Goal: Task Accomplishment & Management: Manage account settings

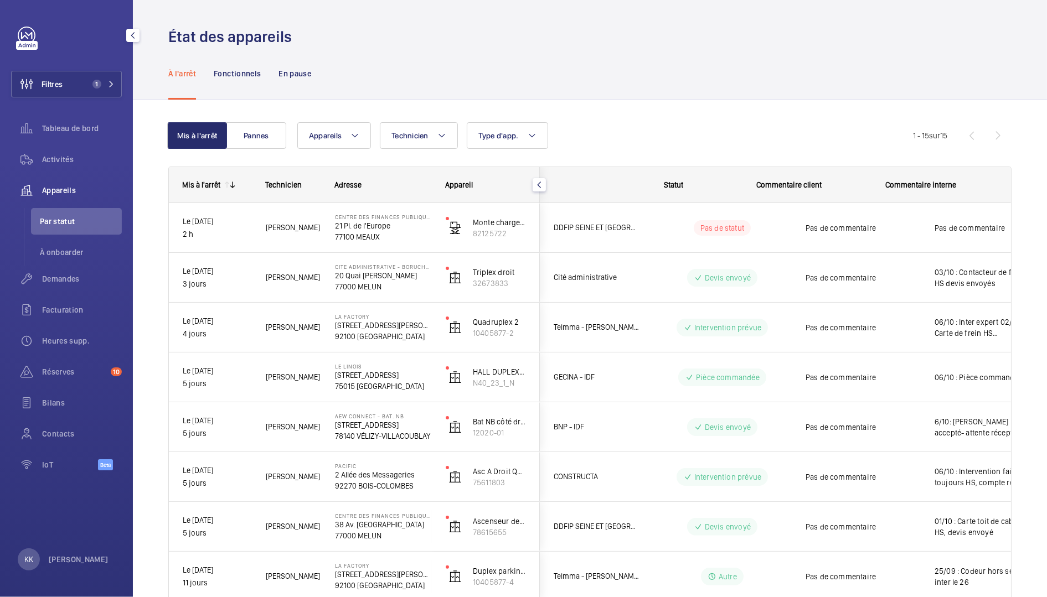
scroll to position [0, 49]
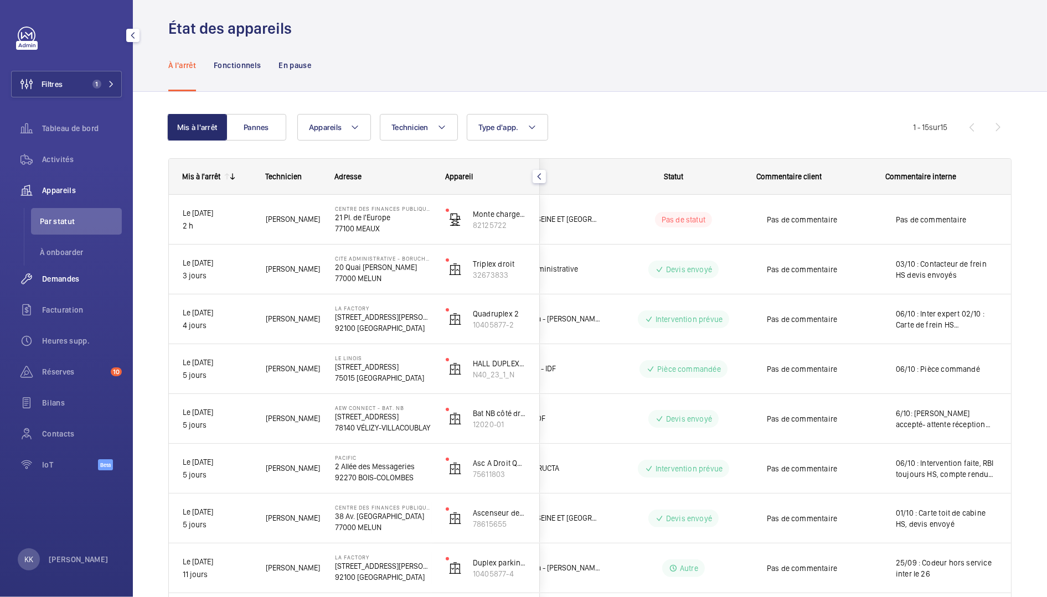
click at [64, 282] on span "Demandes" at bounding box center [82, 278] width 80 height 11
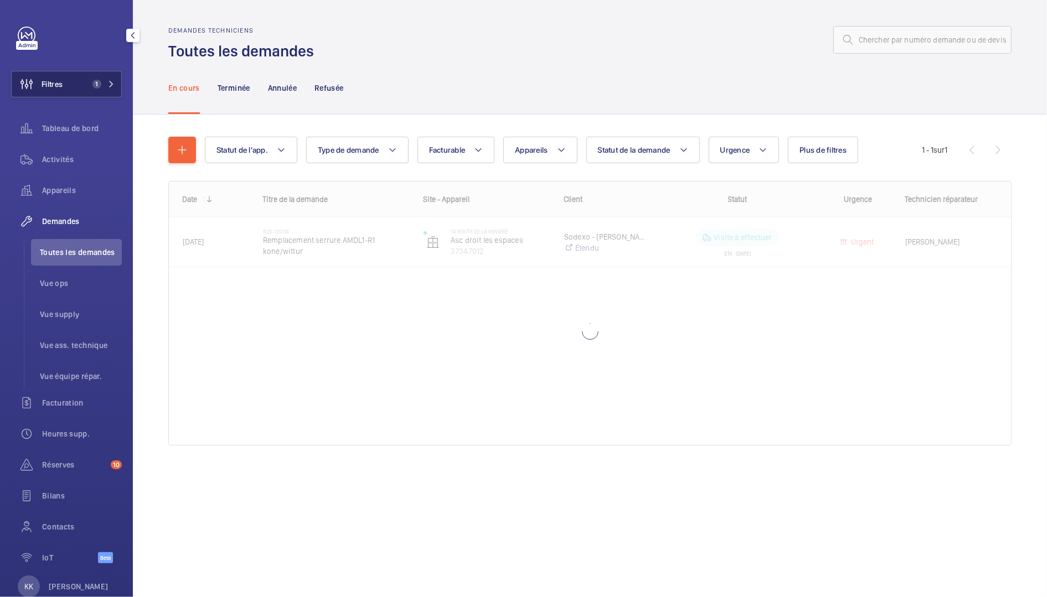
click at [64, 80] on button "Filtres 1" at bounding box center [66, 84] width 111 height 27
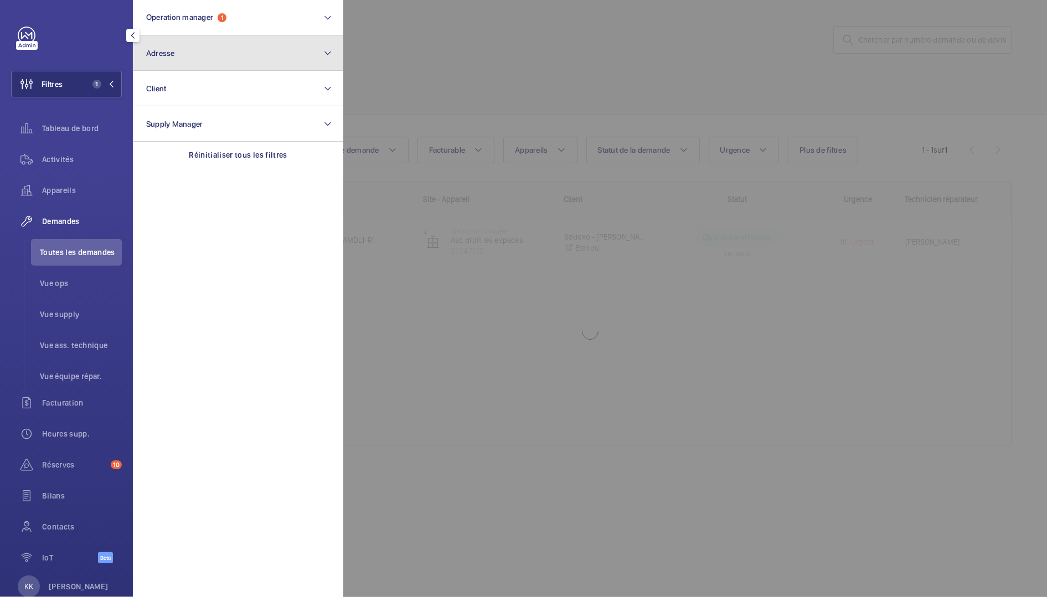
click at [192, 56] on button "Adresse" at bounding box center [238, 52] width 210 height 35
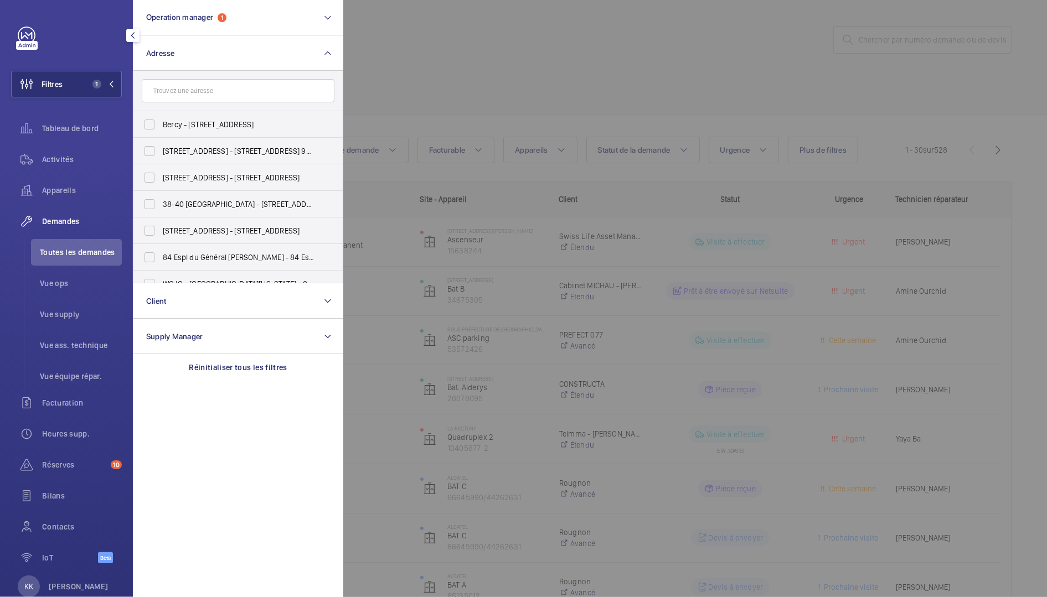
click at [194, 90] on input "text" at bounding box center [238, 90] width 193 height 23
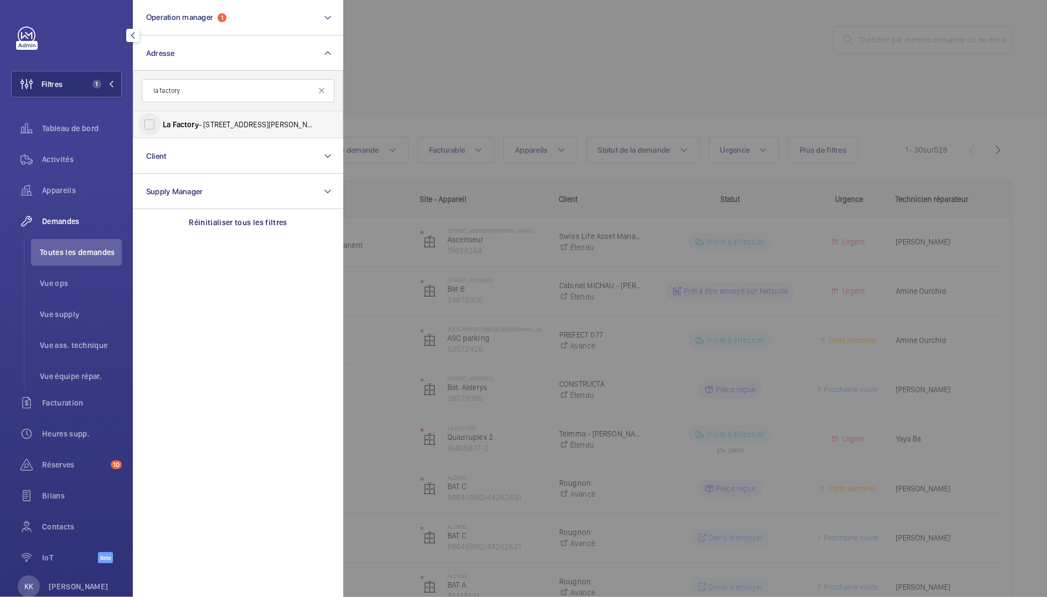
type input "la factory"
click at [153, 126] on input "La Factory - [STREET_ADDRESS][PERSON_NAME]" at bounding box center [149, 124] width 22 height 22
checkbox input "true"
click at [569, 91] on div at bounding box center [866, 298] width 1047 height 597
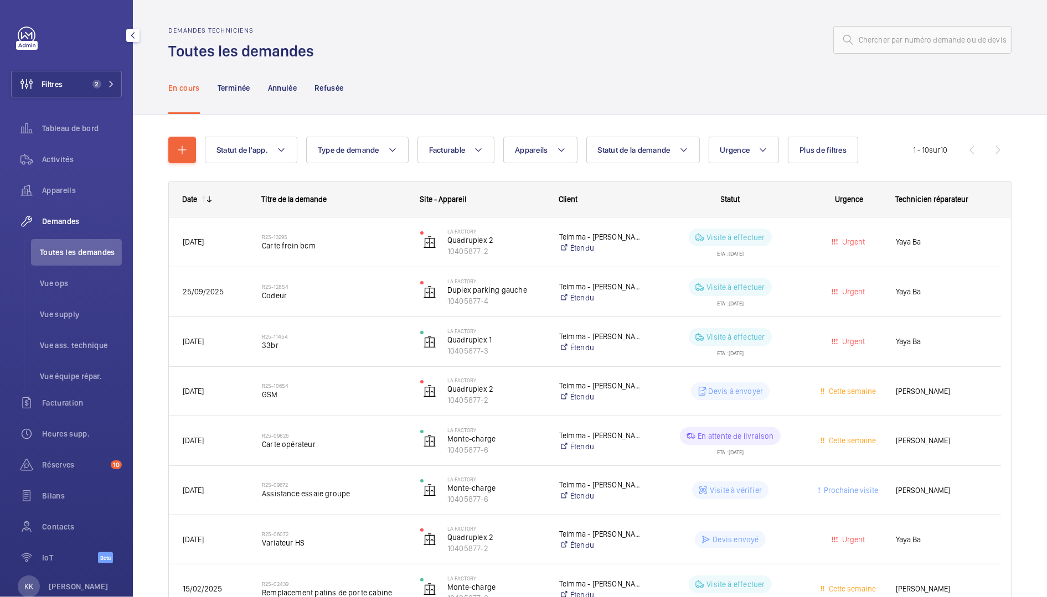
click at [569, 91] on div "En cours Terminée Annulée Refusée" at bounding box center [589, 87] width 843 height 53
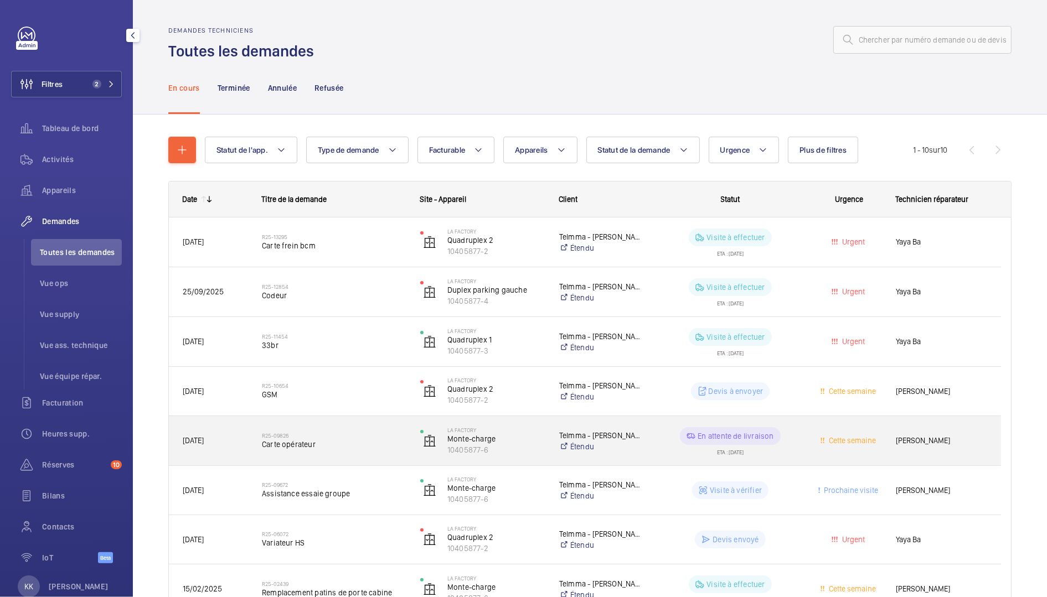
click at [316, 451] on div "R25-09826 Carte opérateur" at bounding box center [334, 441] width 144 height 32
click at [343, 439] on span "Carte opérateur" at bounding box center [334, 444] width 144 height 11
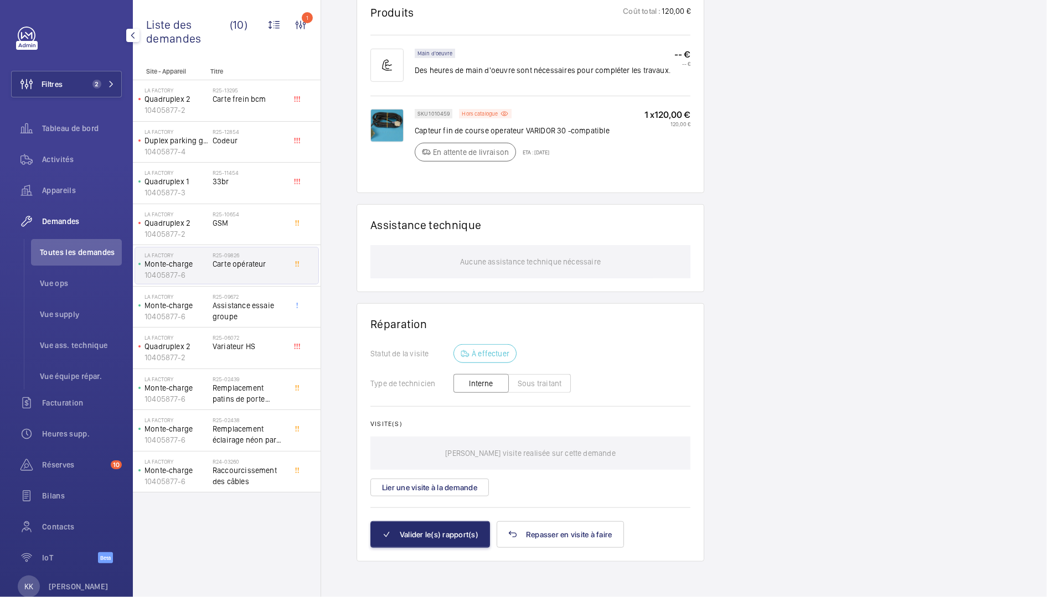
scroll to position [684, 0]
click at [379, 125] on img at bounding box center [386, 125] width 33 height 33
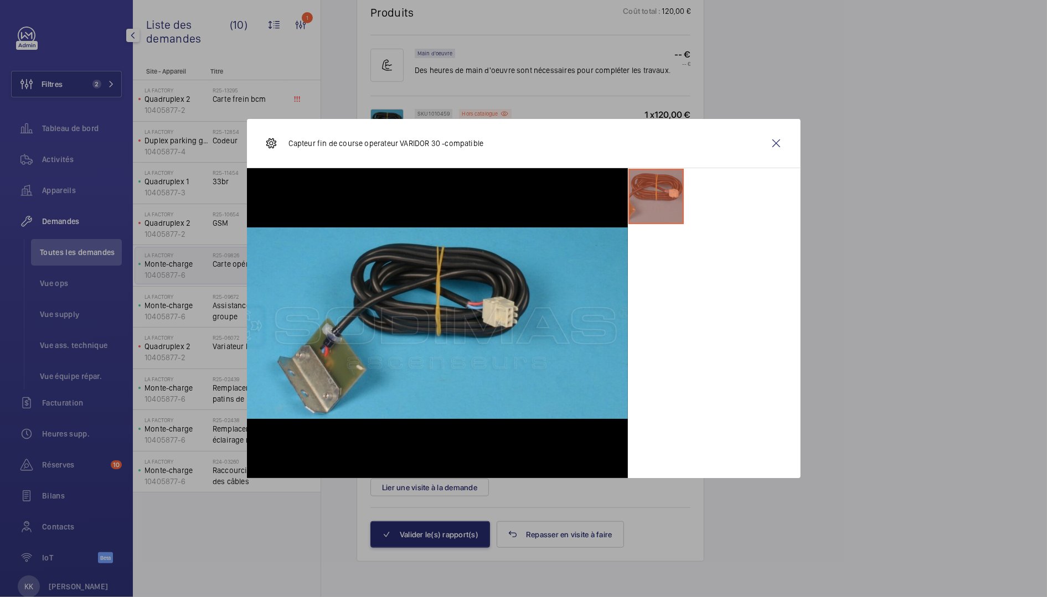
click at [852, 109] on div at bounding box center [523, 298] width 1047 height 597
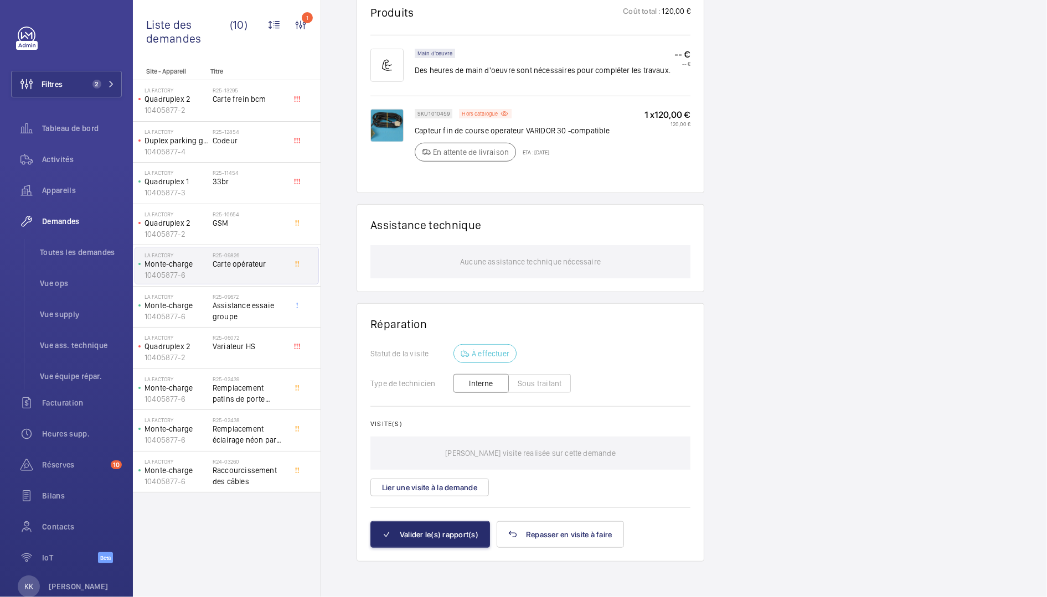
scroll to position [0, 0]
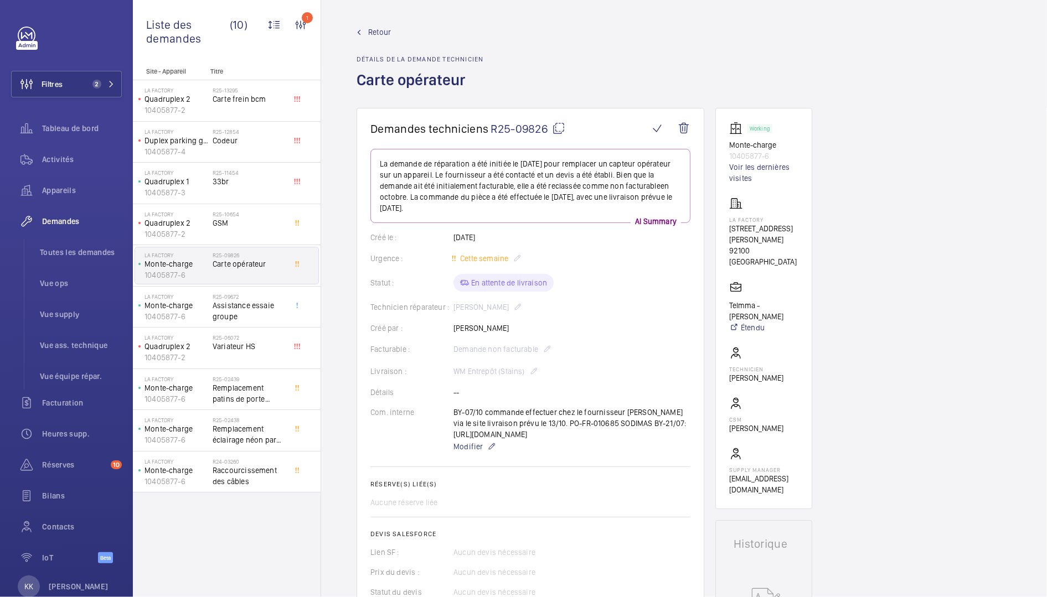
click at [364, 32] on link "Retour" at bounding box center [419, 32] width 127 height 11
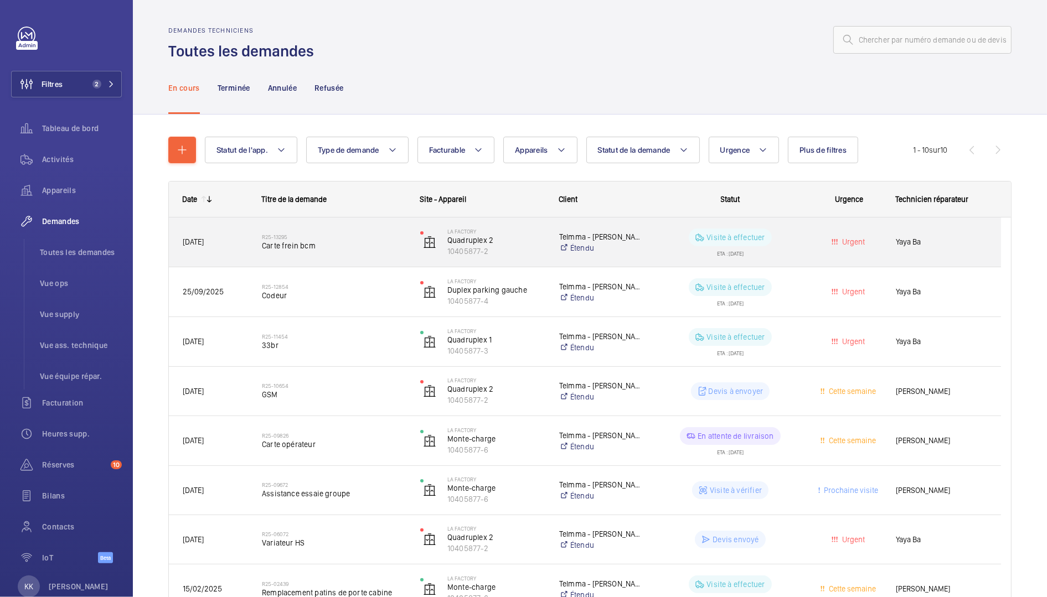
click at [334, 238] on h2 "R25-13295" at bounding box center [334, 237] width 144 height 7
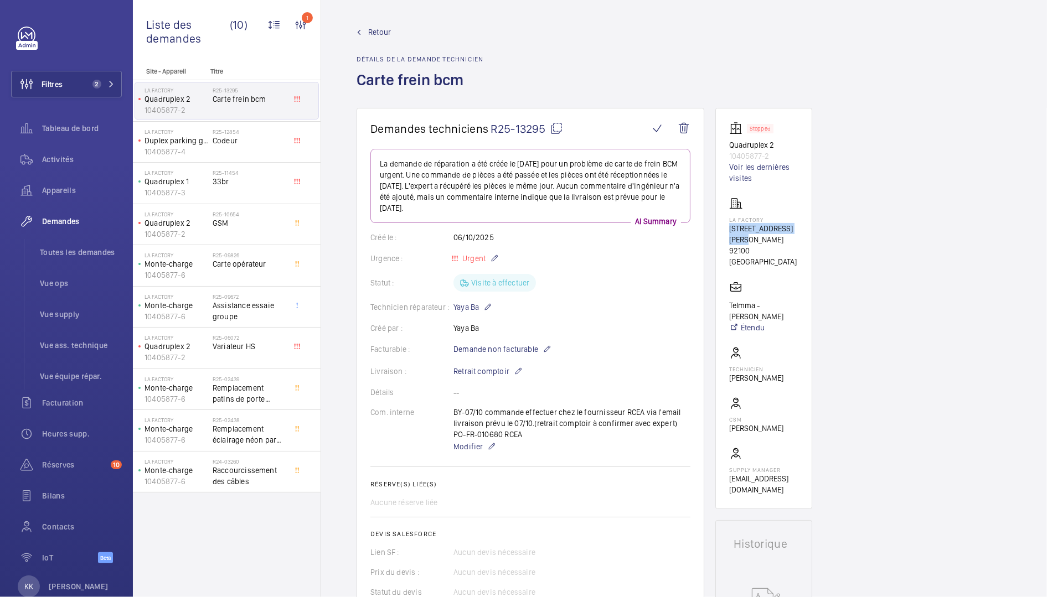
drag, startPoint x: 730, startPoint y: 230, endPoint x: 743, endPoint y: 240, distance: 16.2
click at [743, 240] on p "[STREET_ADDRESS][PERSON_NAME]" at bounding box center [763, 234] width 69 height 22
copy p "[STREET_ADDRESS][PERSON_NAME]"
drag, startPoint x: 224, startPoint y: 83, endPoint x: 282, endPoint y: 132, distance: 76.2
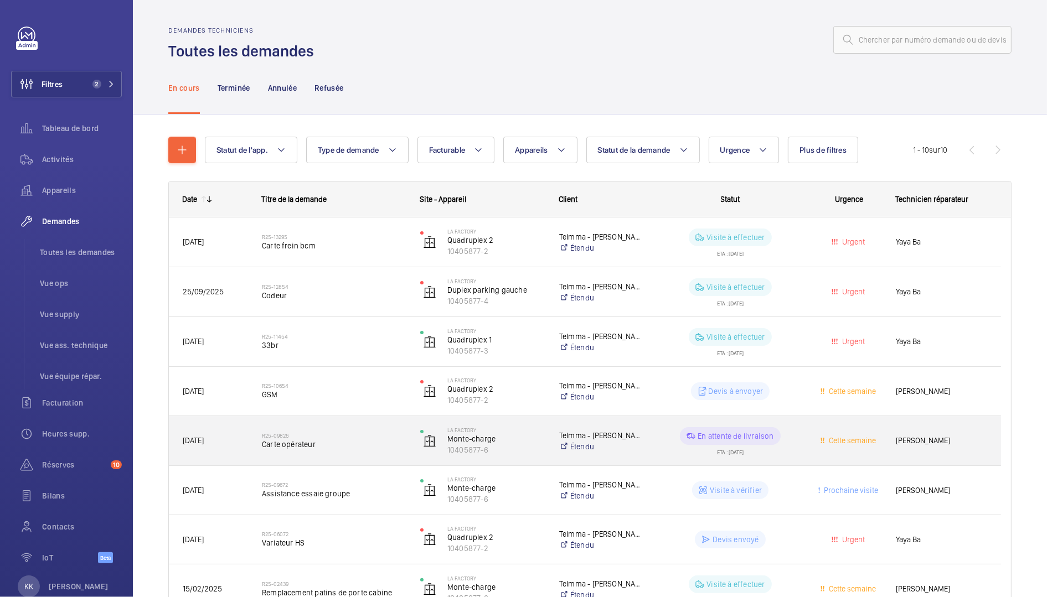
click at [303, 449] on span "Carte opérateur" at bounding box center [334, 444] width 144 height 11
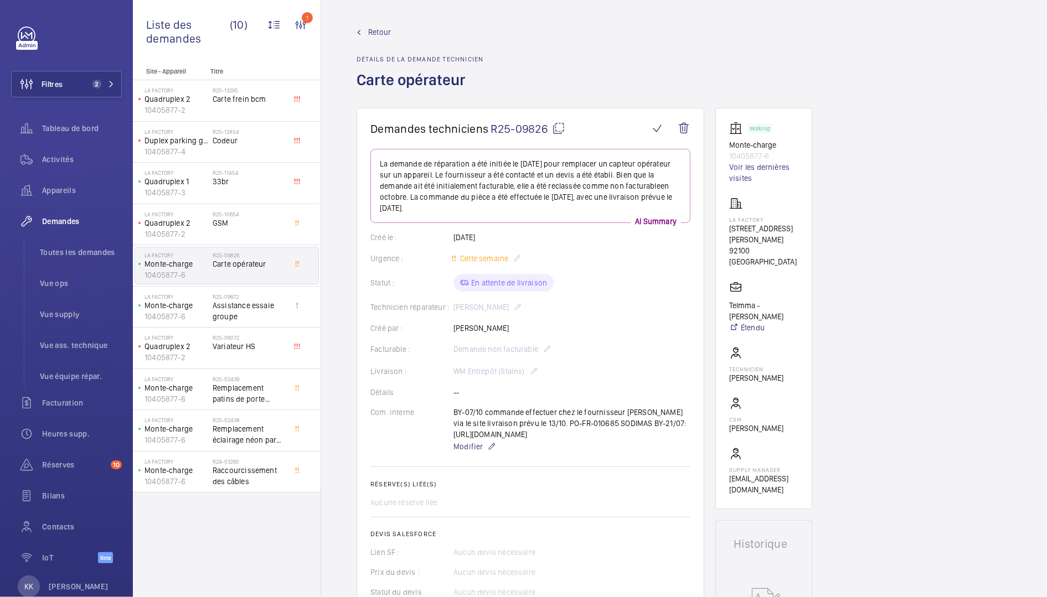
click at [382, 40] on div "Retour Détails de la demande technicien Carte opérateur" at bounding box center [419, 67] width 127 height 81
click at [382, 37] on span "Retour" at bounding box center [379, 32] width 23 height 11
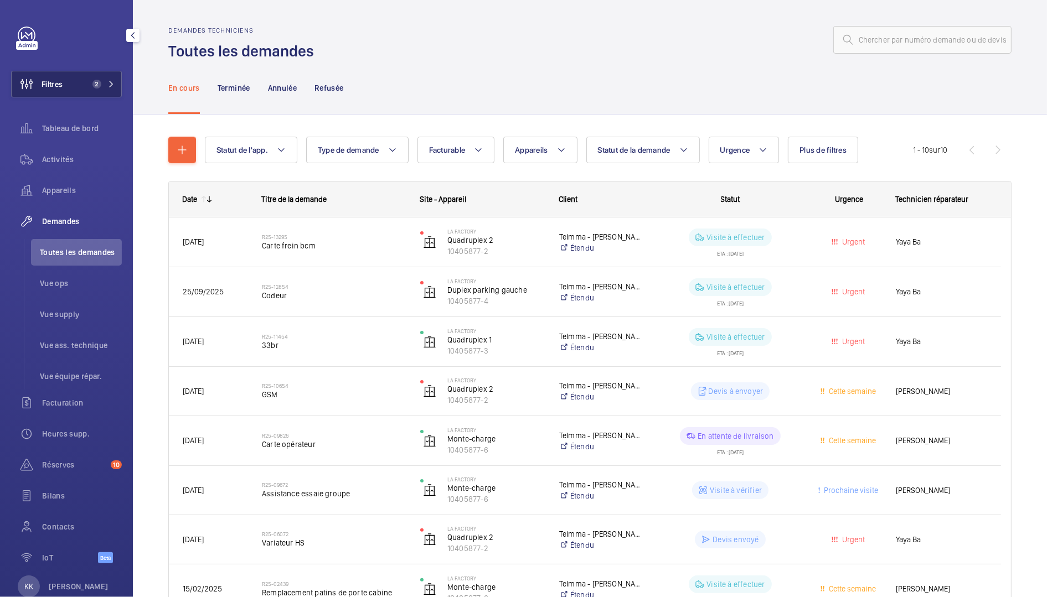
click at [83, 91] on button "Filtres 2" at bounding box center [66, 84] width 111 height 27
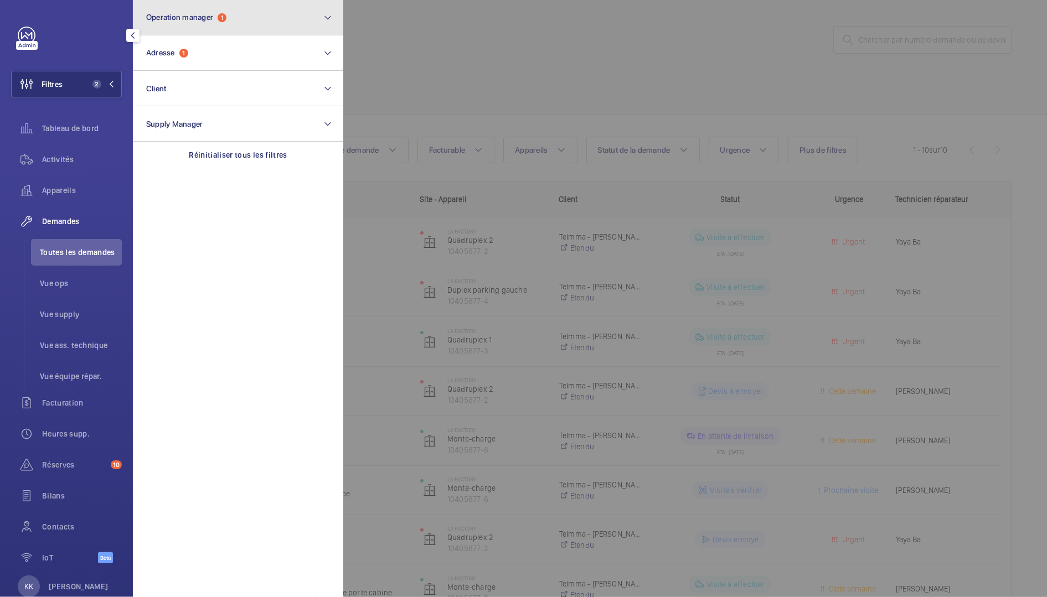
click at [226, 32] on button "Operation manager 1" at bounding box center [238, 17] width 210 height 35
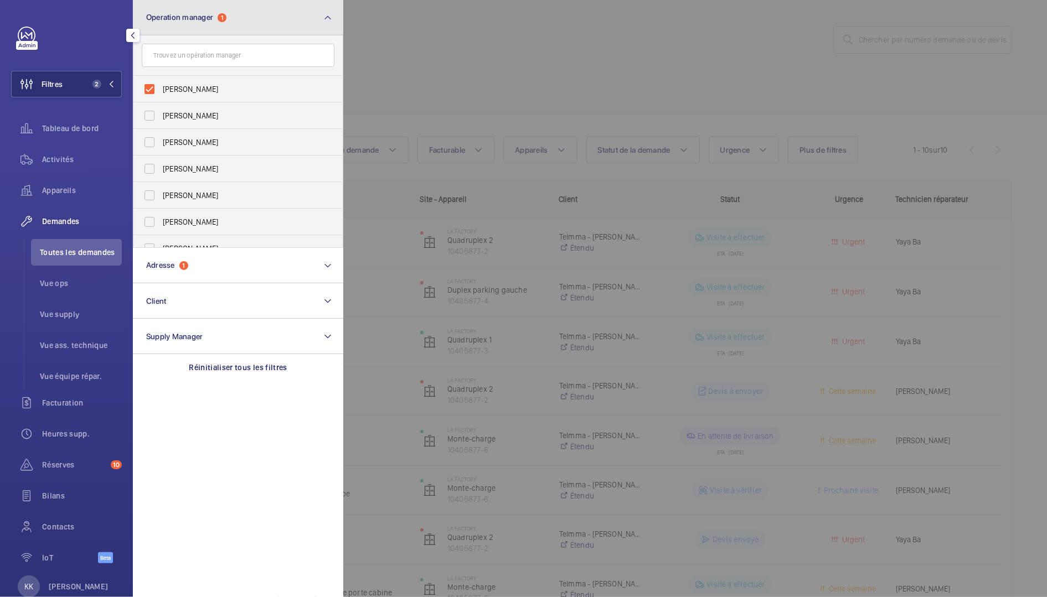
click at [234, 25] on button "Operation manager 1" at bounding box center [238, 17] width 210 height 35
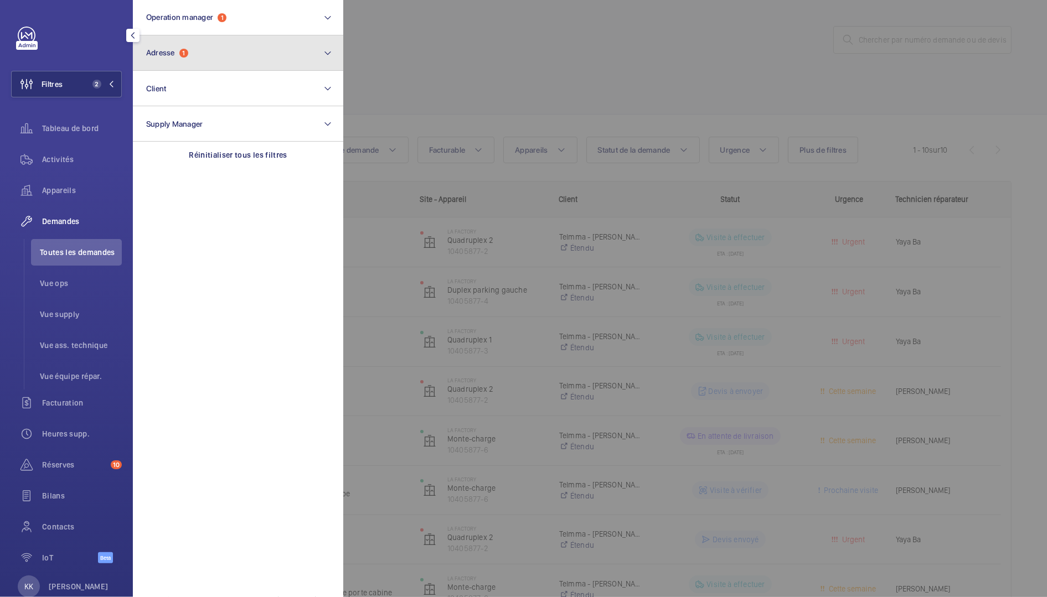
click at [225, 55] on button "Adresse 1" at bounding box center [238, 52] width 210 height 35
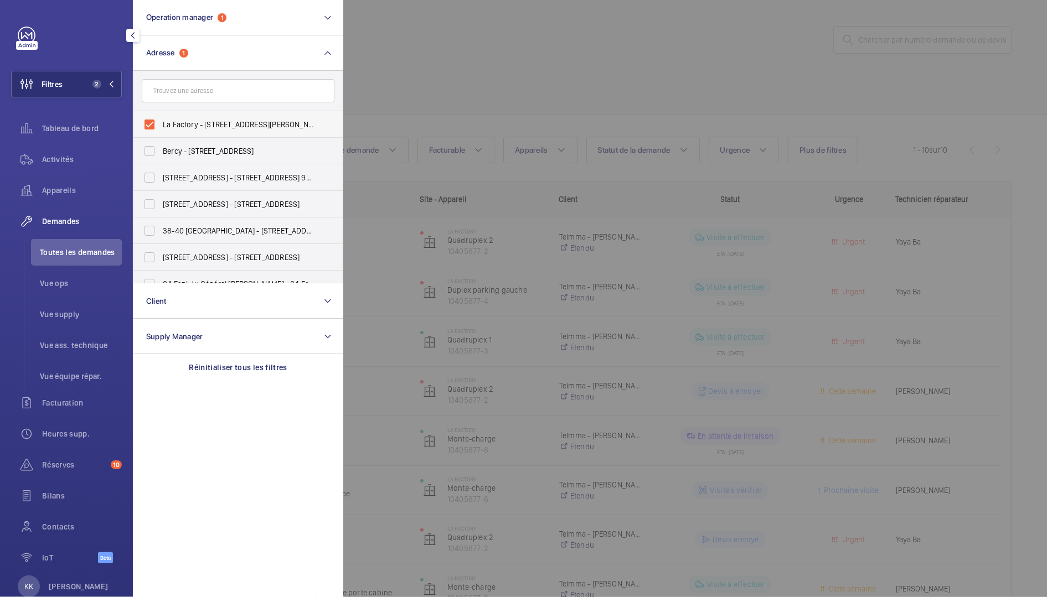
click at [229, 120] on span "La Factory - [STREET_ADDRESS][PERSON_NAME]" at bounding box center [239, 124] width 152 height 11
click at [161, 120] on input "La Factory - [STREET_ADDRESS][PERSON_NAME]" at bounding box center [149, 124] width 22 height 22
checkbox input "false"
click at [607, 31] on div at bounding box center [866, 298] width 1047 height 597
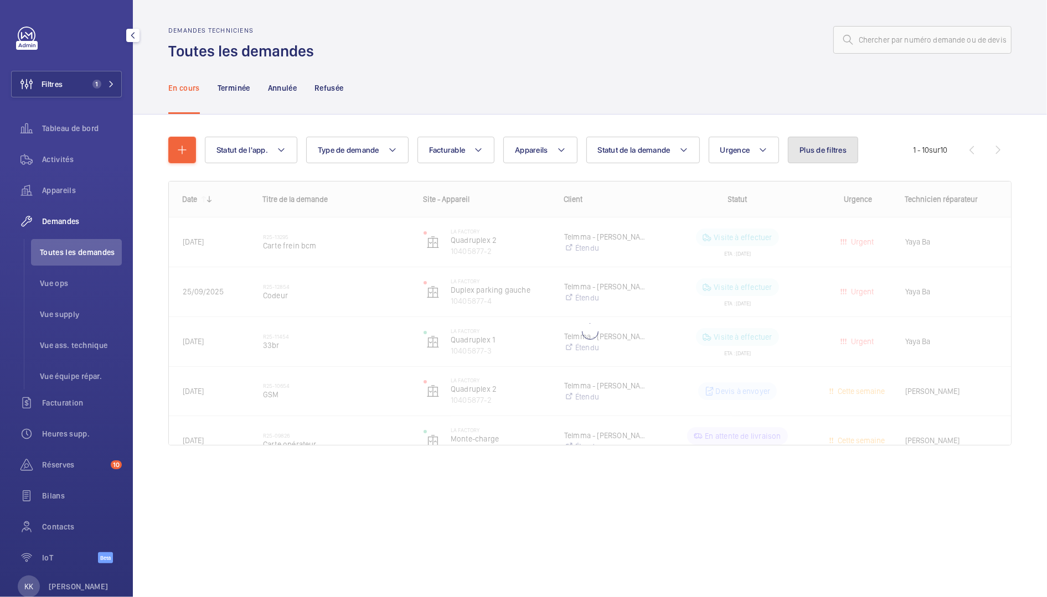
click at [852, 141] on button "Plus de filtres" at bounding box center [823, 150] width 70 height 27
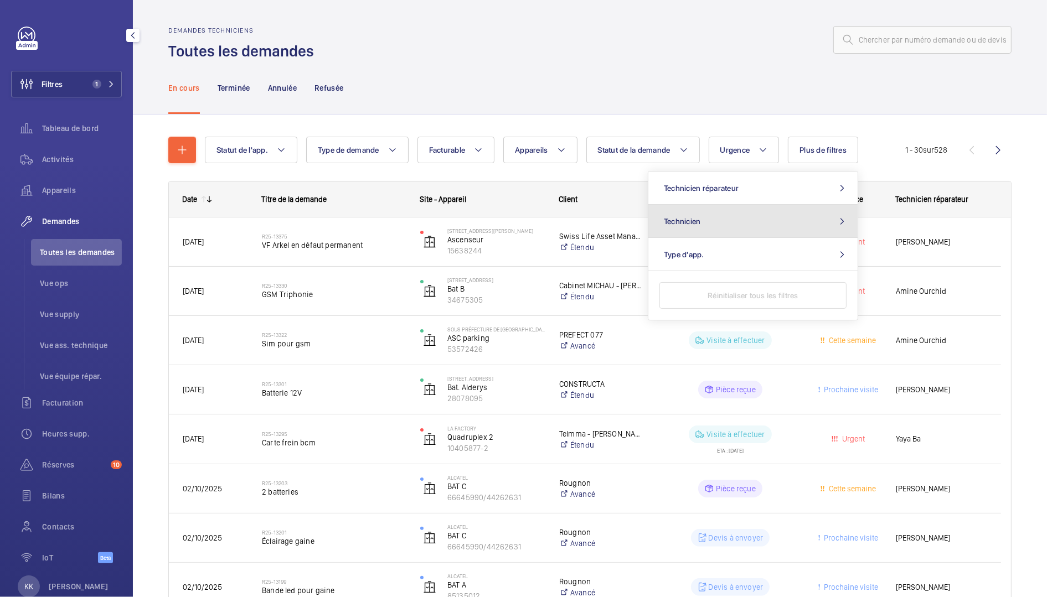
click at [744, 223] on button "Technicien" at bounding box center [752, 221] width 209 height 33
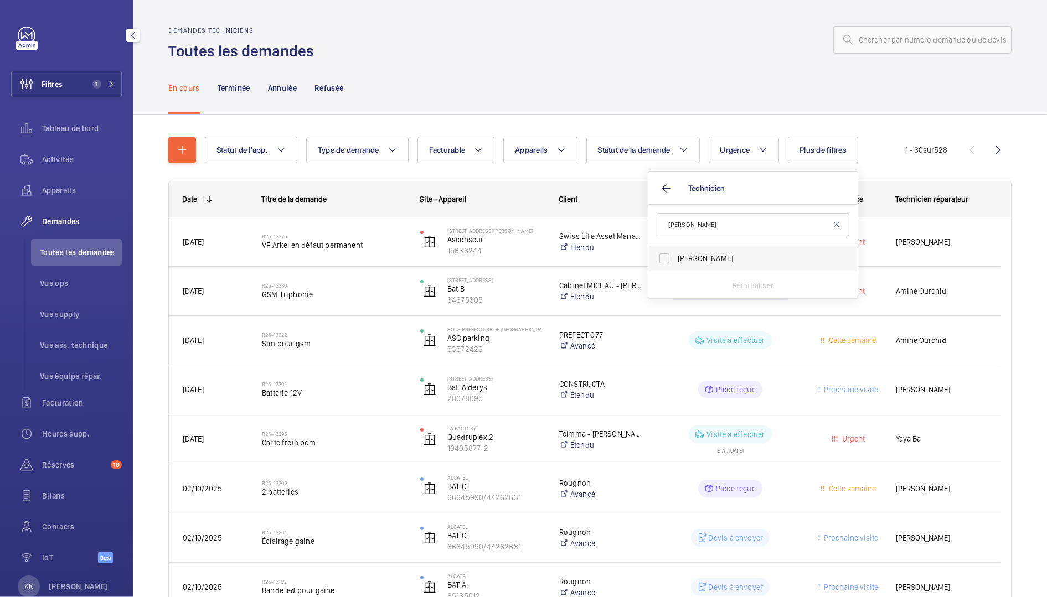
type input "[PERSON_NAME]"
click at [741, 260] on span "[PERSON_NAME]" at bounding box center [754, 258] width 152 height 11
click at [675, 260] on input "[PERSON_NAME]" at bounding box center [664, 258] width 22 height 22
checkbox input "true"
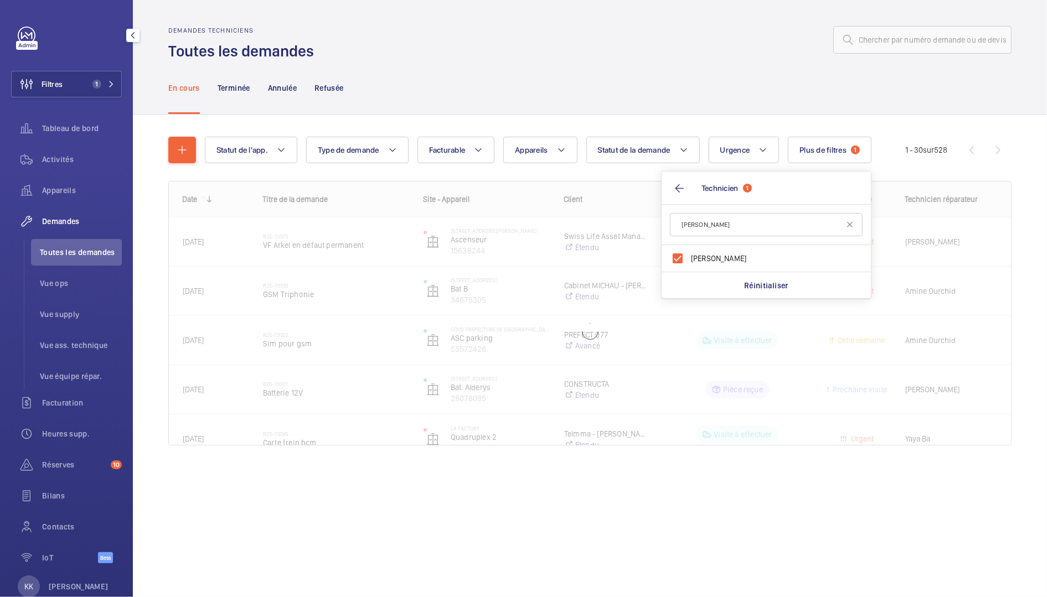
click at [694, 104] on div "En cours Terminée Annulée Refusée" at bounding box center [589, 87] width 843 height 53
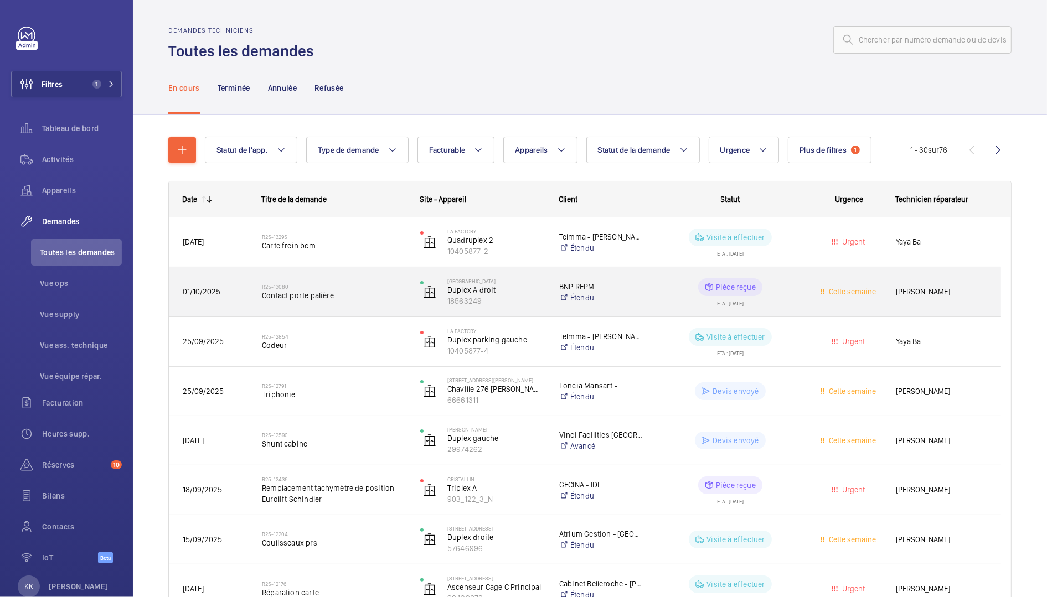
click at [326, 301] on div "R25-13080 Contact porte palière" at bounding box center [334, 292] width 144 height 32
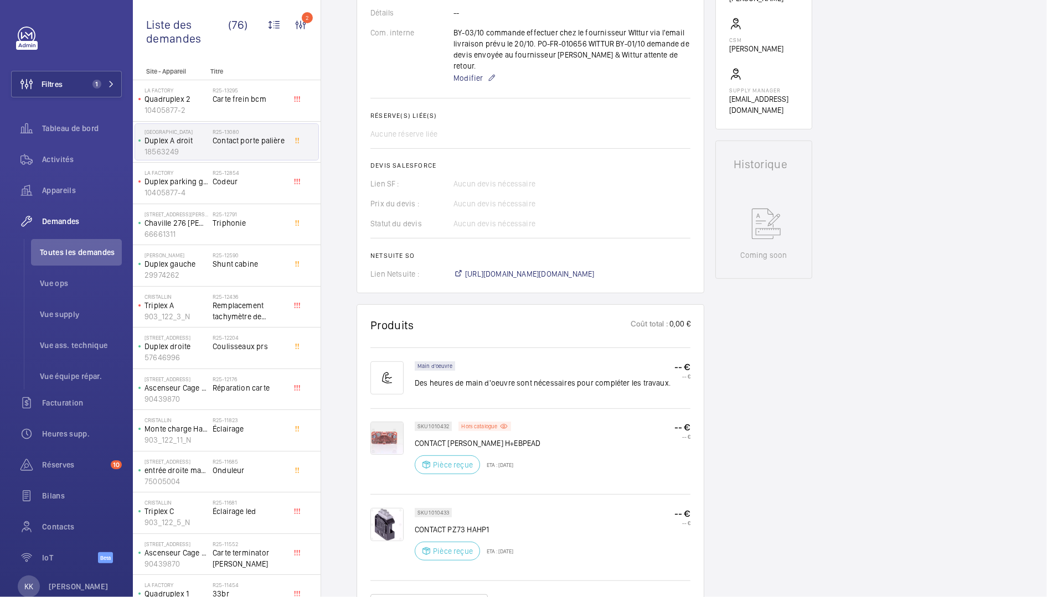
scroll to position [413, 0]
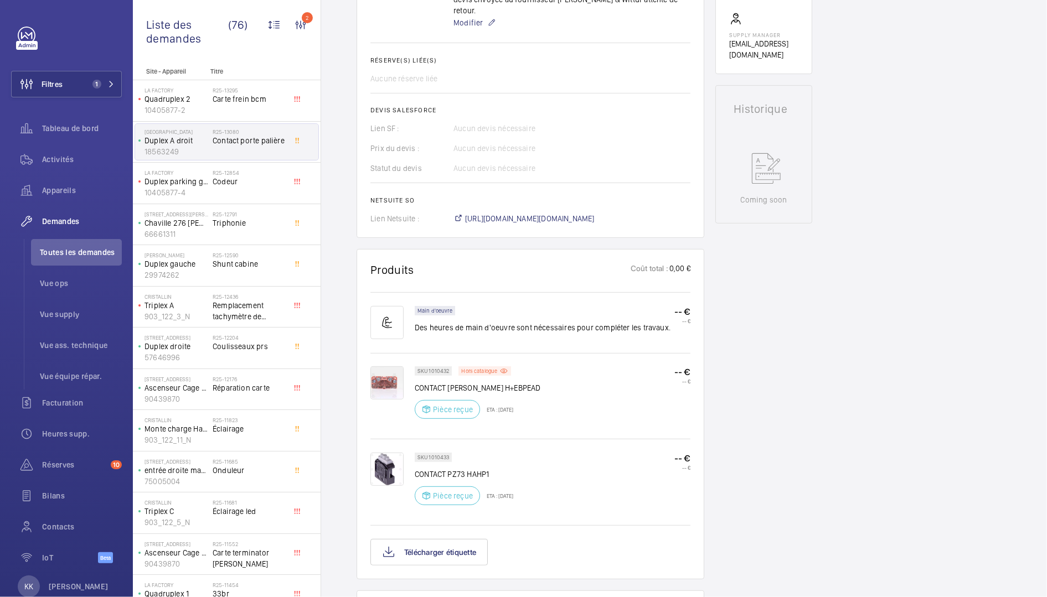
drag, startPoint x: 430, startPoint y: 296, endPoint x: 438, endPoint y: 282, distance: 16.0
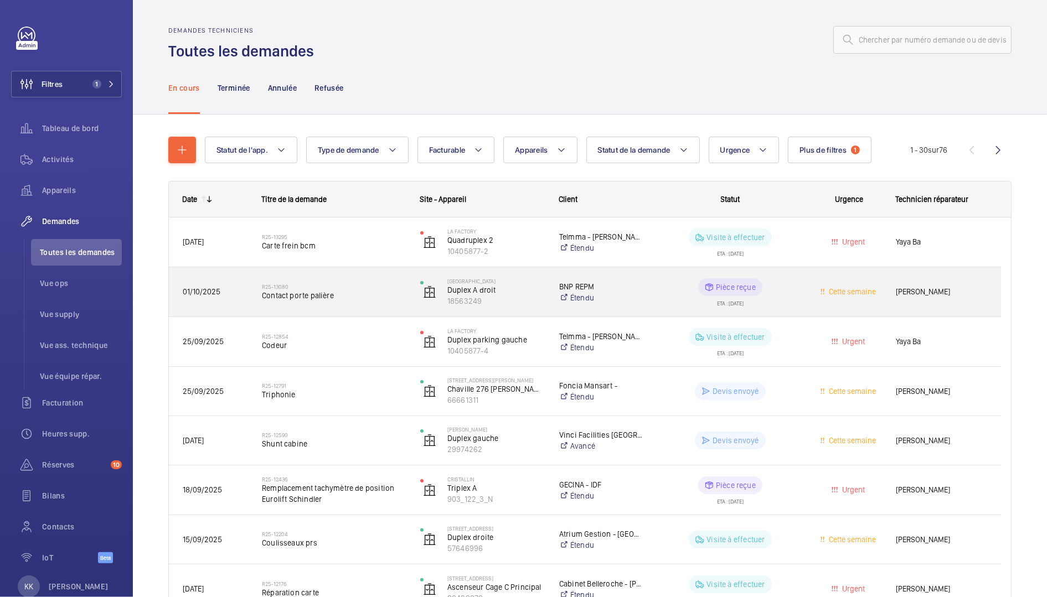
click at [271, 297] on span "Contact porte palière" at bounding box center [334, 295] width 144 height 11
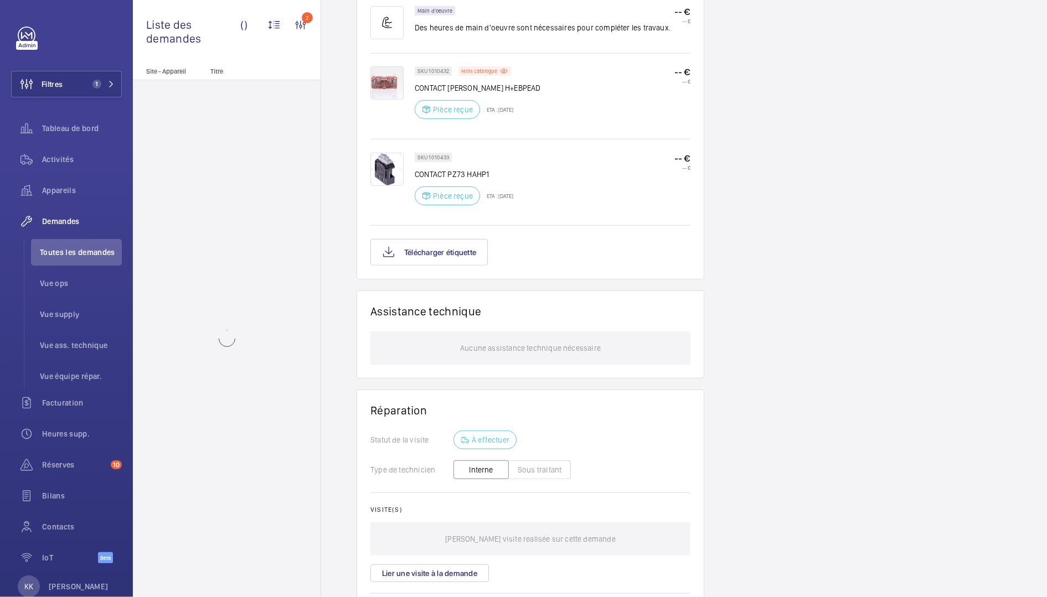
scroll to position [796, 0]
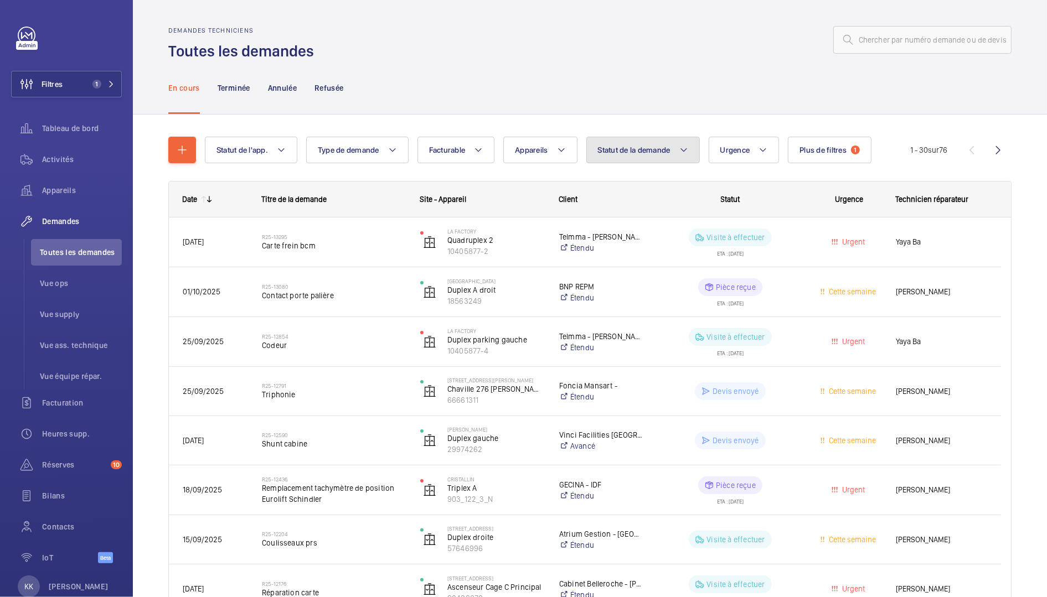
click at [622, 149] on span "Statut de la demande" at bounding box center [634, 150] width 73 height 9
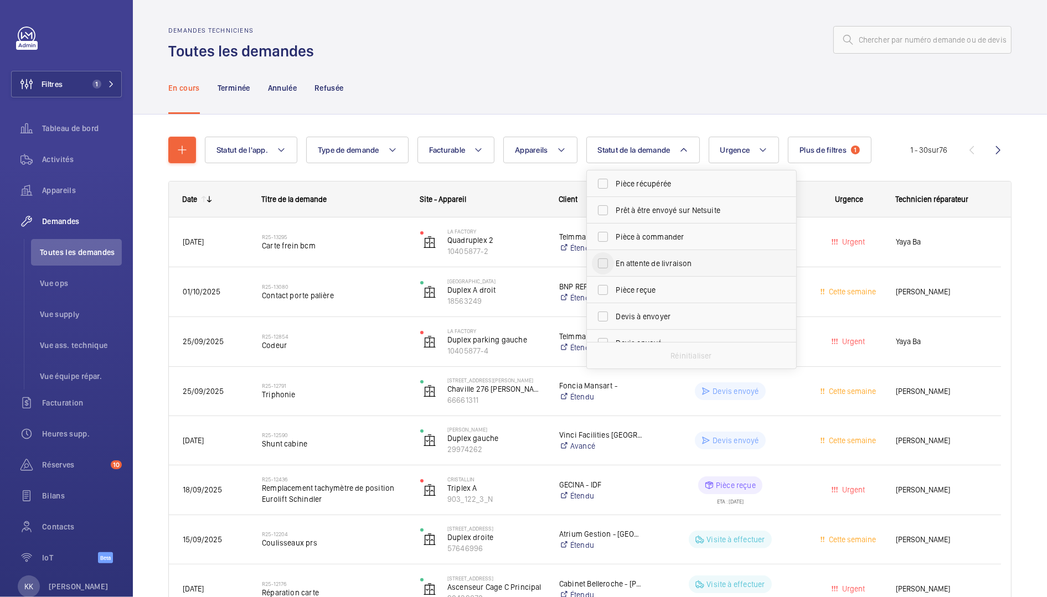
scroll to position [55, 0]
click at [604, 288] on input "Pièce reçue" at bounding box center [603, 288] width 22 height 22
checkbox input "true"
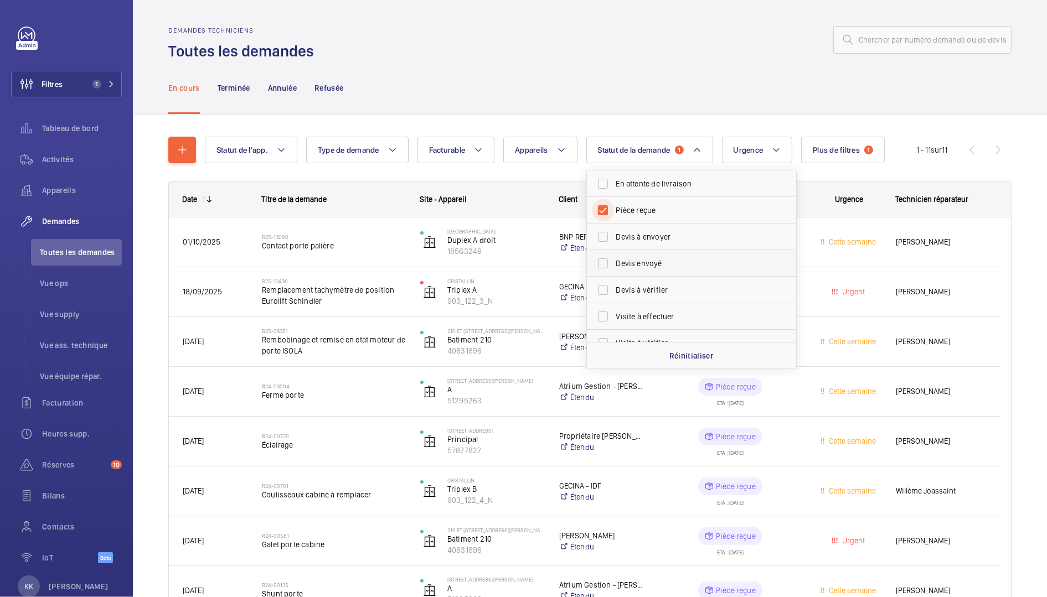
scroll to position [147, 0]
click at [613, 327] on label "Visite à vérifier" at bounding box center [683, 329] width 193 height 27
click at [613, 327] on input "Visite à vérifier" at bounding box center [603, 329] width 22 height 22
checkbox input "true"
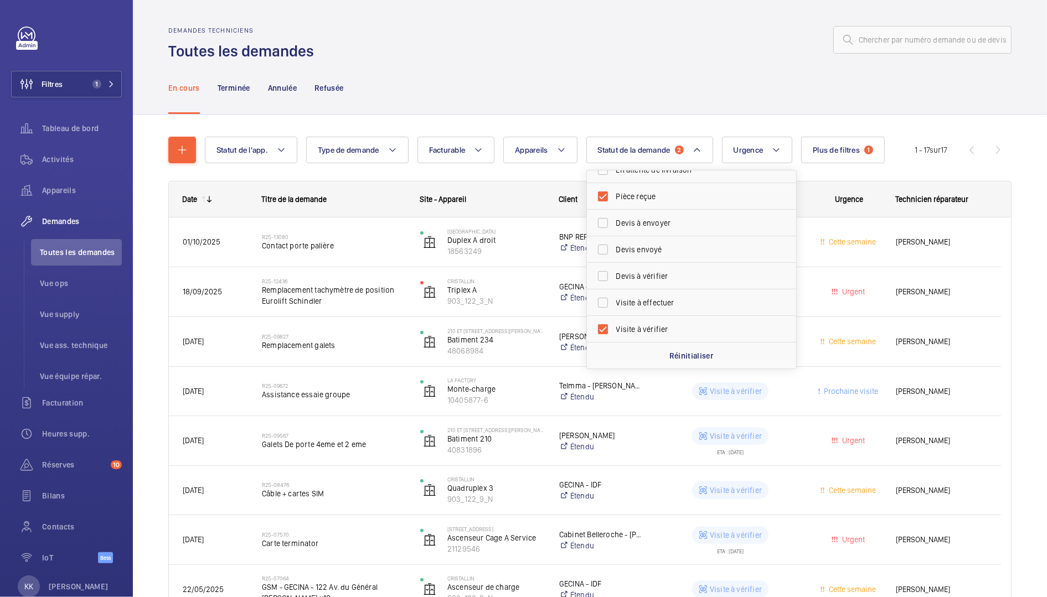
click at [643, 64] on div "En cours Terminée Annulée Refusée" at bounding box center [589, 87] width 843 height 53
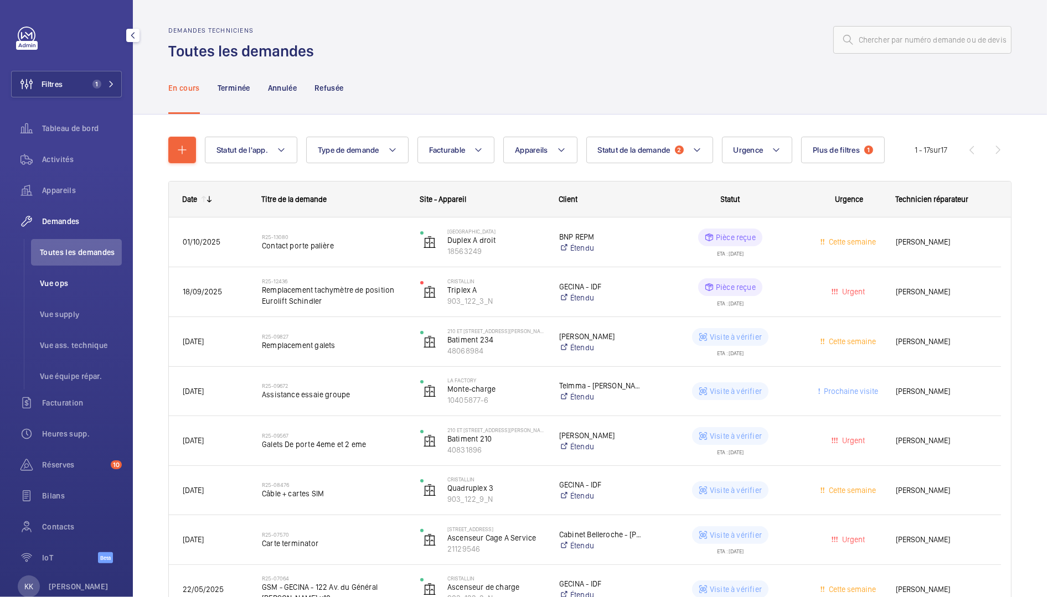
click at [64, 289] on li "Vue ops" at bounding box center [76, 283] width 91 height 27
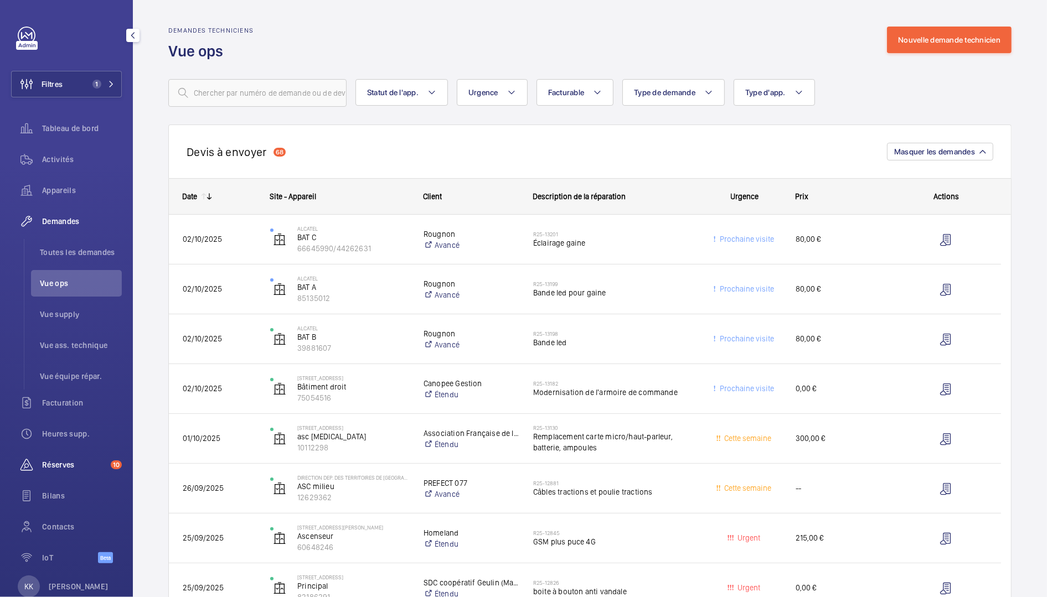
click at [43, 468] on span "Réserves" at bounding box center [74, 464] width 64 height 11
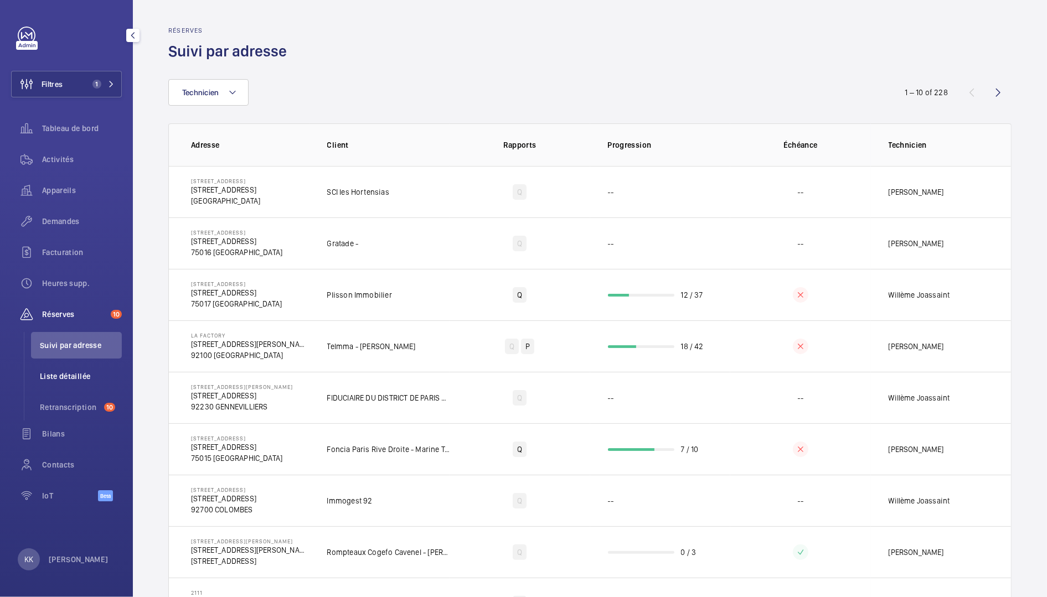
click at [78, 375] on span "Liste détaillée" at bounding box center [81, 376] width 82 height 11
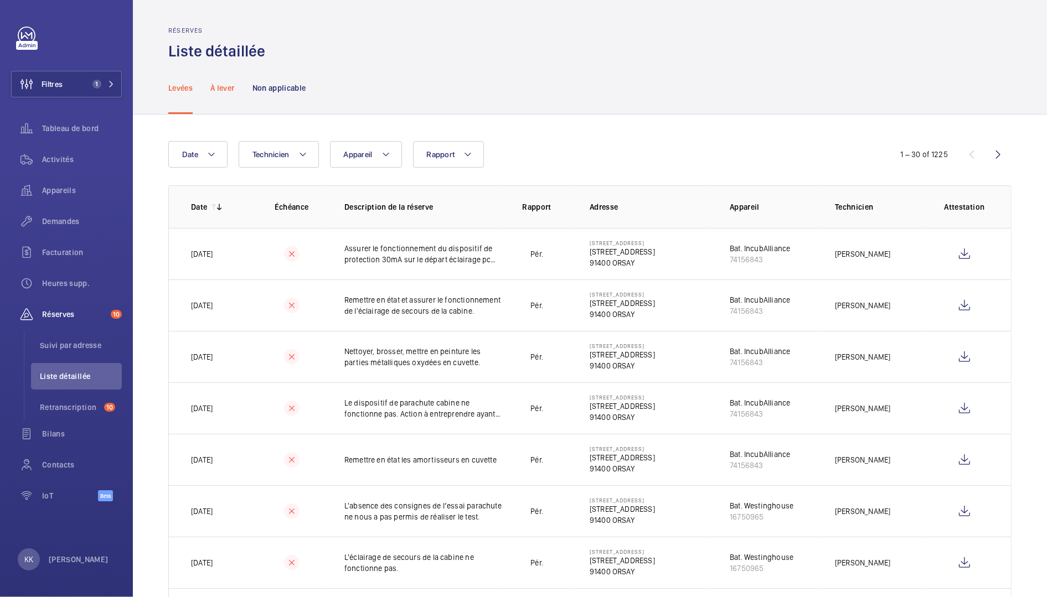
click at [225, 85] on p "À lever" at bounding box center [222, 87] width 24 height 11
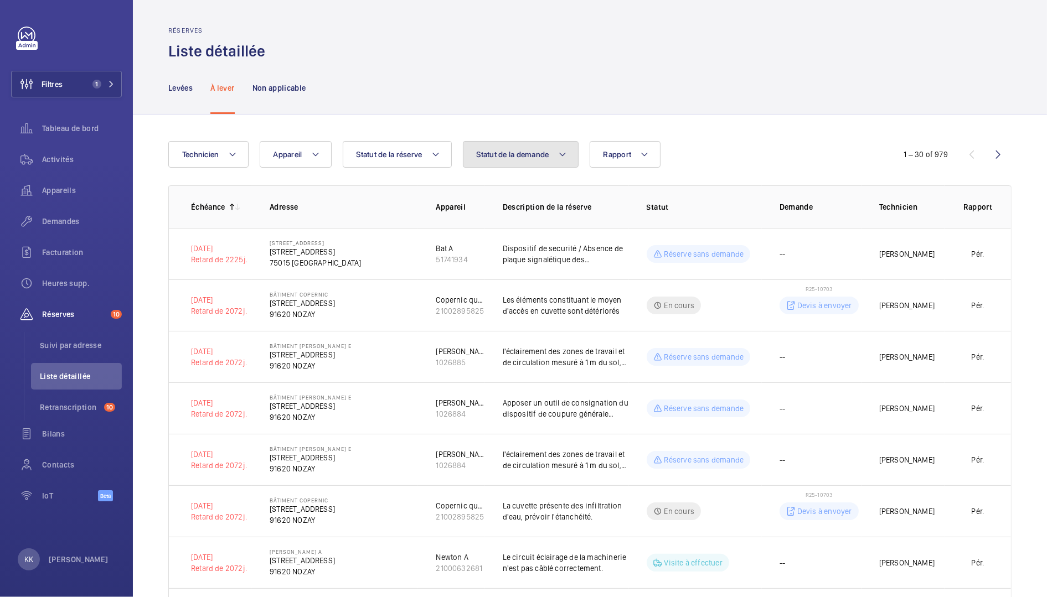
click at [475, 156] on button "Statut de la demande" at bounding box center [521, 154] width 116 height 27
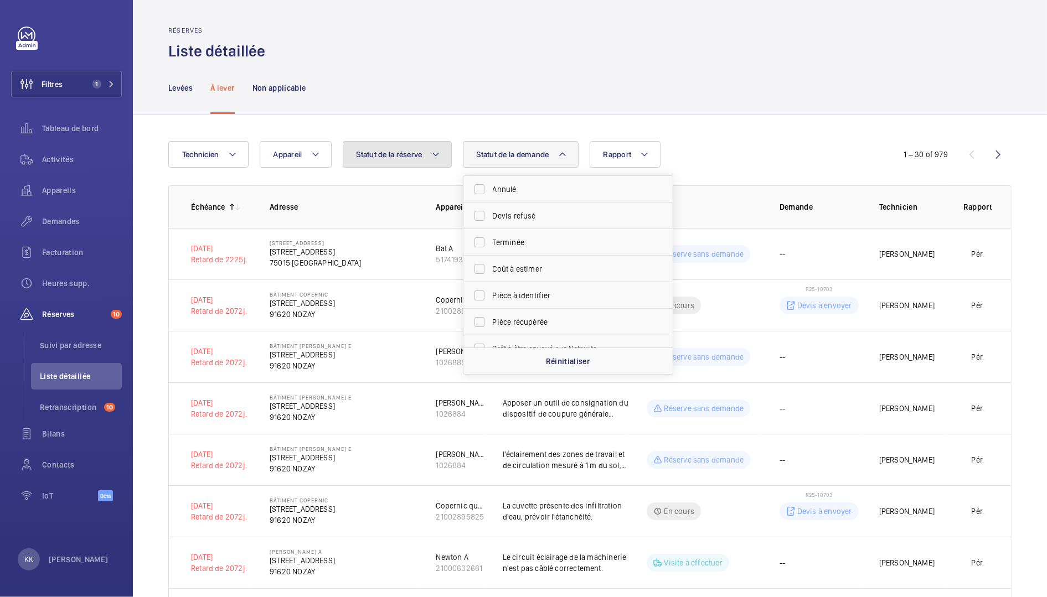
click at [420, 157] on span "Statut de la réserve" at bounding box center [389, 154] width 66 height 9
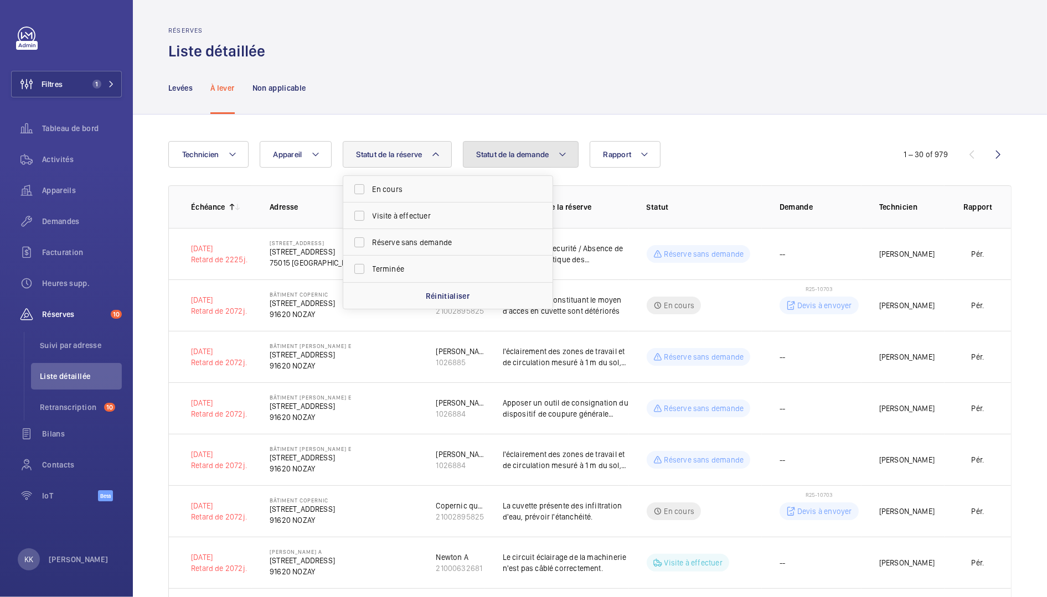
click at [498, 157] on span "Statut de la demande" at bounding box center [513, 154] width 73 height 9
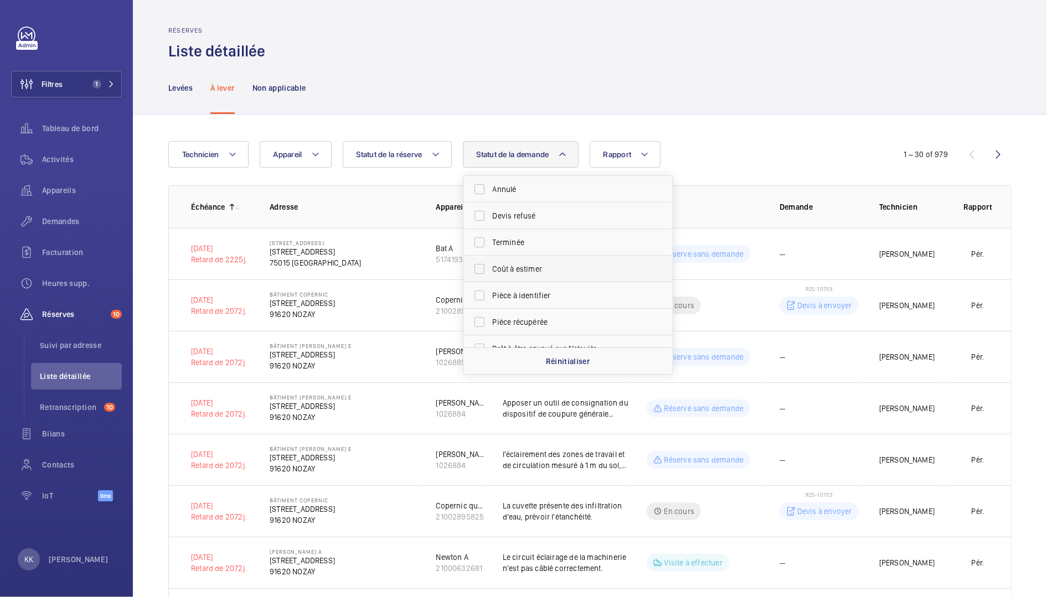
click at [575, 273] on span "Coût à estimer" at bounding box center [569, 268] width 152 height 11
click at [490, 273] on input "Coût à estimer" at bounding box center [479, 269] width 22 height 22
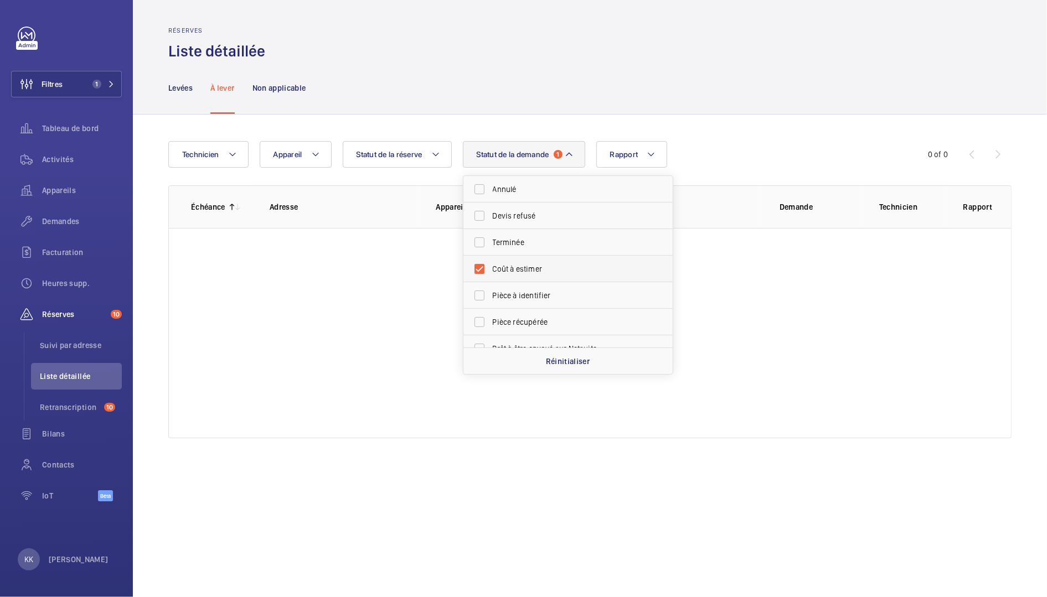
click at [526, 271] on span "Coût à estimer" at bounding box center [569, 268] width 152 height 11
click at [490, 271] on input "Coût à estimer" at bounding box center [479, 269] width 22 height 22
checkbox input "false"
click at [544, 296] on span "Pièce à identifier" at bounding box center [569, 295] width 152 height 11
click at [490, 296] on input "Pièce à identifier" at bounding box center [479, 296] width 22 height 22
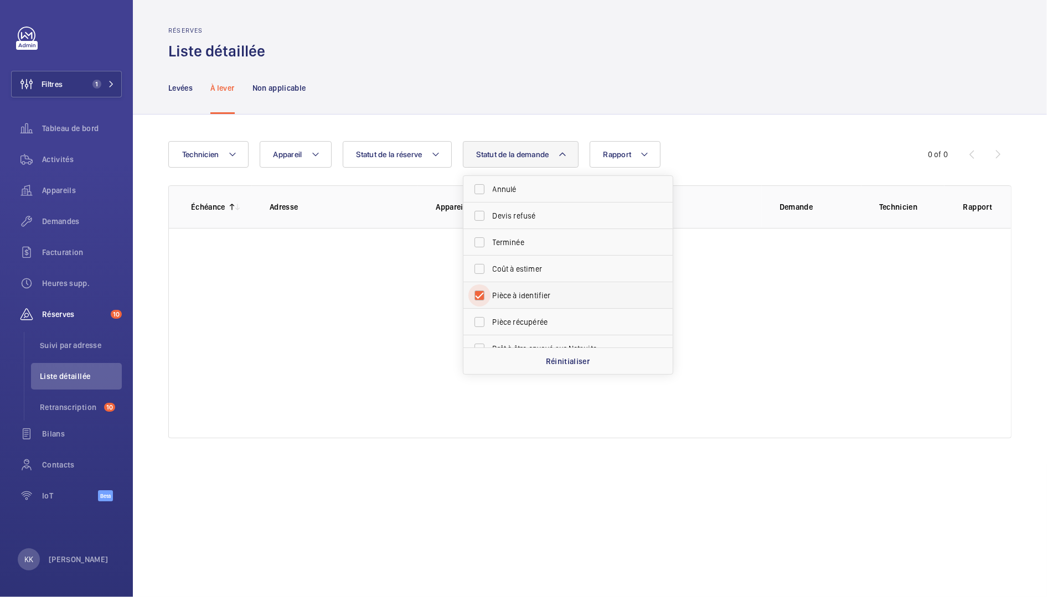
checkbox input "true"
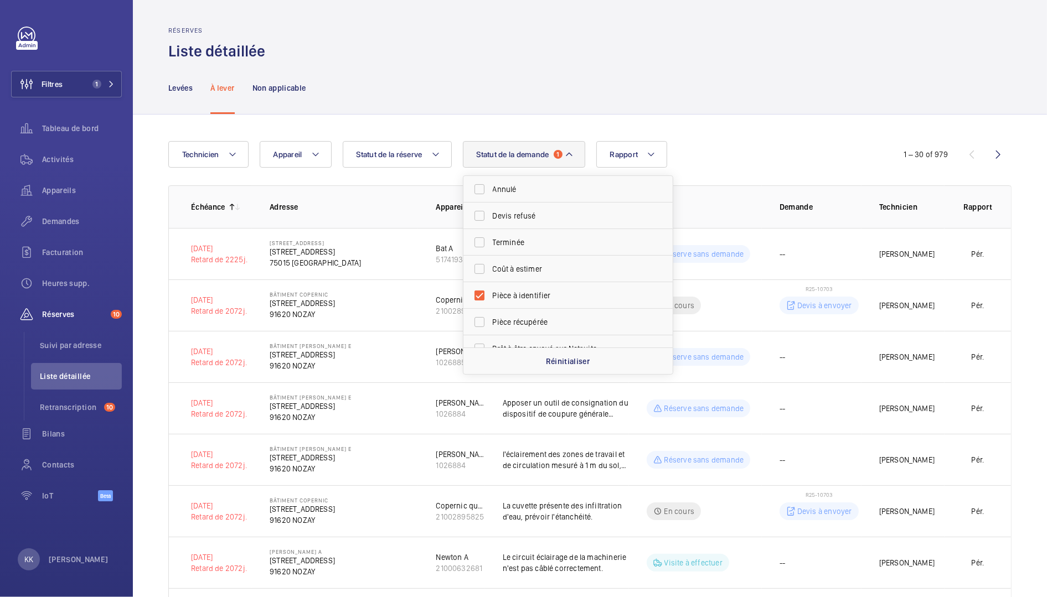
click at [606, 77] on div "Levées À lever Non applicable" at bounding box center [589, 87] width 843 height 53
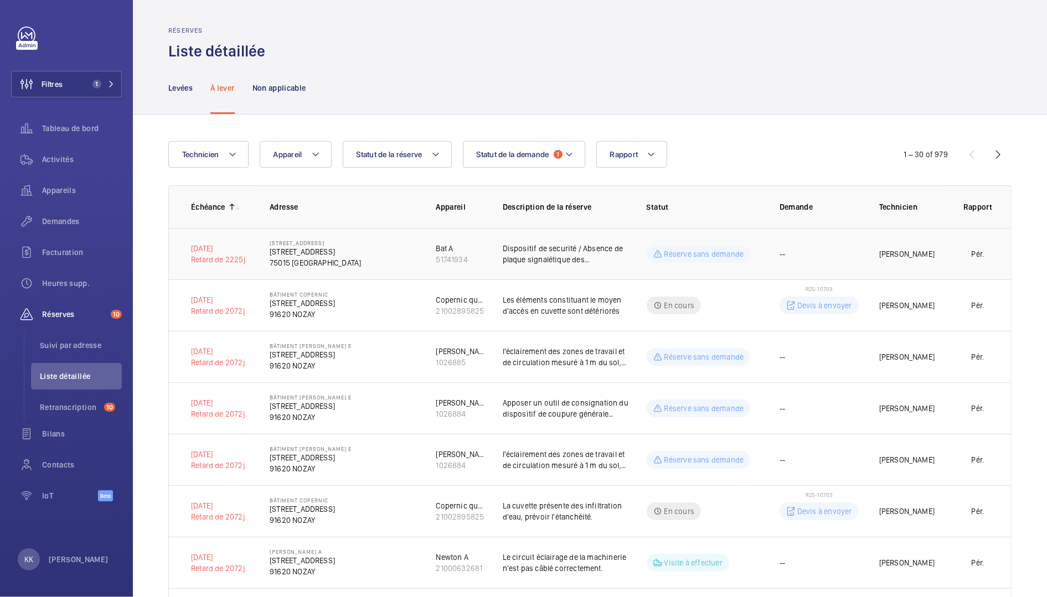
click at [361, 255] on p "[STREET_ADDRESS]" at bounding box center [315, 251] width 91 height 11
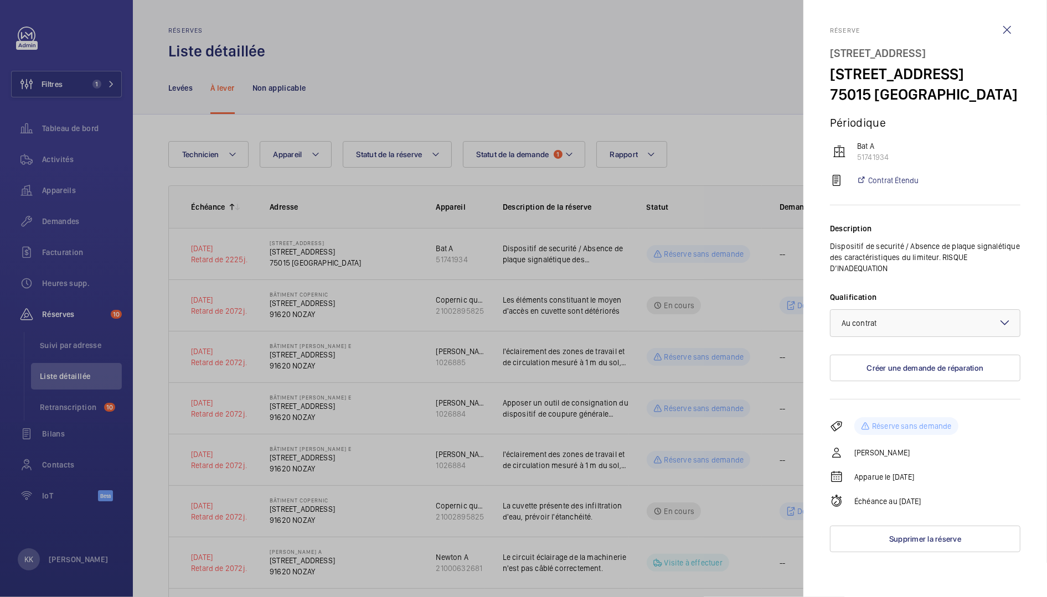
click at [457, 247] on div at bounding box center [523, 298] width 1047 height 597
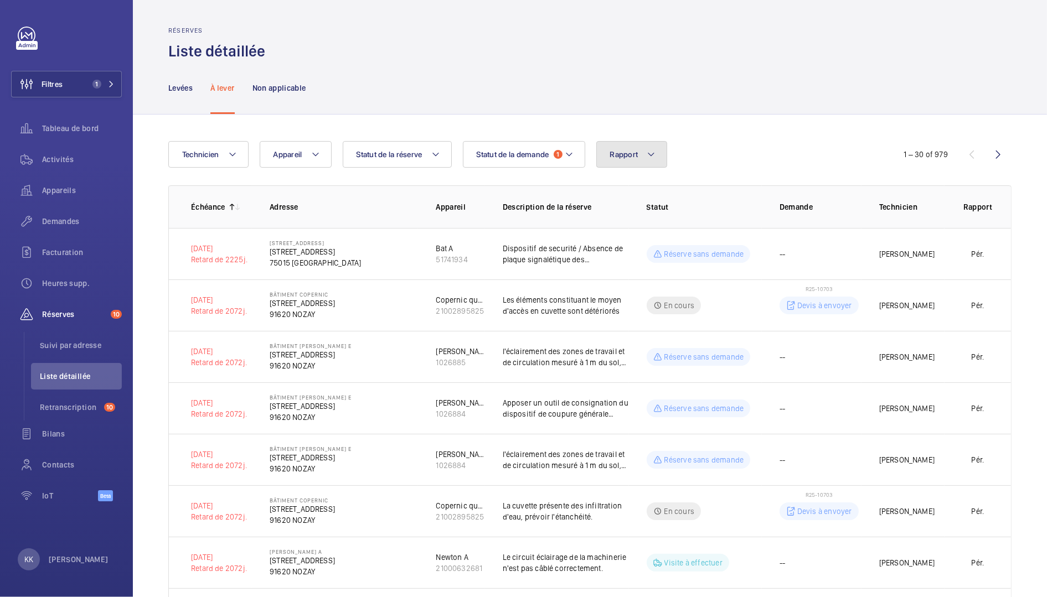
click at [612, 163] on button "Rapport" at bounding box center [631, 154] width 71 height 27
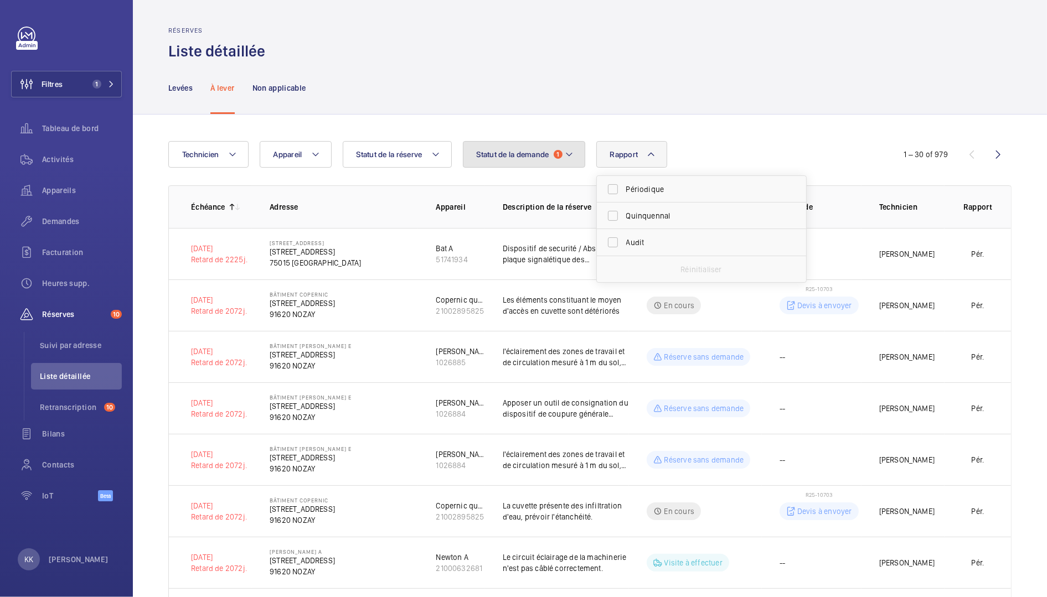
click at [544, 166] on button "Statut de la demande 1" at bounding box center [524, 154] width 122 height 27
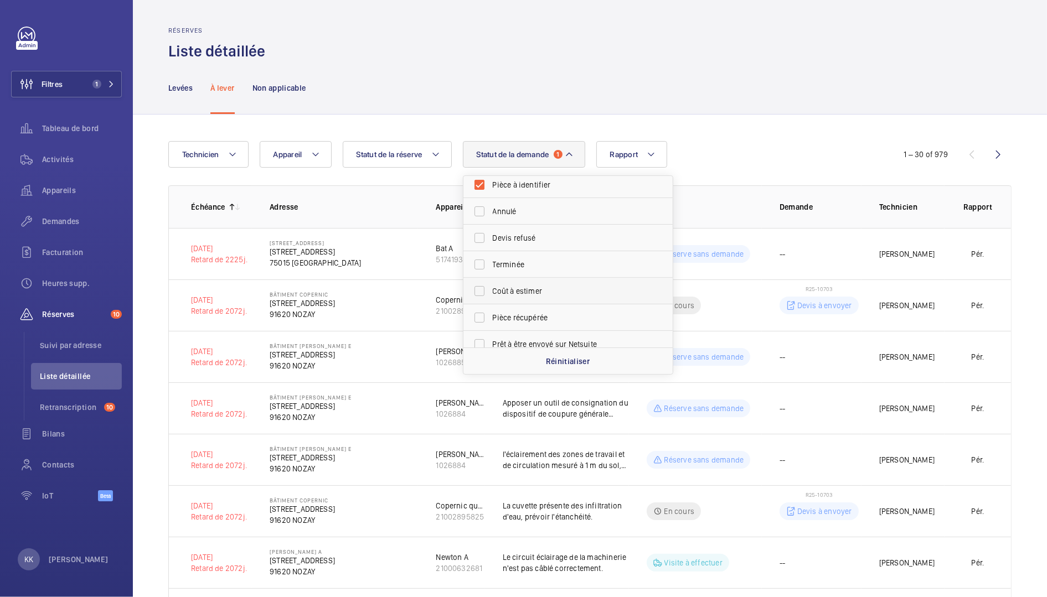
scroll to position [3, 0]
click at [553, 181] on span "Pièce à identifier" at bounding box center [569, 185] width 152 height 11
click at [490, 181] on input "Pièce à identifier" at bounding box center [479, 186] width 22 height 22
checkbox input "false"
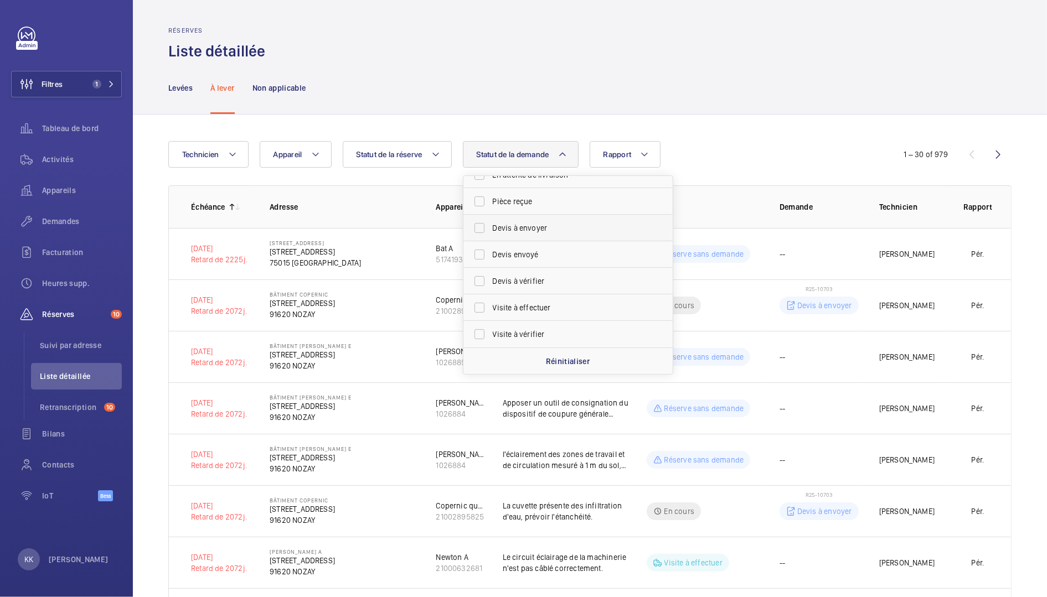
click at [569, 235] on label "Devis à envoyer" at bounding box center [559, 228] width 193 height 27
click at [490, 235] on input "Devis à envoyer" at bounding box center [479, 228] width 22 height 22
checkbox input "true"
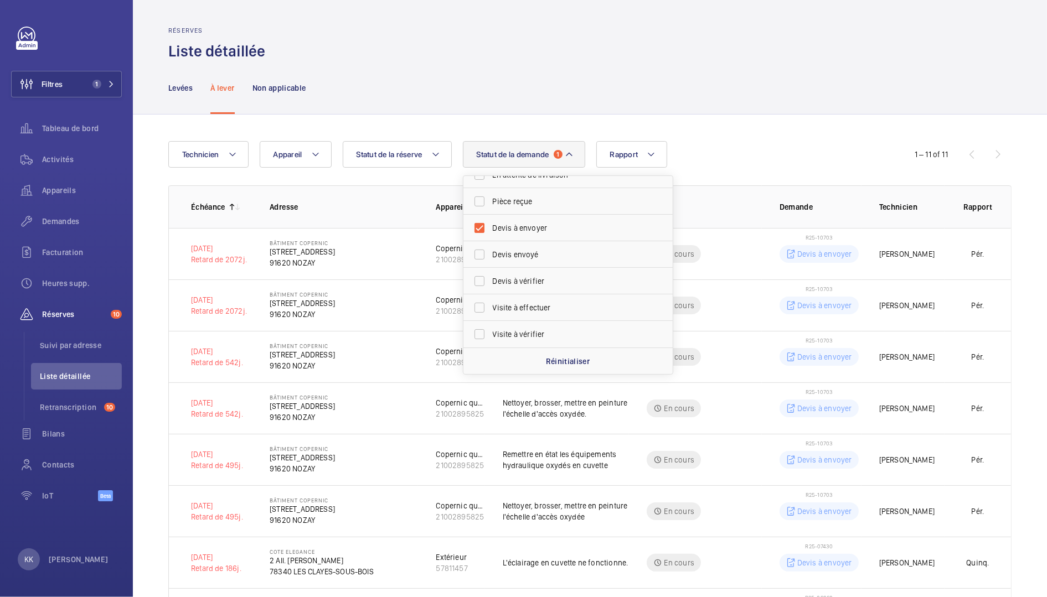
click at [713, 105] on div "Levées À lever Non applicable" at bounding box center [589, 87] width 843 height 53
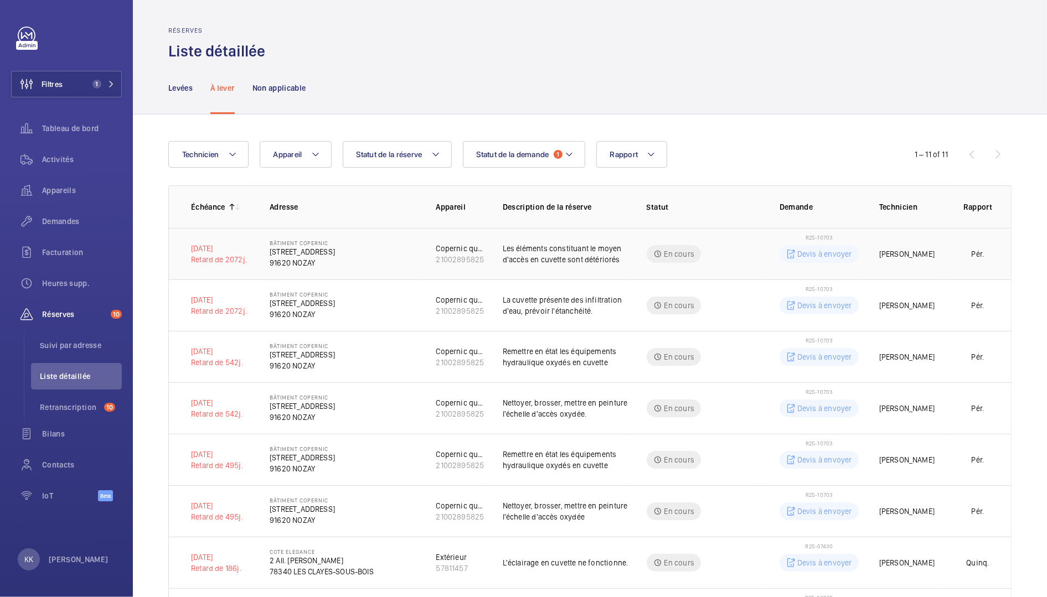
click at [335, 262] on p "91620 NOZAY" at bounding box center [302, 262] width 65 height 11
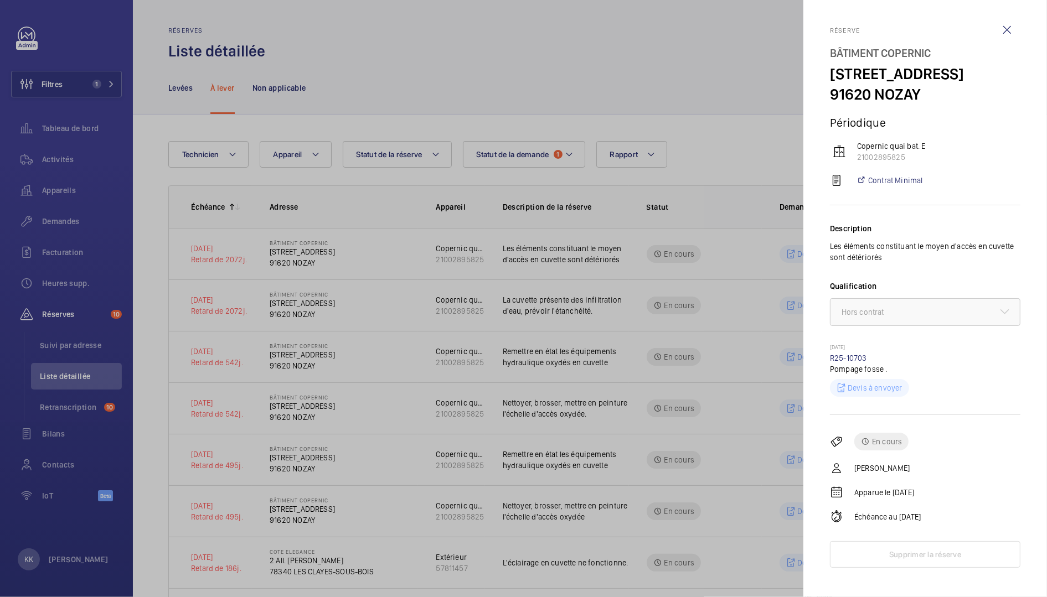
click at [767, 371] on div at bounding box center [523, 298] width 1047 height 597
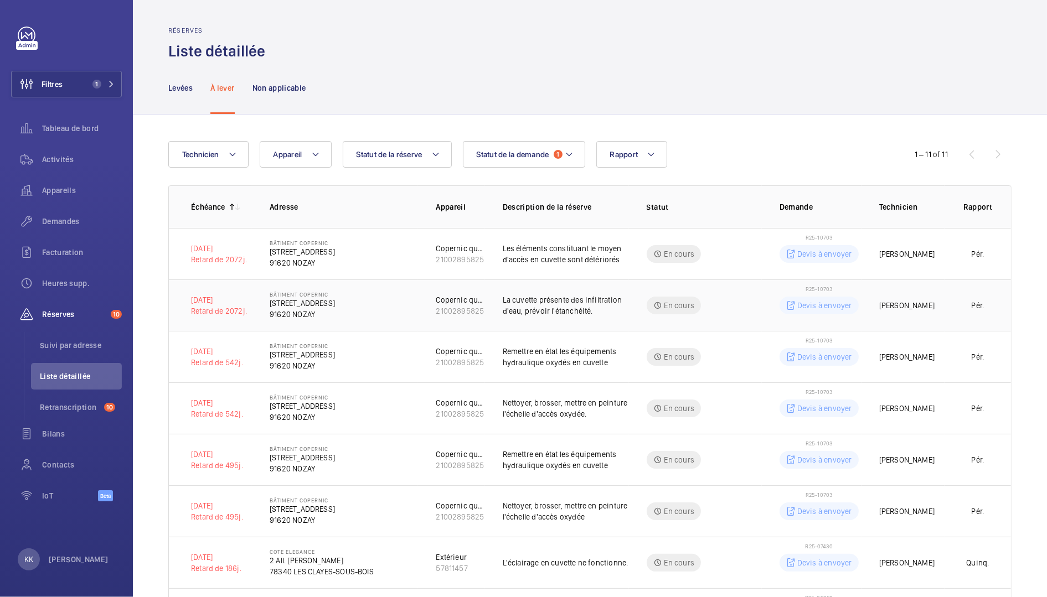
click at [418, 317] on td "Copernic quai bat. E 21002895825" at bounding box center [451, 305] width 66 height 51
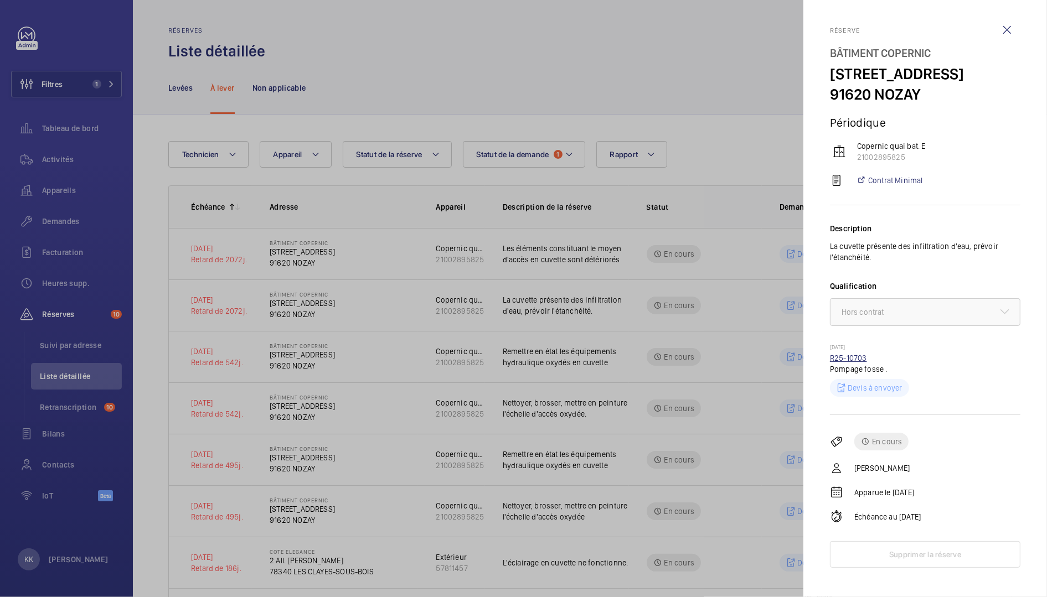
click at [850, 363] on link "R25-10703" at bounding box center [848, 358] width 37 height 9
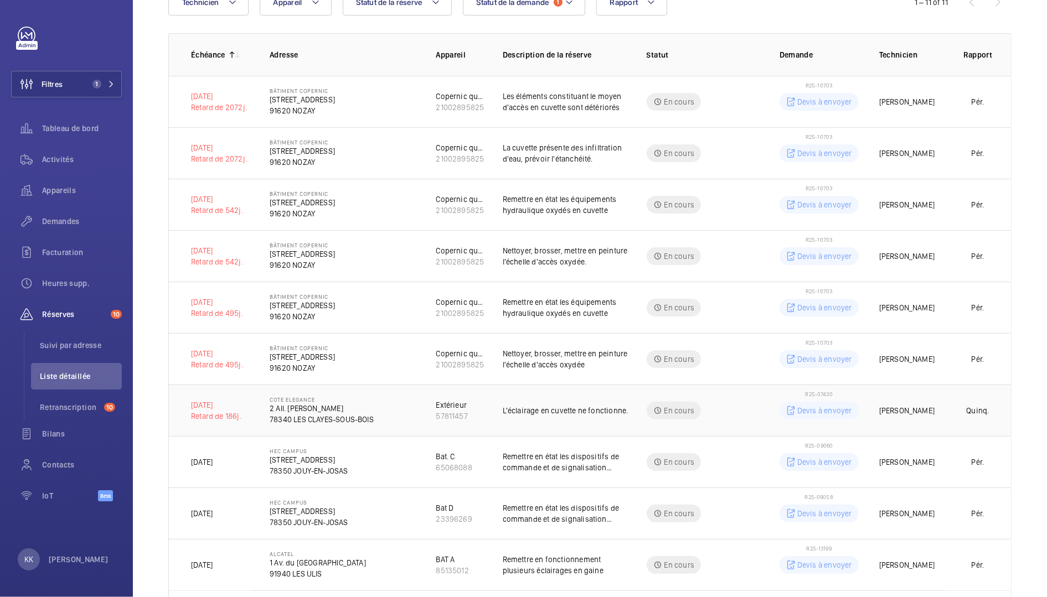
scroll to position [221, 0]
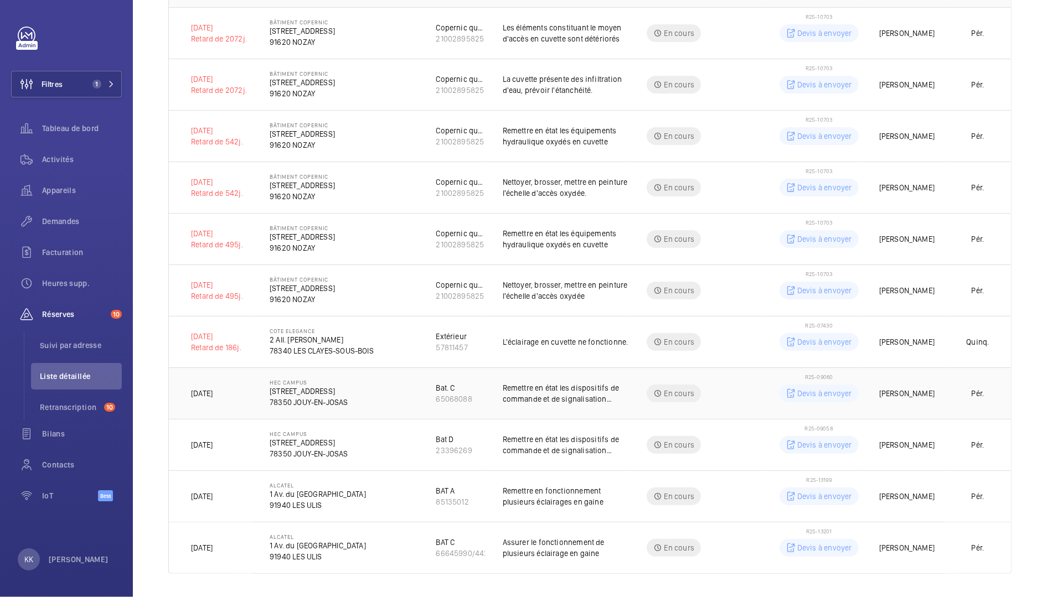
click at [418, 394] on td "Bat. C 65068088" at bounding box center [451, 393] width 66 height 51
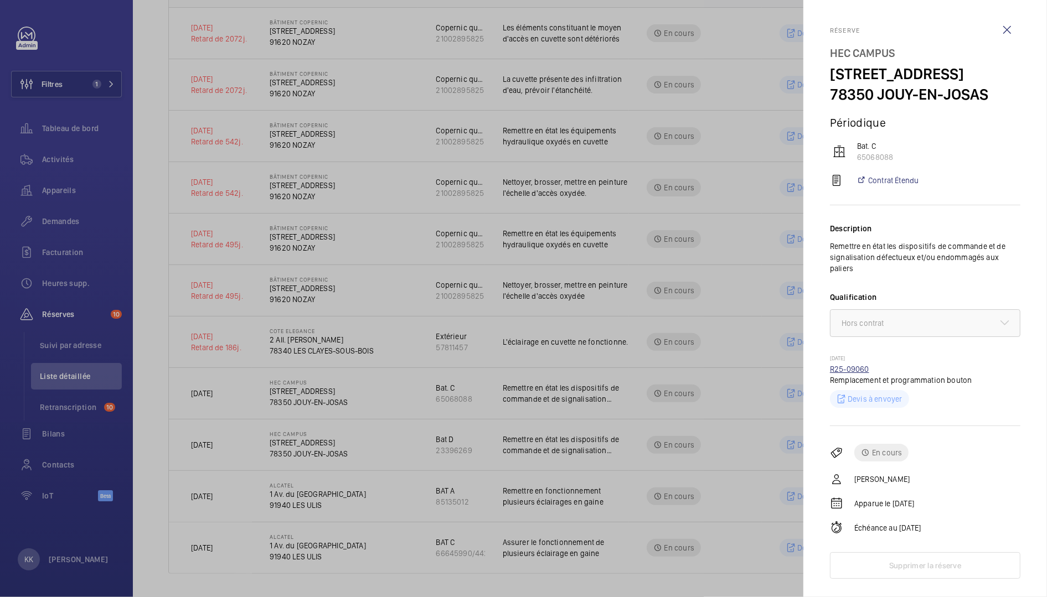
click at [849, 366] on link "R25-09060" at bounding box center [849, 369] width 39 height 9
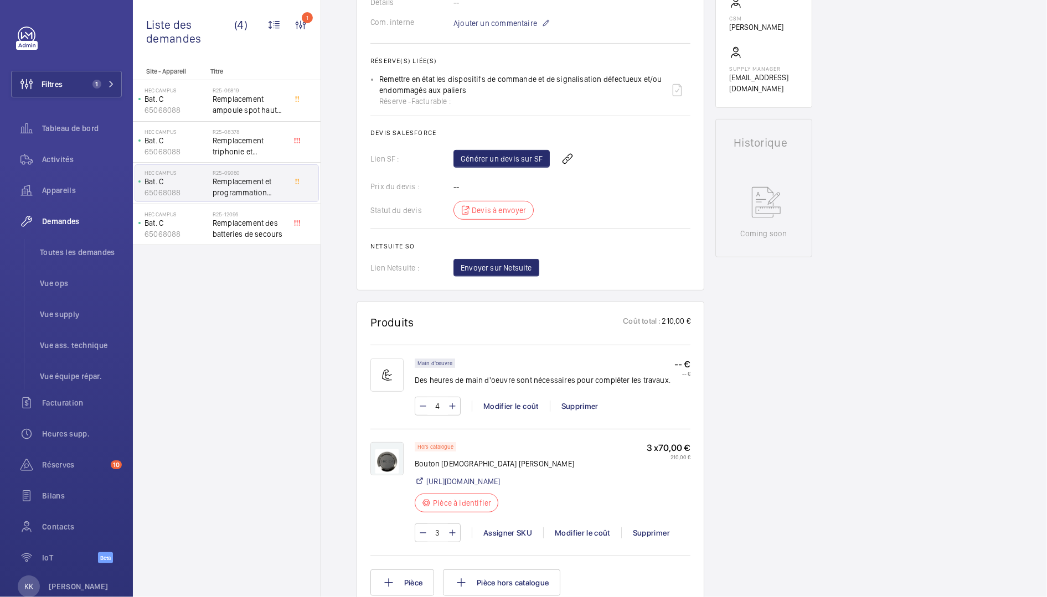
scroll to position [401, 0]
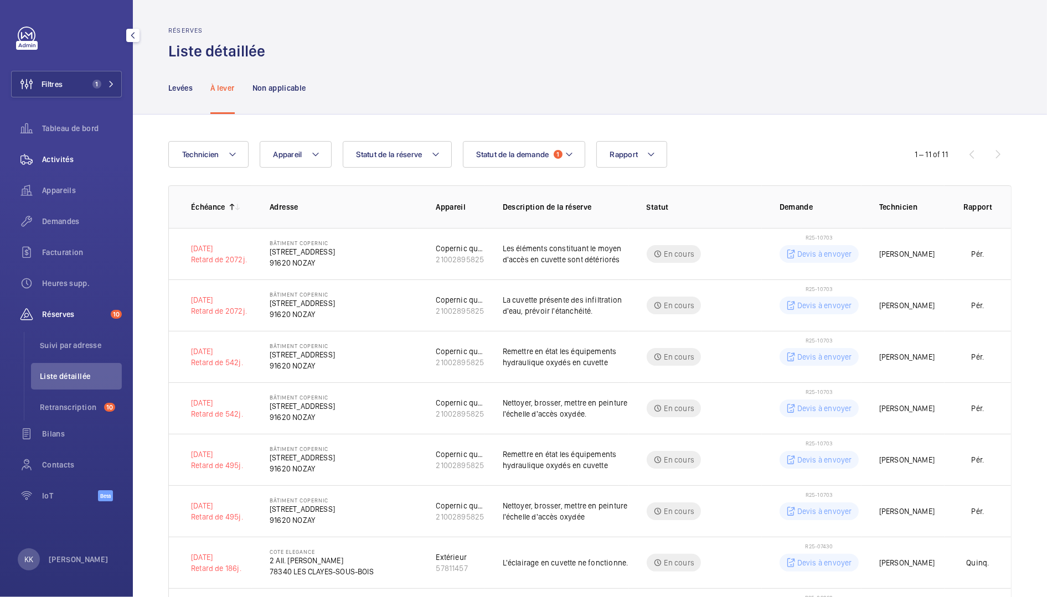
click at [56, 163] on span "Activités" at bounding box center [82, 159] width 80 height 11
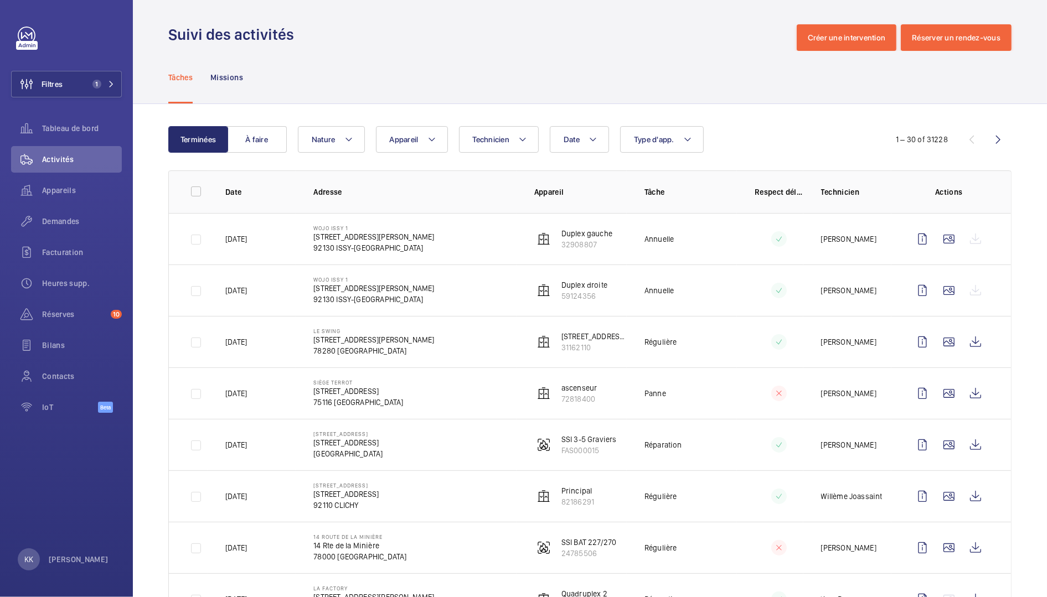
scroll to position [3, 0]
click at [963, 492] on wm-front-icon-button at bounding box center [975, 496] width 27 height 27
click at [82, 222] on span "Demandes" at bounding box center [82, 221] width 80 height 11
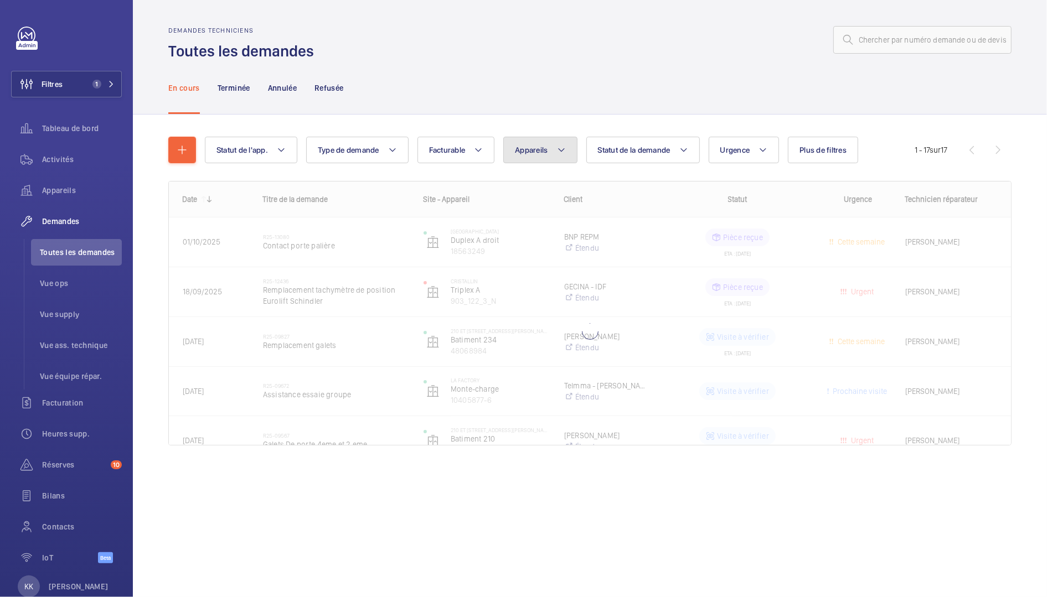
click at [546, 161] on button "Appareils" at bounding box center [540, 150] width 74 height 27
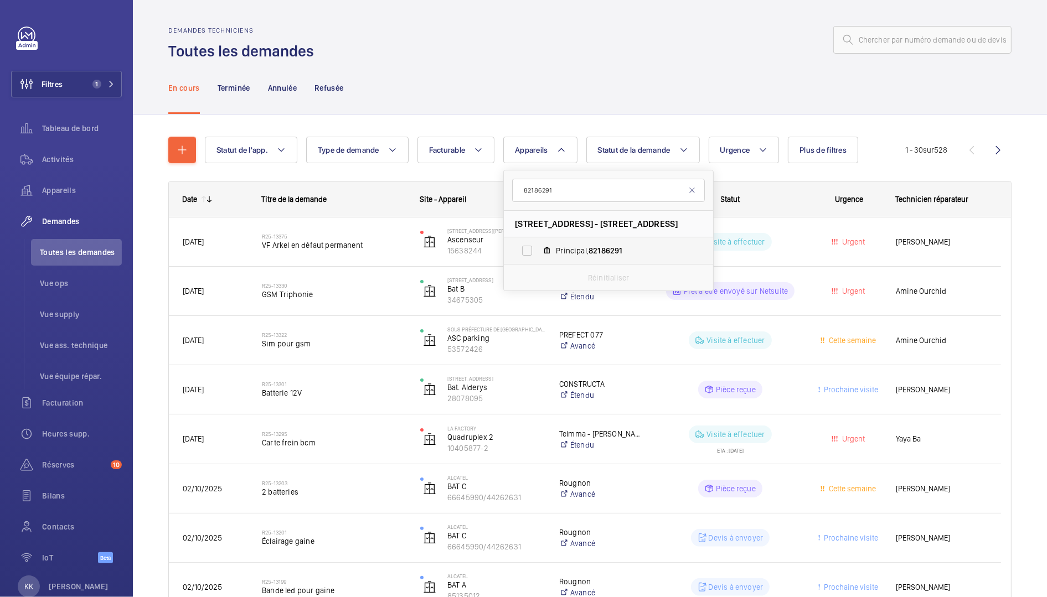
type input "82186291"
click at [554, 255] on label "Principal, 82186291" at bounding box center [600, 250] width 192 height 27
click at [538, 255] on input "Principal, 82186291" at bounding box center [527, 251] width 22 height 22
checkbox input "true"
click at [510, 49] on div at bounding box center [665, 40] width 691 height 27
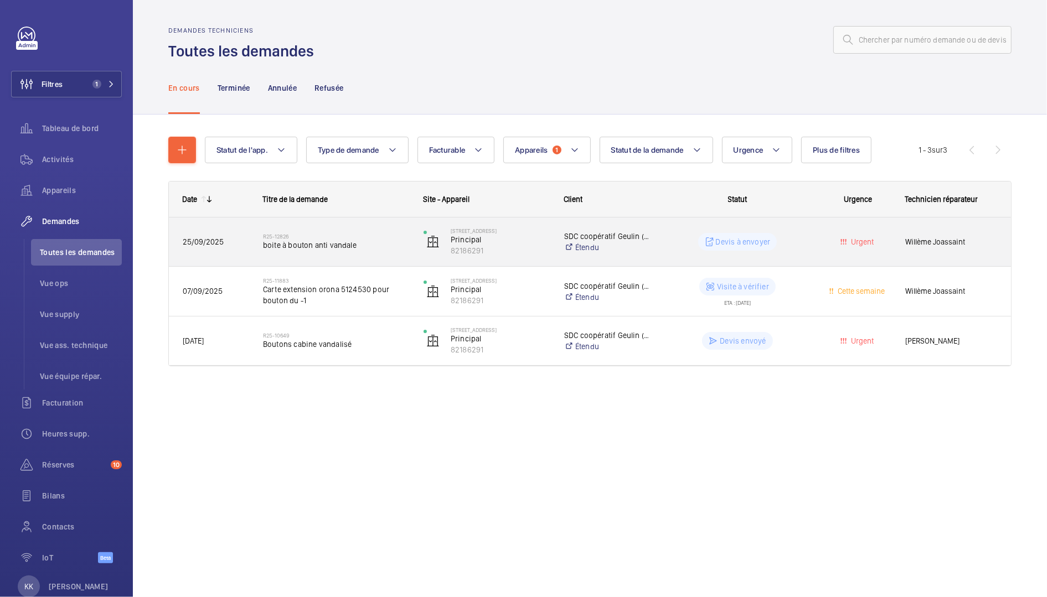
click at [290, 250] on span "boite à bouton anti vandale" at bounding box center [336, 245] width 146 height 11
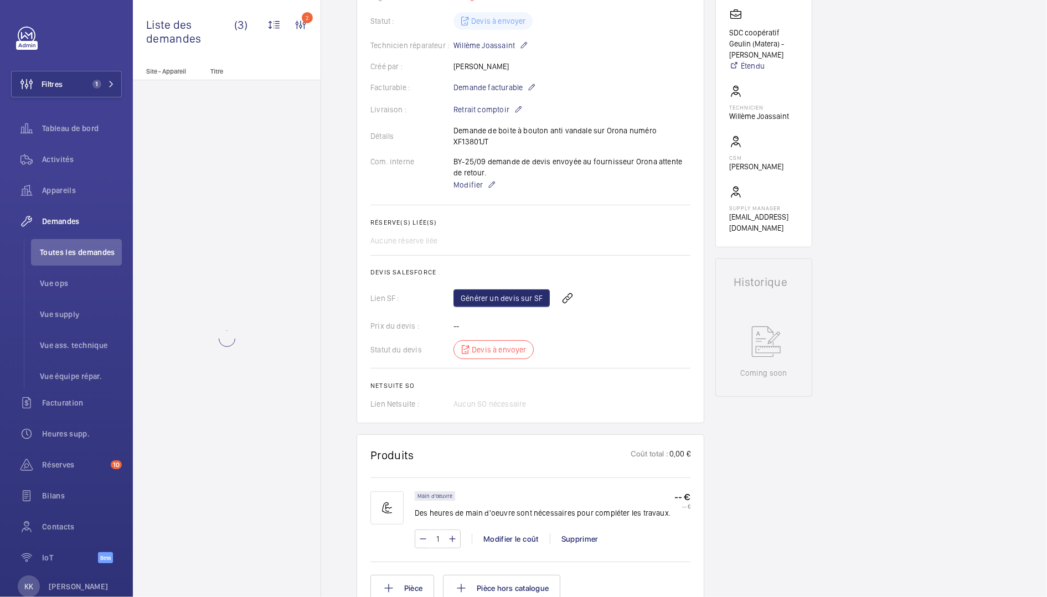
scroll to position [299, 0]
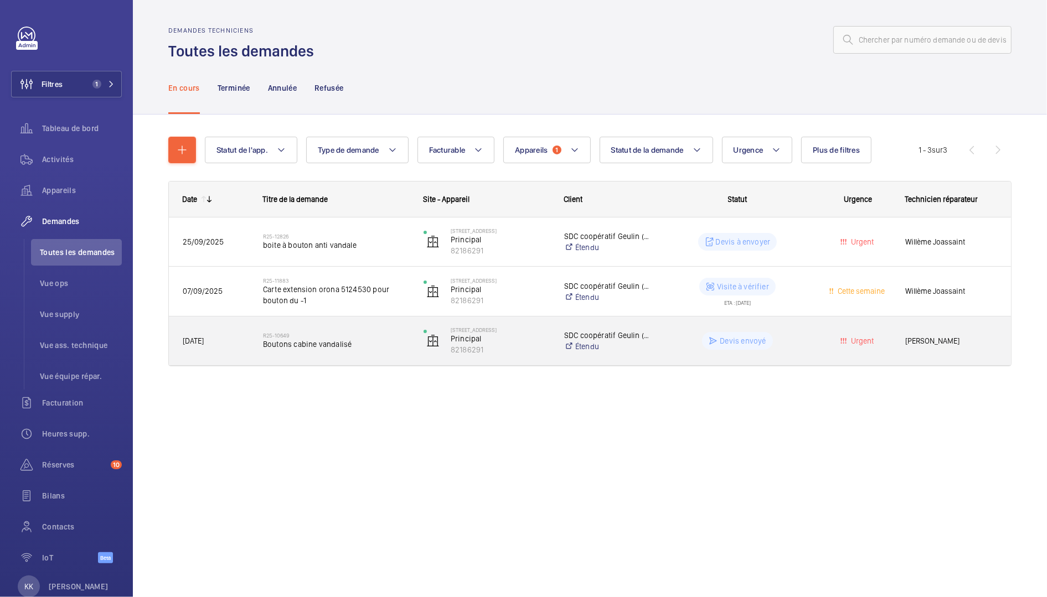
click at [321, 346] on span "Boutons cabine vandalisé" at bounding box center [336, 344] width 146 height 11
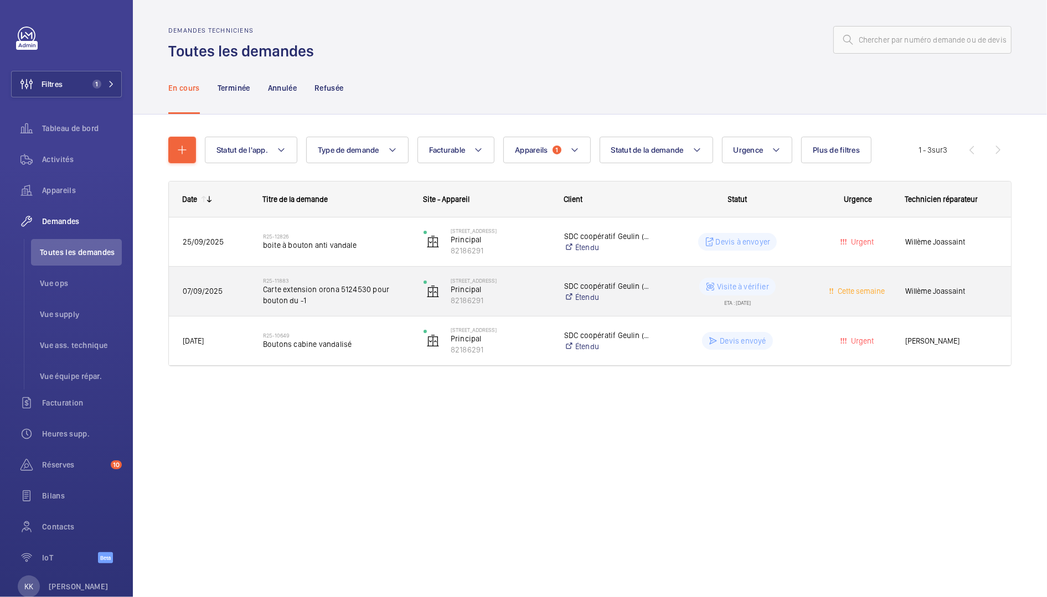
click at [320, 277] on h2 "R25-11883" at bounding box center [336, 280] width 146 height 7
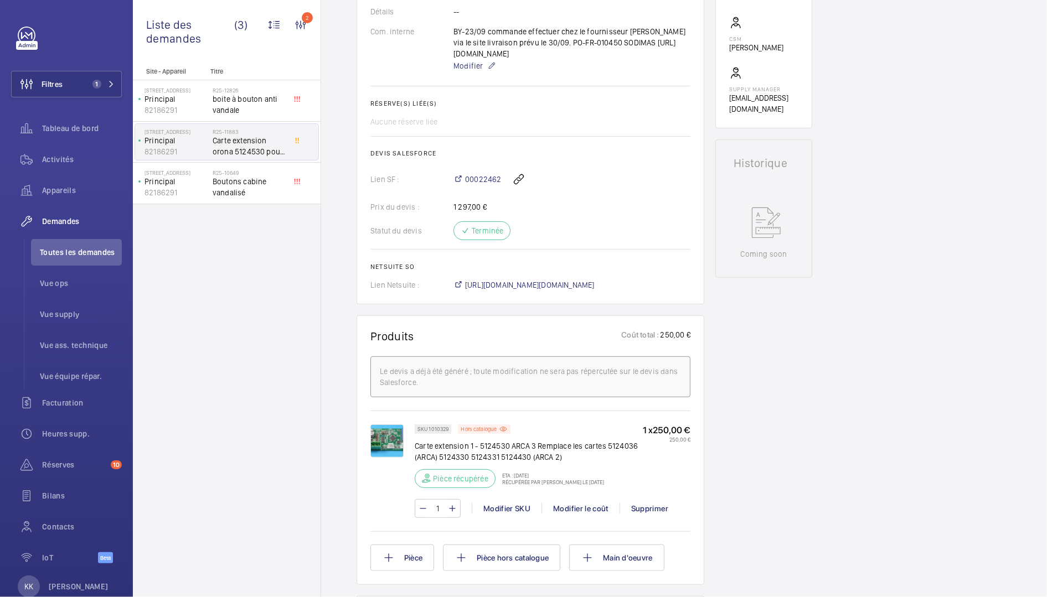
scroll to position [11, 0]
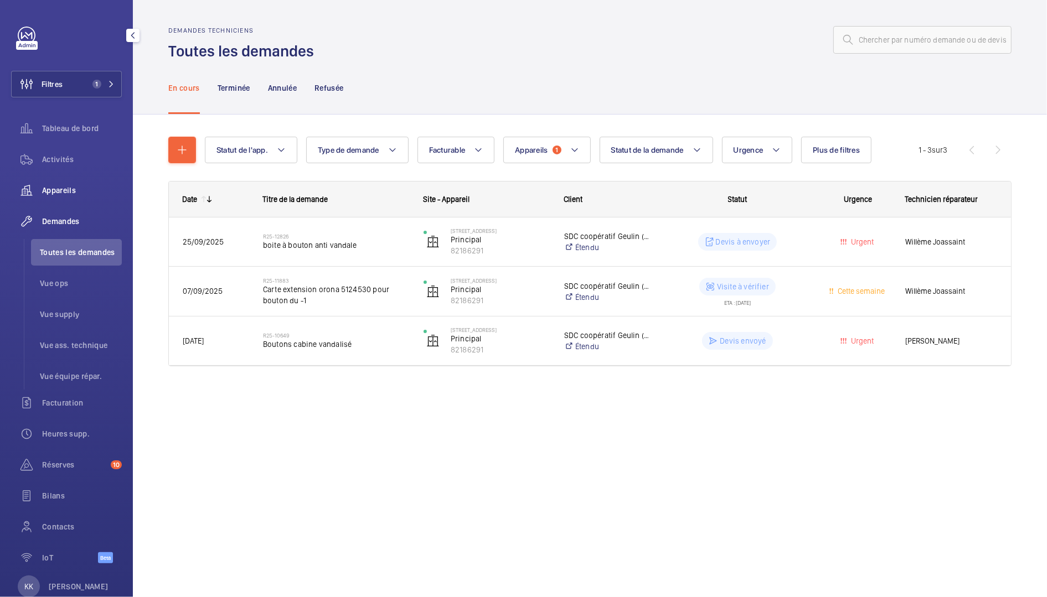
click at [50, 197] on div "Appareils" at bounding box center [66, 190] width 111 height 27
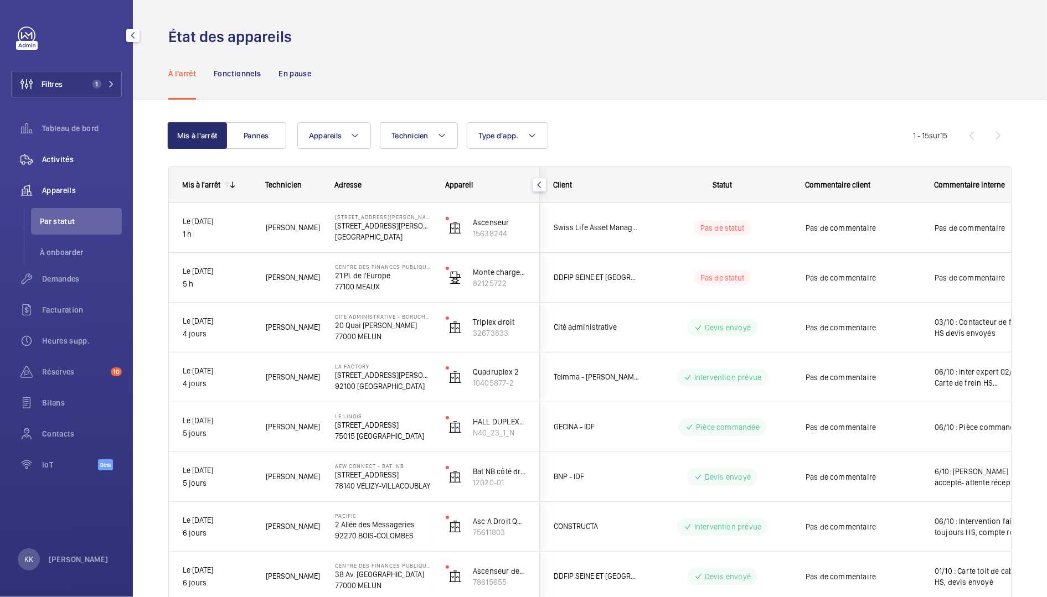
click at [79, 161] on span "Activités" at bounding box center [82, 159] width 80 height 11
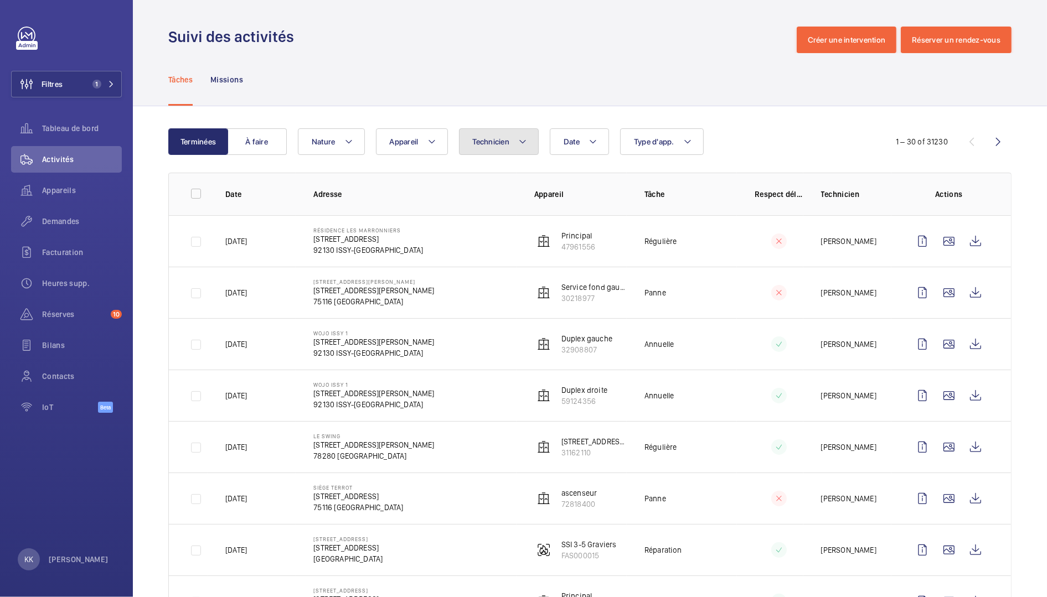
click at [519, 142] on mat-icon at bounding box center [522, 141] width 9 height 13
type input "wil"
click at [518, 215] on span "Wil lème Joassaint" at bounding box center [565, 216] width 152 height 11
click at [487, 215] on input "Wil lème Joassaint" at bounding box center [475, 217] width 22 height 22
checkbox input "true"
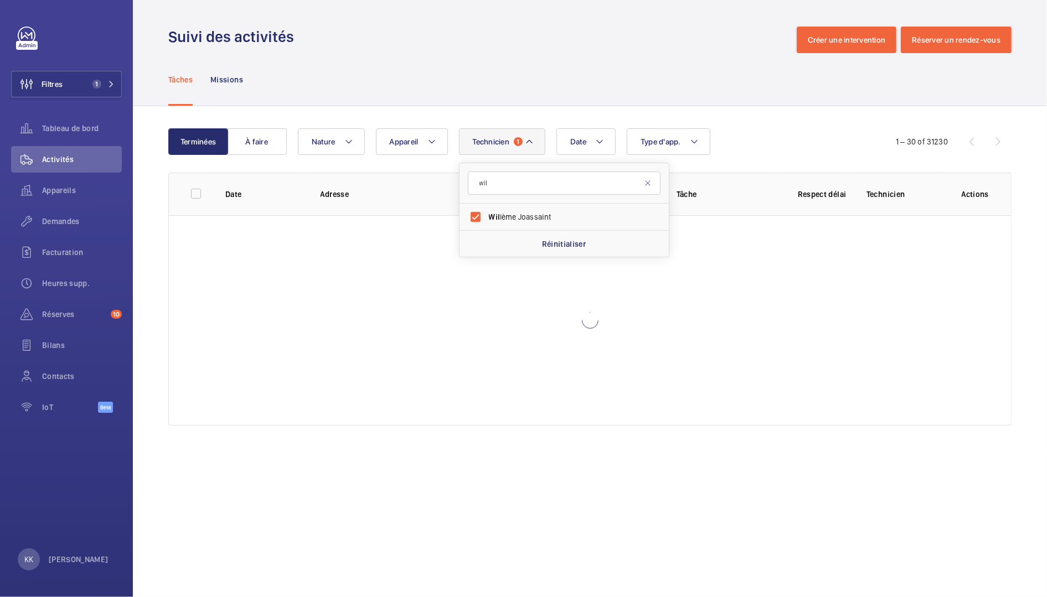
click at [529, 37] on div "Suivi des activités Créer une intervention Réserver un rendez-vous" at bounding box center [589, 40] width 843 height 27
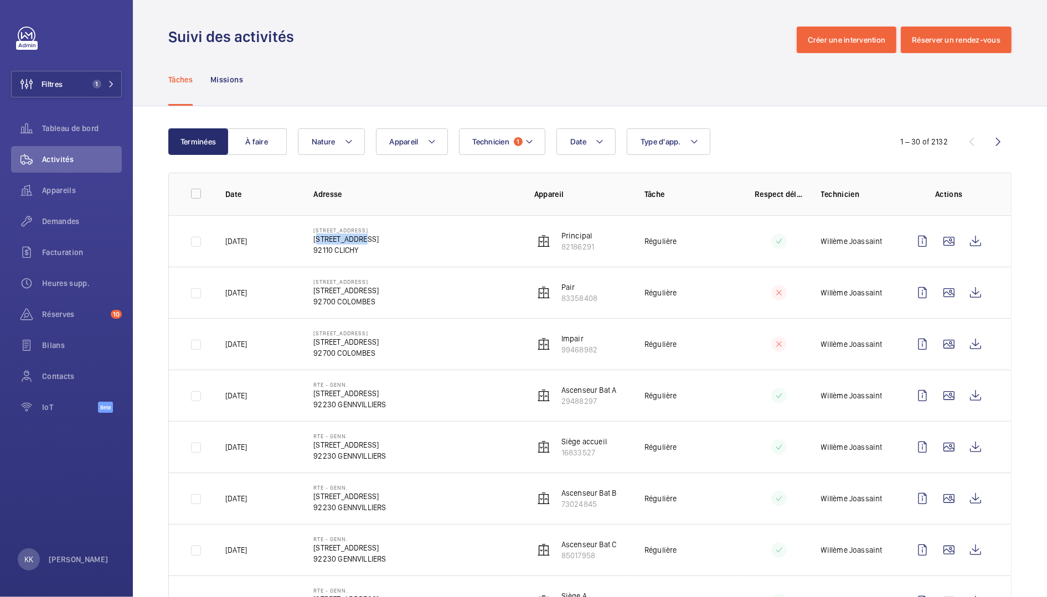
drag, startPoint x: 309, startPoint y: 236, endPoint x: 350, endPoint y: 236, distance: 41.0
click at [351, 236] on td "[STREET_ADDRESS] [STREET_ADDRESS]" at bounding box center [406, 240] width 220 height 51
copy p "[STREET_ADDRESS]"
click at [57, 190] on span "Appareils" at bounding box center [82, 190] width 80 height 11
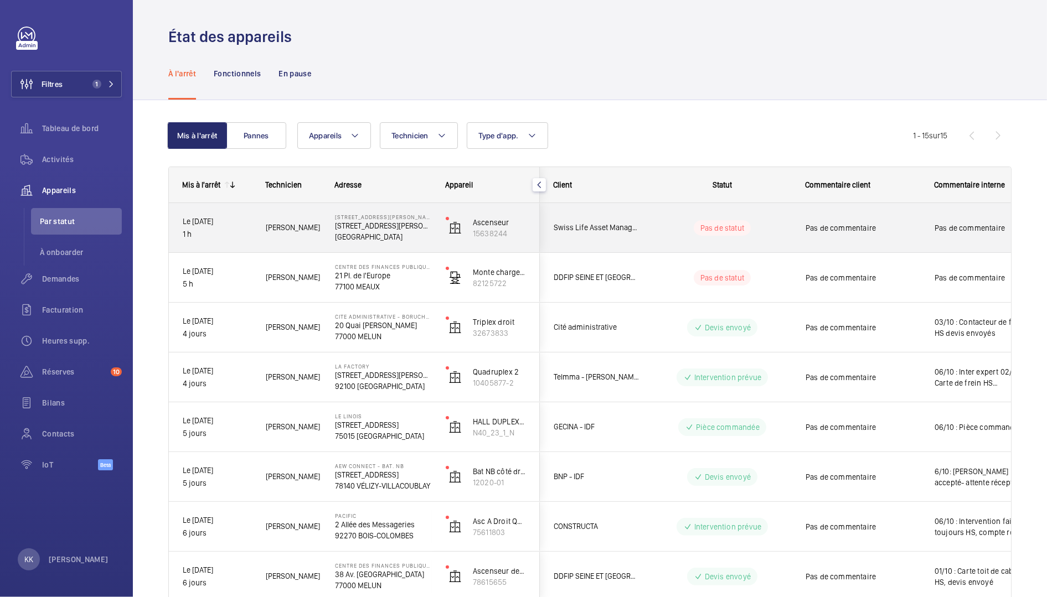
click at [270, 234] on div "[PERSON_NAME]" at bounding box center [286, 227] width 68 height 35
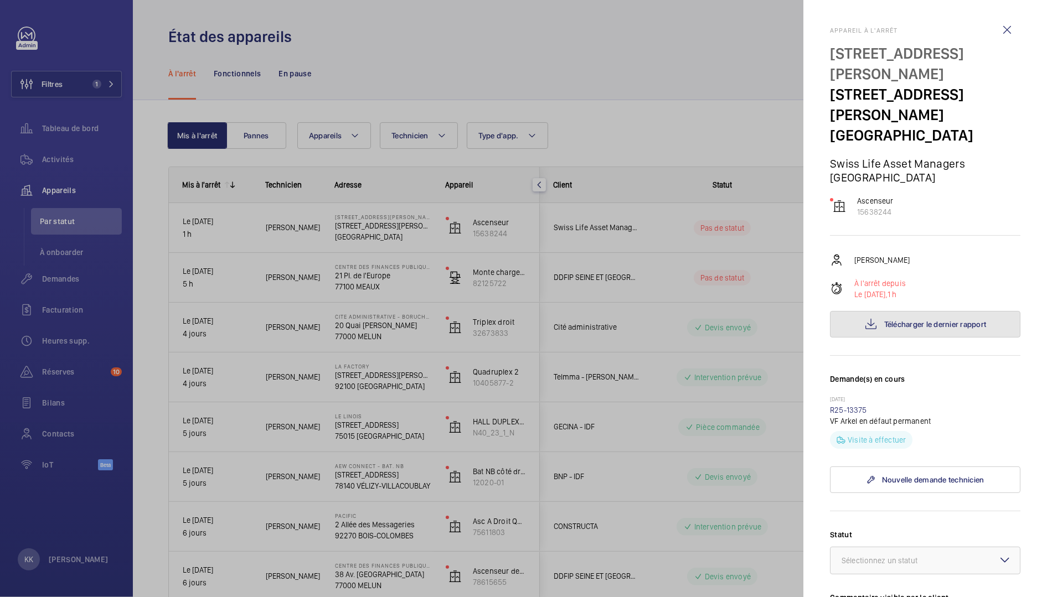
click at [900, 336] on button "Télécharger le dernier rapport" at bounding box center [925, 324] width 190 height 27
click at [428, 196] on div at bounding box center [523, 298] width 1047 height 597
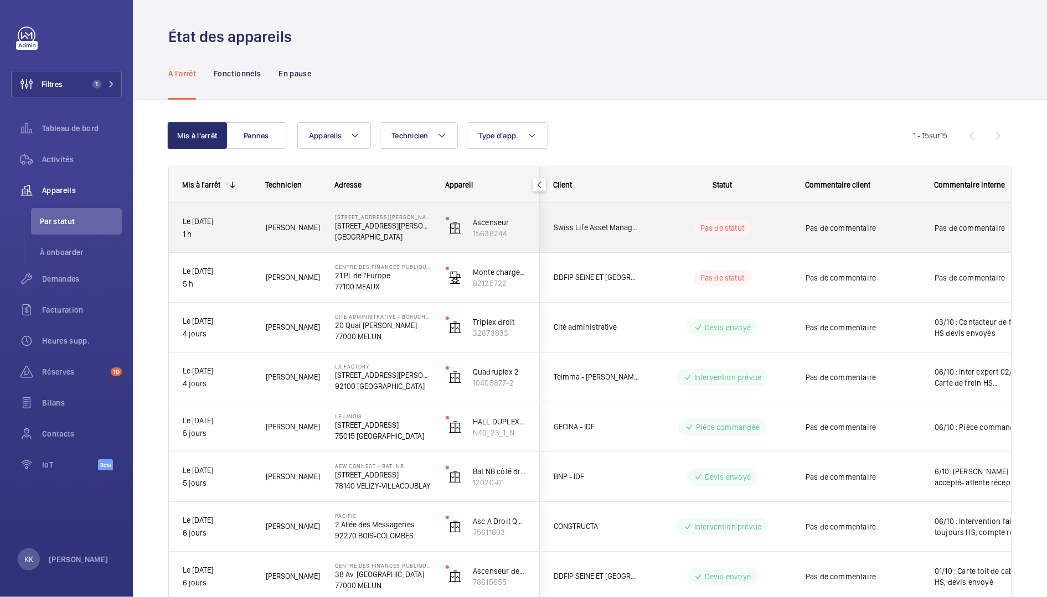
click at [358, 232] on p "[GEOGRAPHIC_DATA]" at bounding box center [383, 236] width 96 height 11
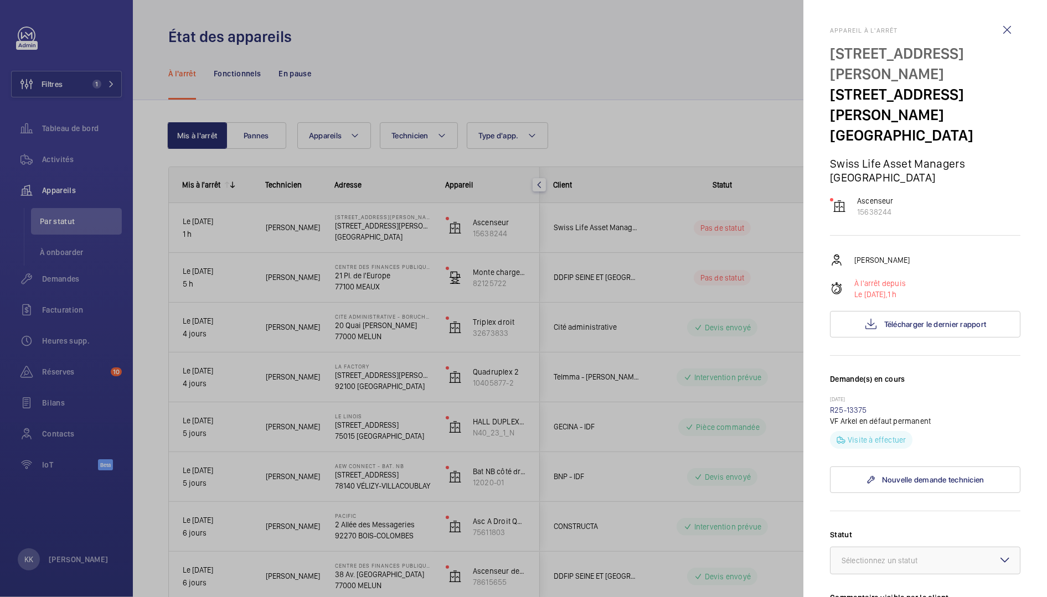
click at [477, 220] on div at bounding box center [523, 298] width 1047 height 597
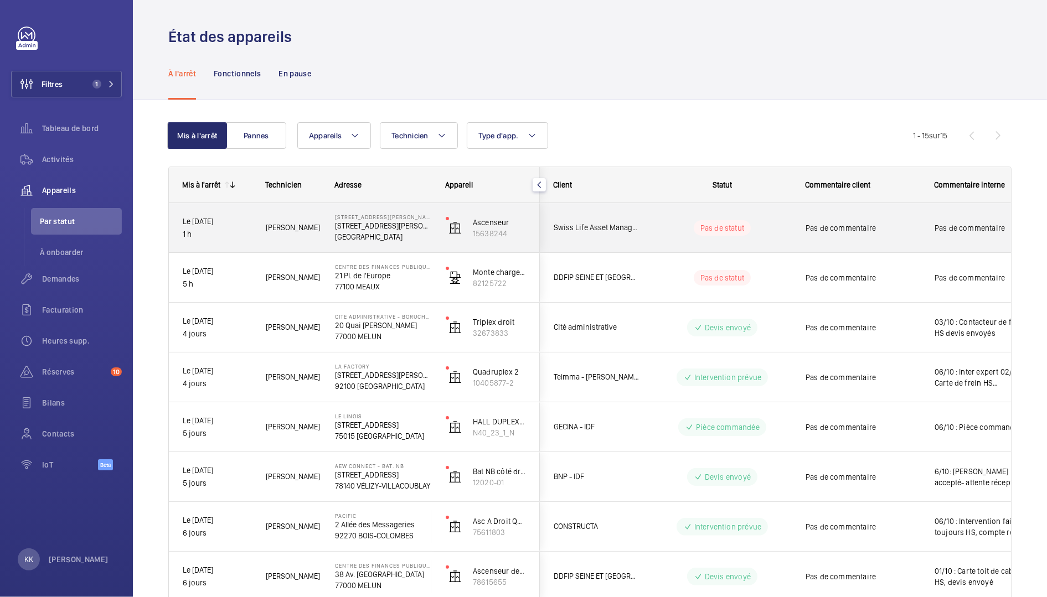
click at [485, 225] on mat-sidenav-container "Filtres 1 Tableau de bord Activités Appareils Par statut À onboarder Demandes F…" at bounding box center [523, 298] width 1047 height 597
click at [487, 236] on p "15638244" at bounding box center [499, 233] width 53 height 11
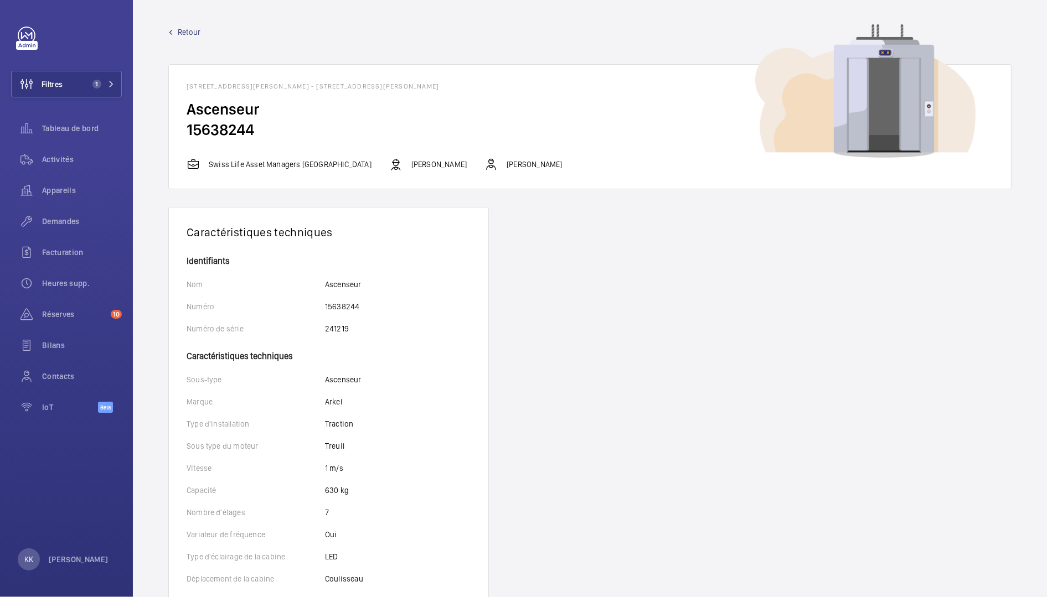
click at [181, 33] on span "Retour" at bounding box center [189, 32] width 23 height 11
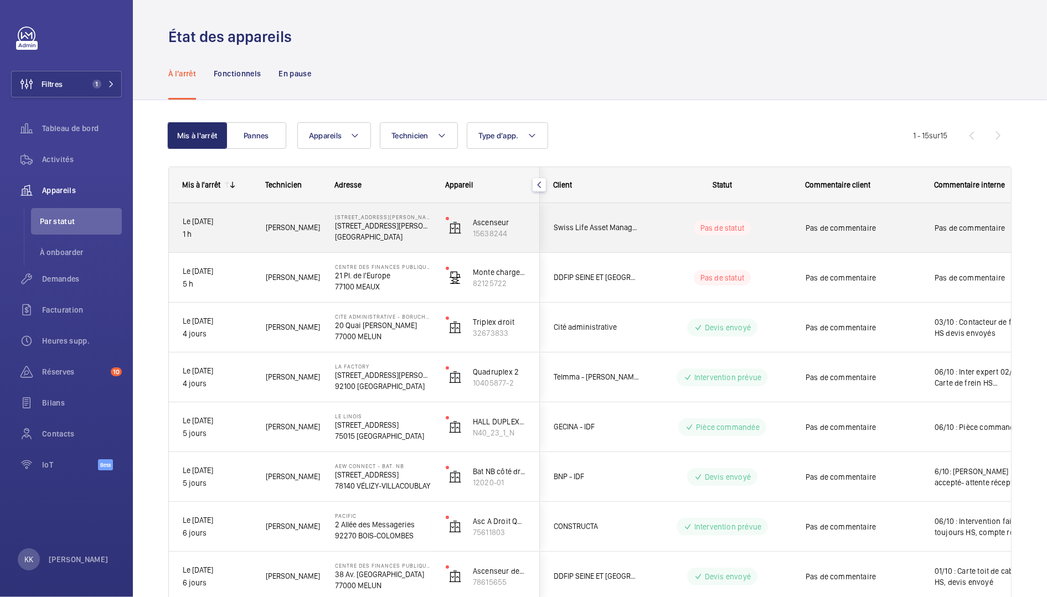
click at [337, 241] on p "[GEOGRAPHIC_DATA]" at bounding box center [383, 236] width 96 height 11
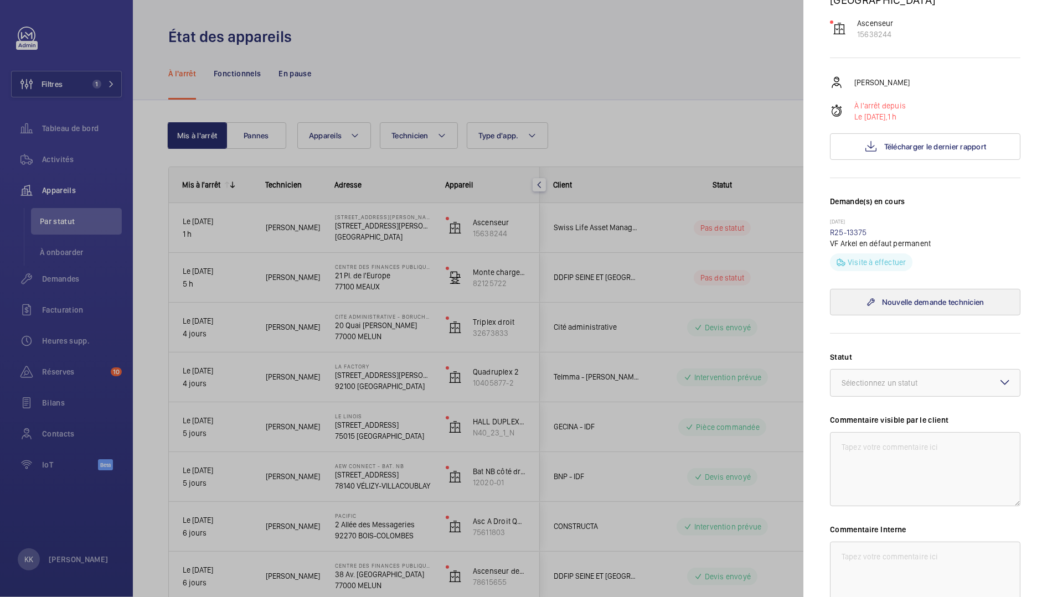
scroll to position [308, 0]
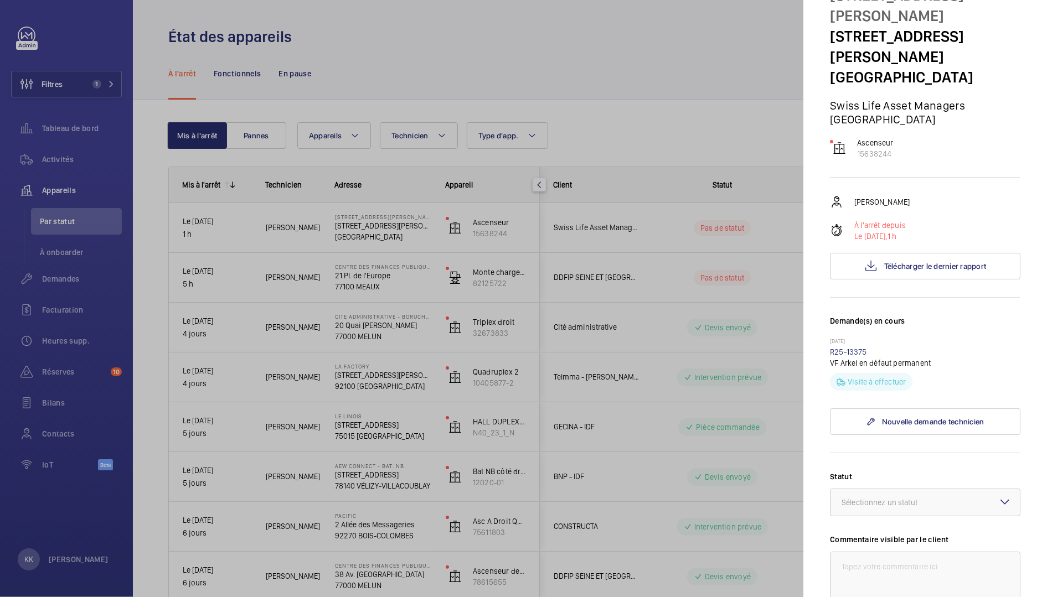
scroll to position [50, 0]
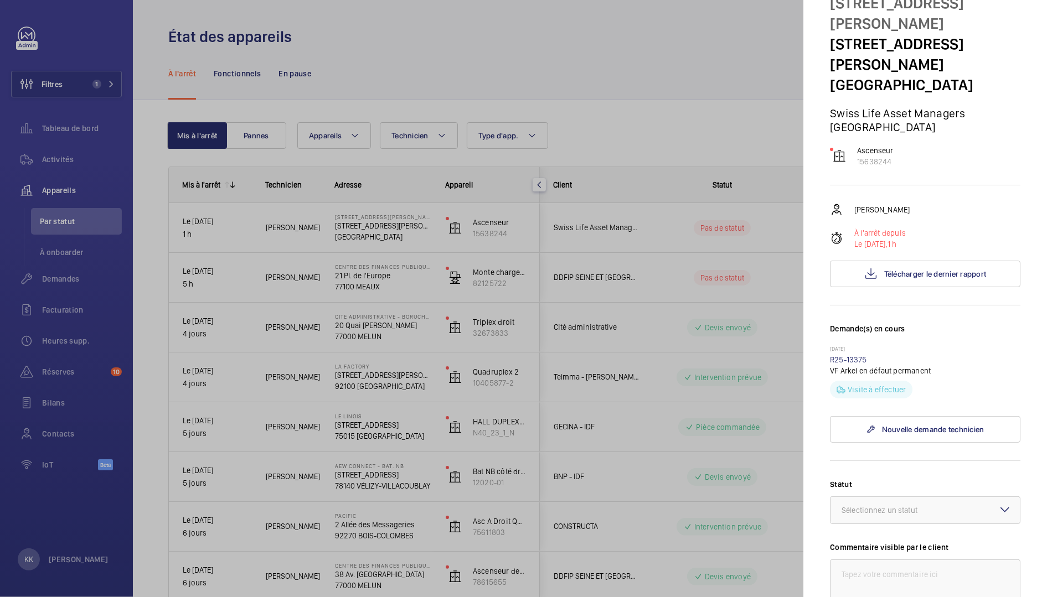
click at [378, 289] on div at bounding box center [523, 298] width 1047 height 597
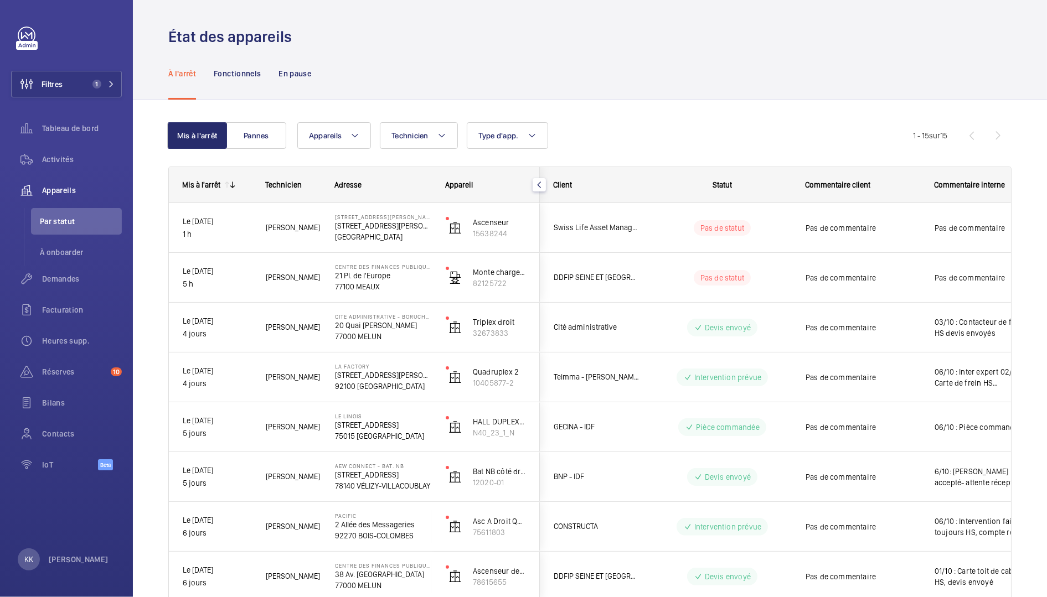
click at [156, 254] on div "Mis à l'arrêt Pannes Appareils Technicien Type d'app. Plus de filtres Réinitial…" at bounding box center [590, 557] width 914 height 914
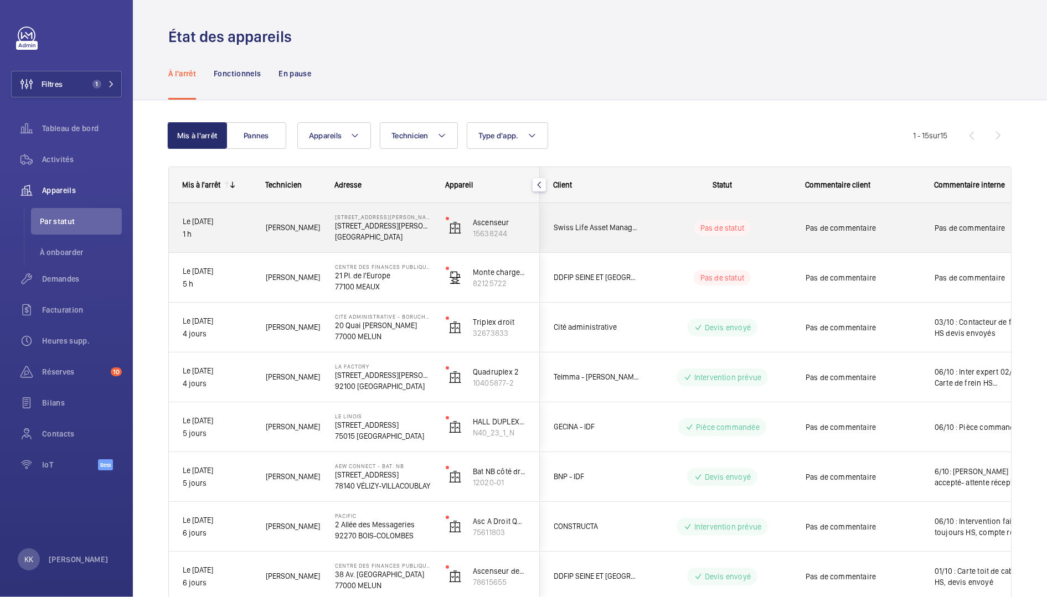
click at [322, 229] on div "47 Rue Edouard Nortier 47 Rue Edouard Nortier, 92200 NEUILLY-SUR-SEINE 92200 NE…" at bounding box center [377, 228] width 110 height 50
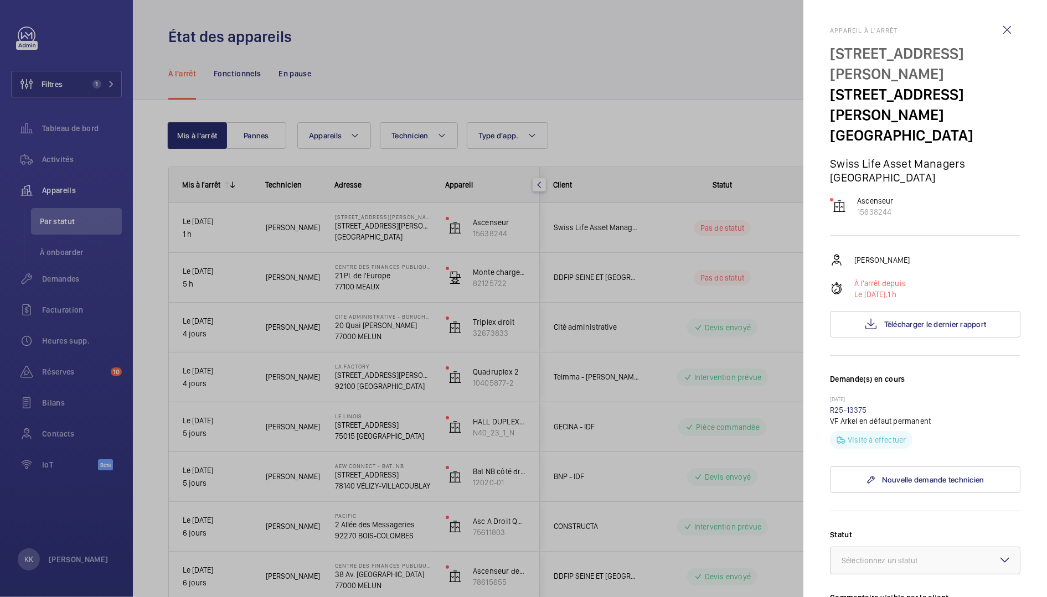
scroll to position [299, 0]
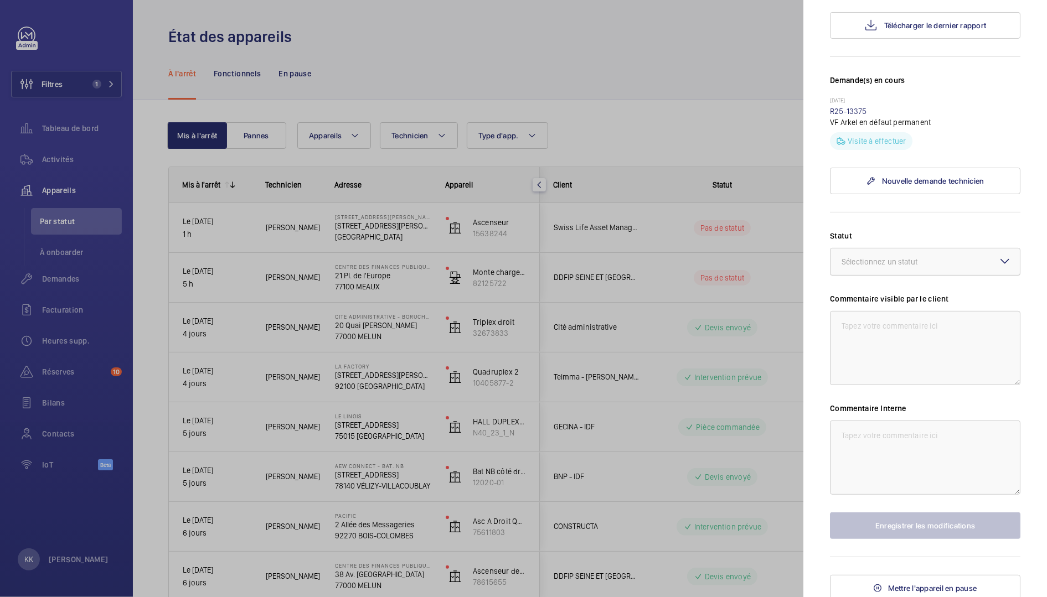
click at [880, 267] on div "Sélectionnez un statut" at bounding box center [893, 261] width 104 height 11
click at [846, 394] on span "Autre" at bounding box center [924, 392] width 167 height 11
click at [881, 454] on textarea at bounding box center [925, 458] width 190 height 74
type textarea "07/10 : Défaut de VF"
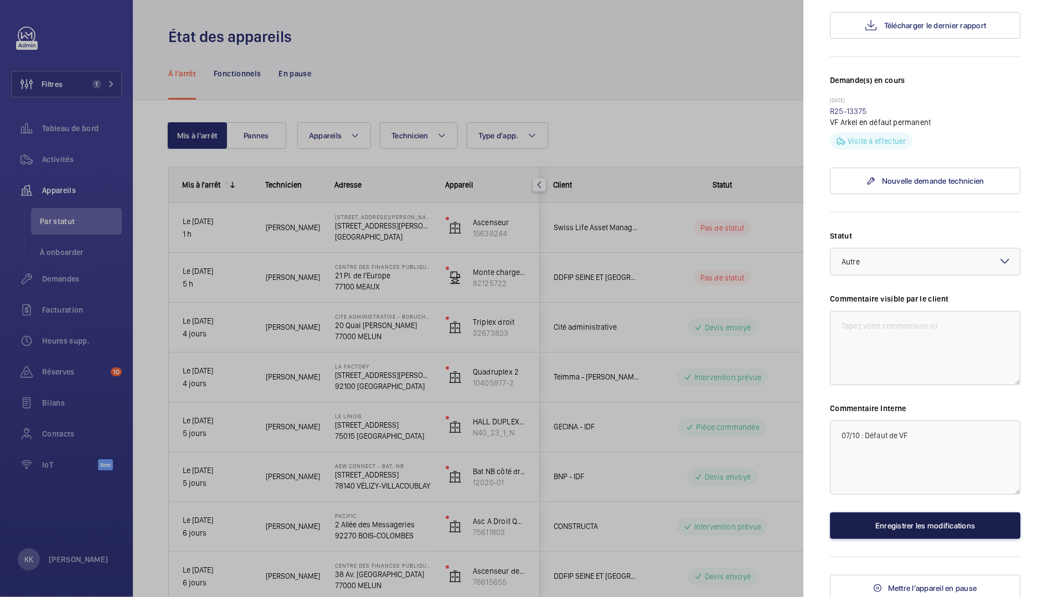
click at [922, 526] on button "Enregistrer les modifications" at bounding box center [925, 526] width 190 height 27
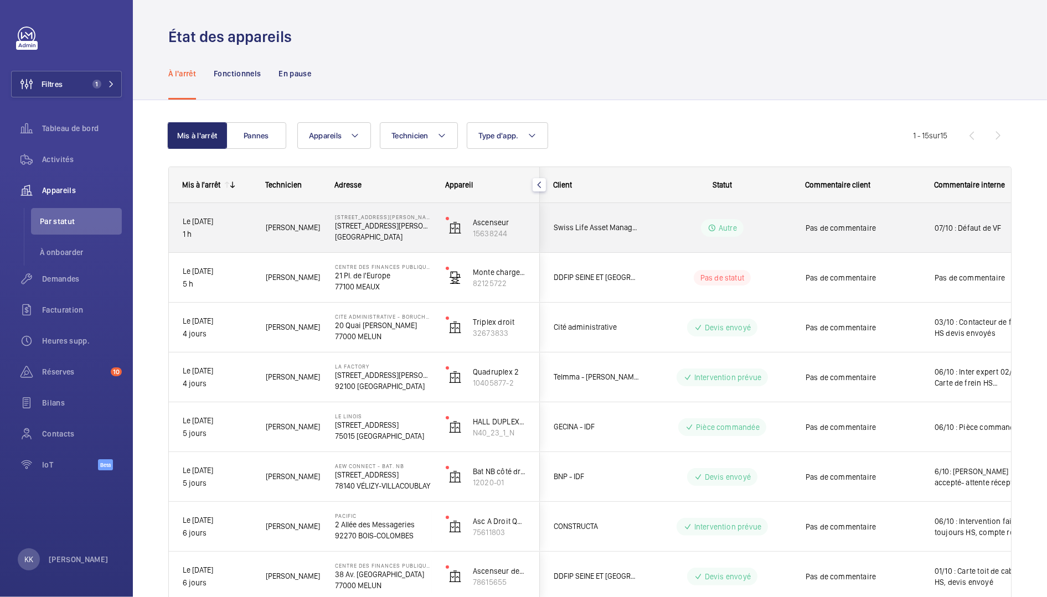
click at [917, 231] on span "Pas de commentaire" at bounding box center [862, 228] width 115 height 11
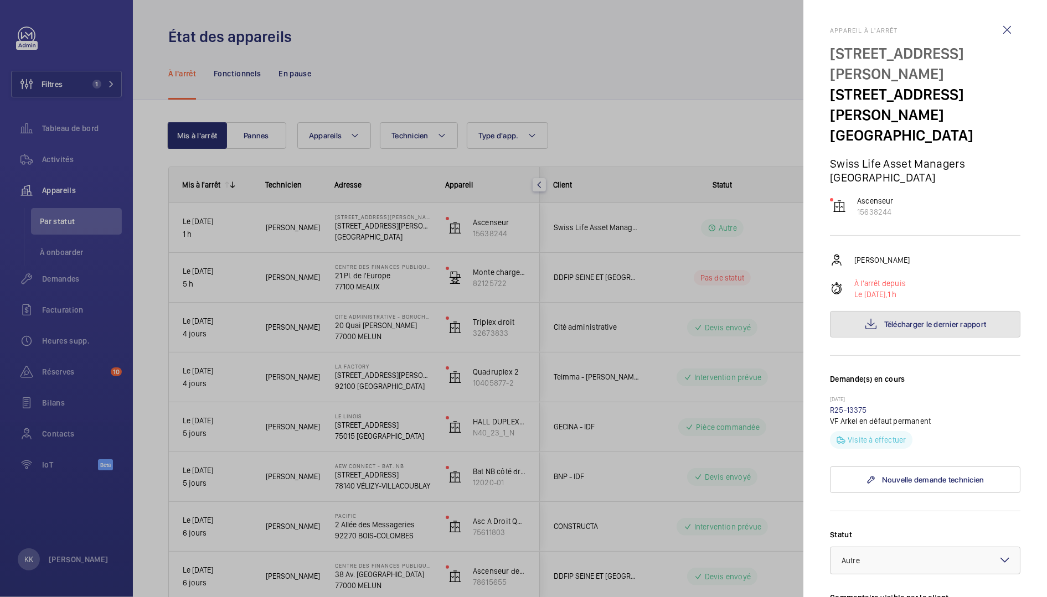
click at [888, 336] on button "Télécharger le dernier rapport" at bounding box center [925, 324] width 190 height 27
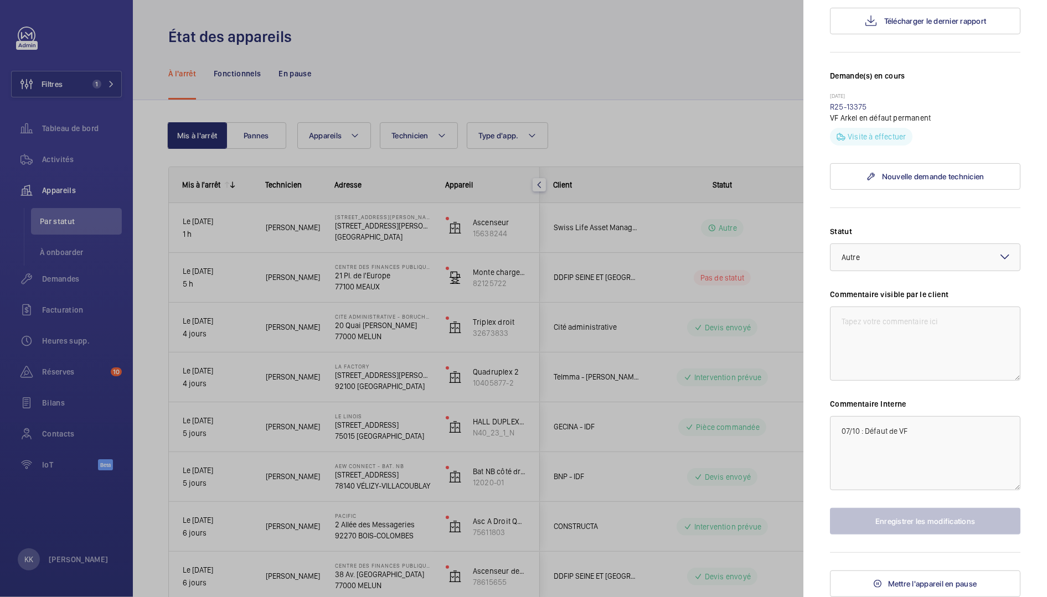
click at [676, 369] on div at bounding box center [523, 298] width 1047 height 597
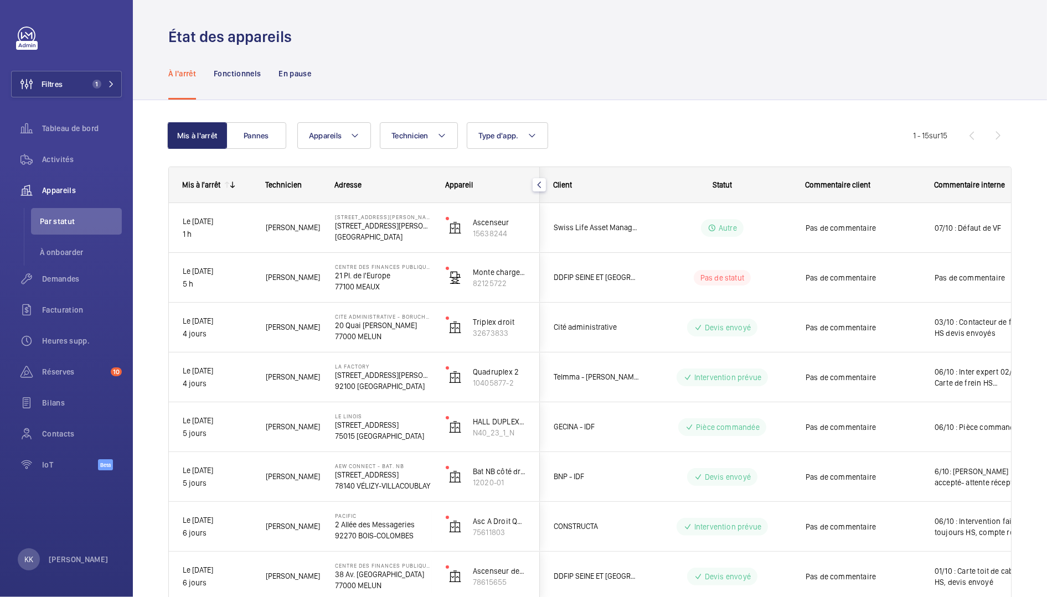
click at [609, 397] on div at bounding box center [523, 298] width 1047 height 597
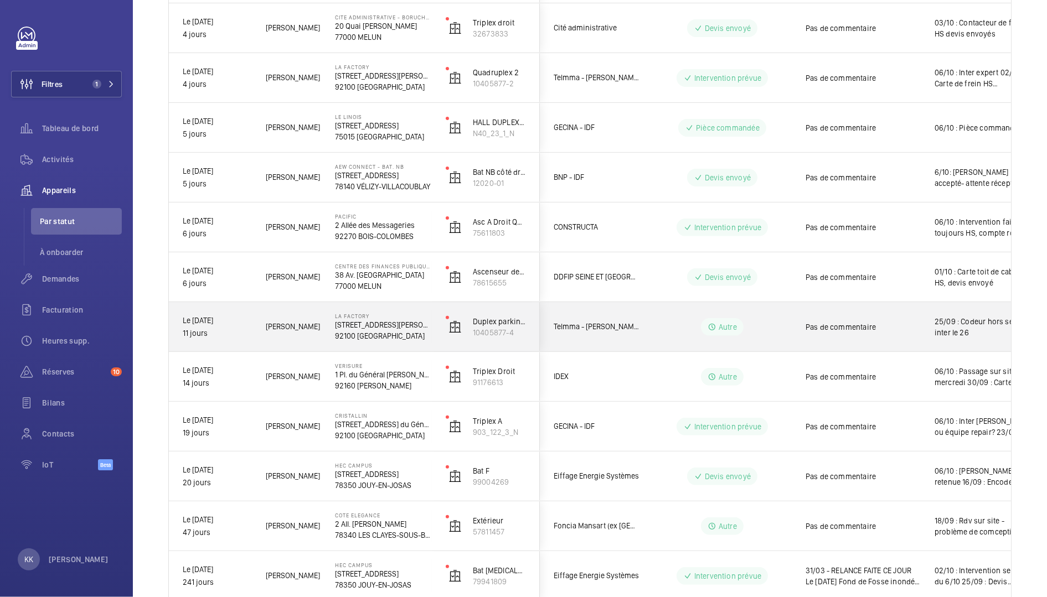
scroll to position [250, 0]
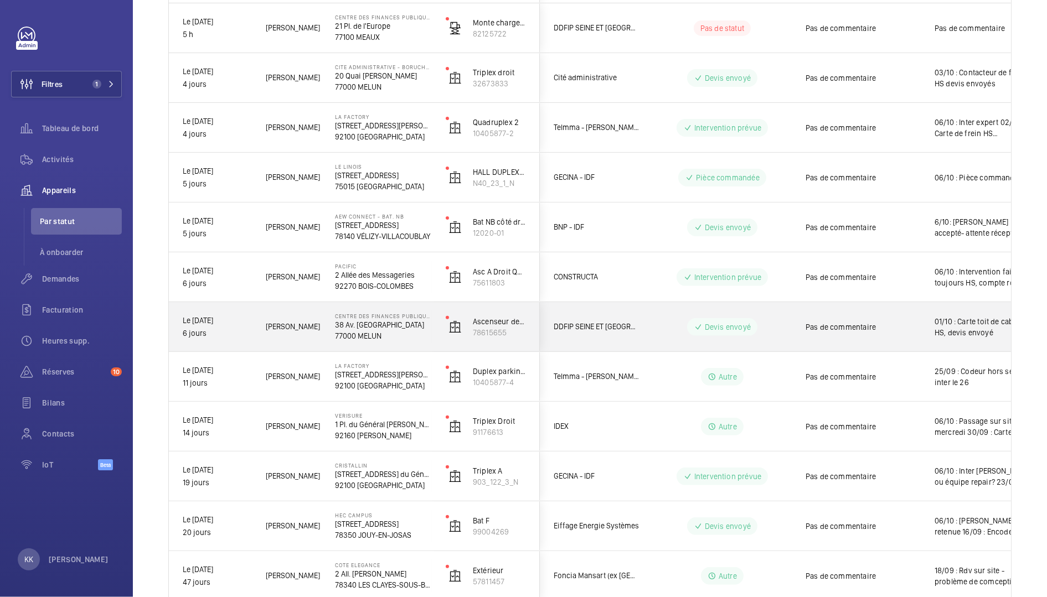
click at [358, 340] on div "Centre des finances publiques - Melun 38 Av. Thiers 77000 MELUN" at bounding box center [377, 327] width 110 height 50
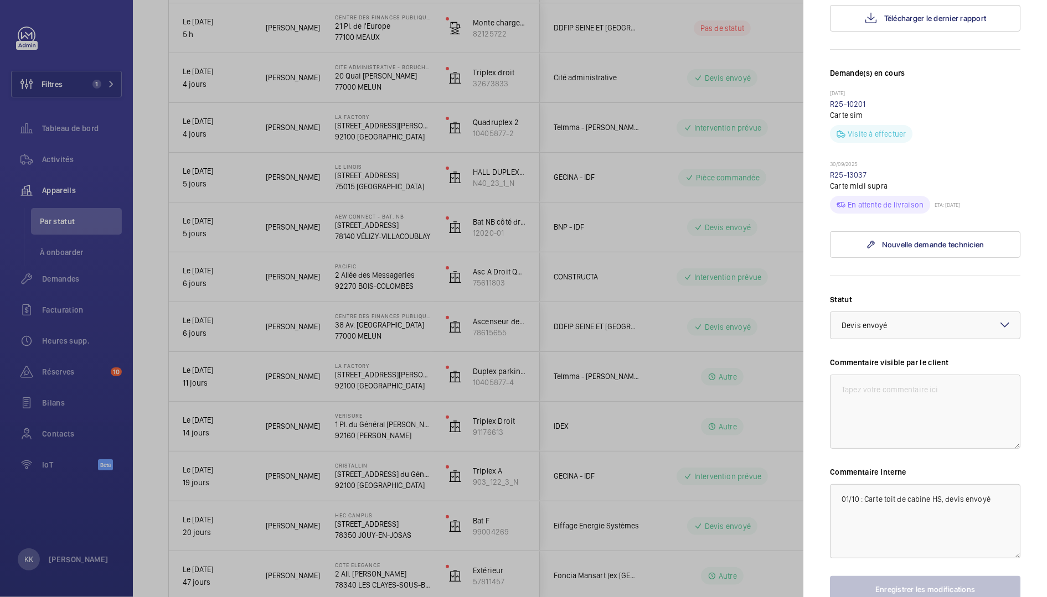
scroll to position [316, 0]
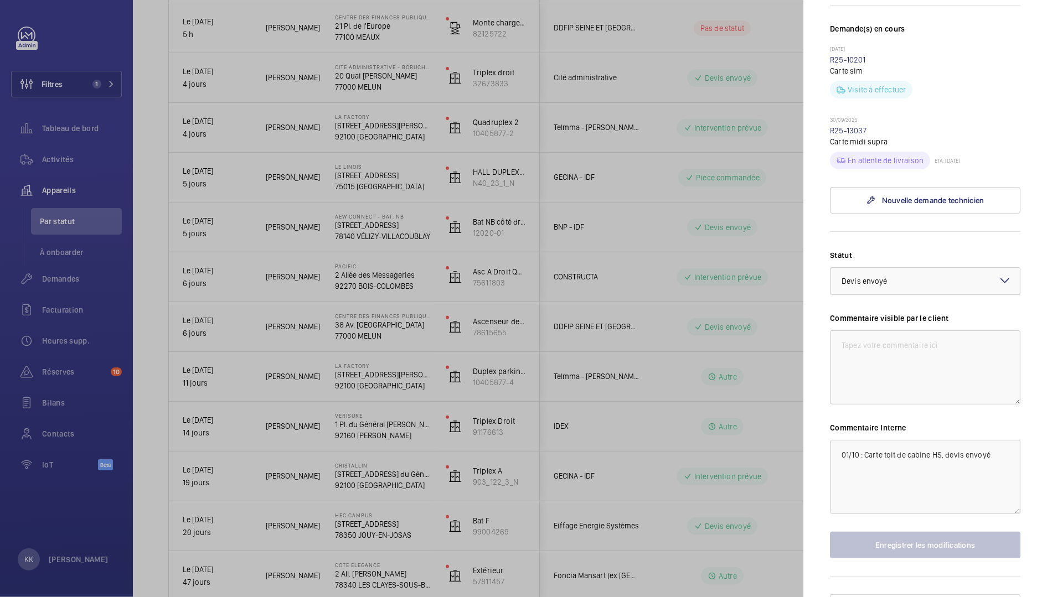
click at [868, 282] on span "Devis envoyé" at bounding box center [864, 281] width 46 height 9
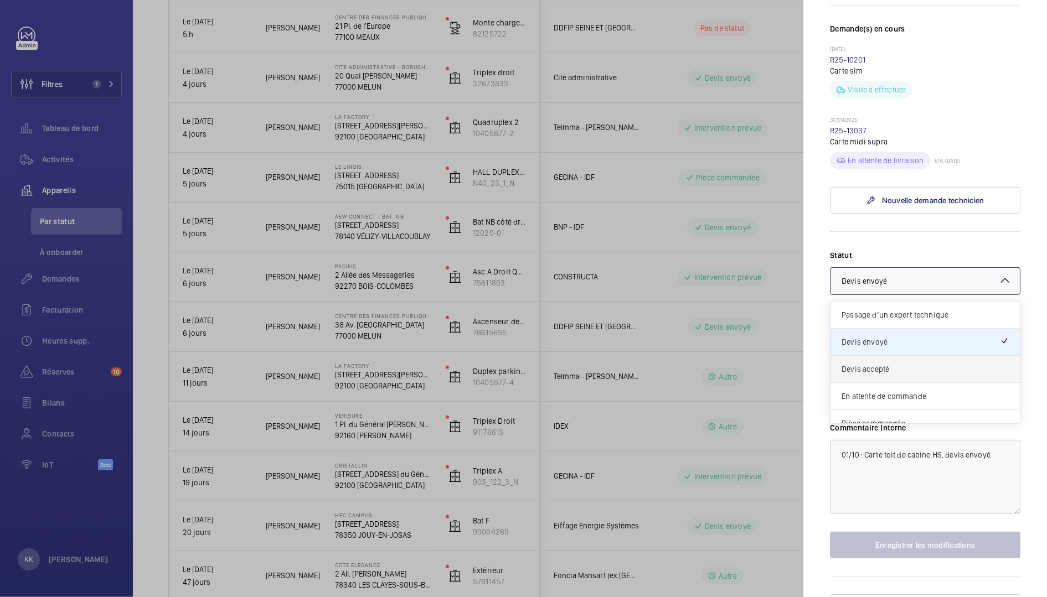
click at [894, 369] on span "Devis accepté" at bounding box center [924, 369] width 167 height 11
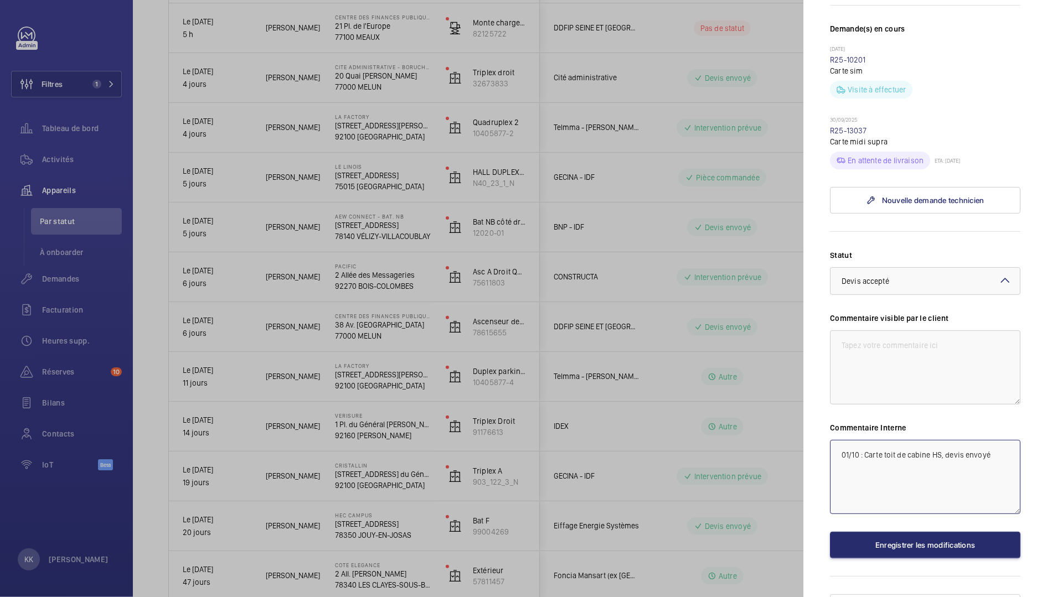
click at [835, 449] on textarea "01/10 : Carte toit de cabine HS, devis envoyé" at bounding box center [925, 477] width 190 height 74
type textarea "07/10 : Devis accepté 01/10 : Carte toit de cabine HS, devis envoyé"
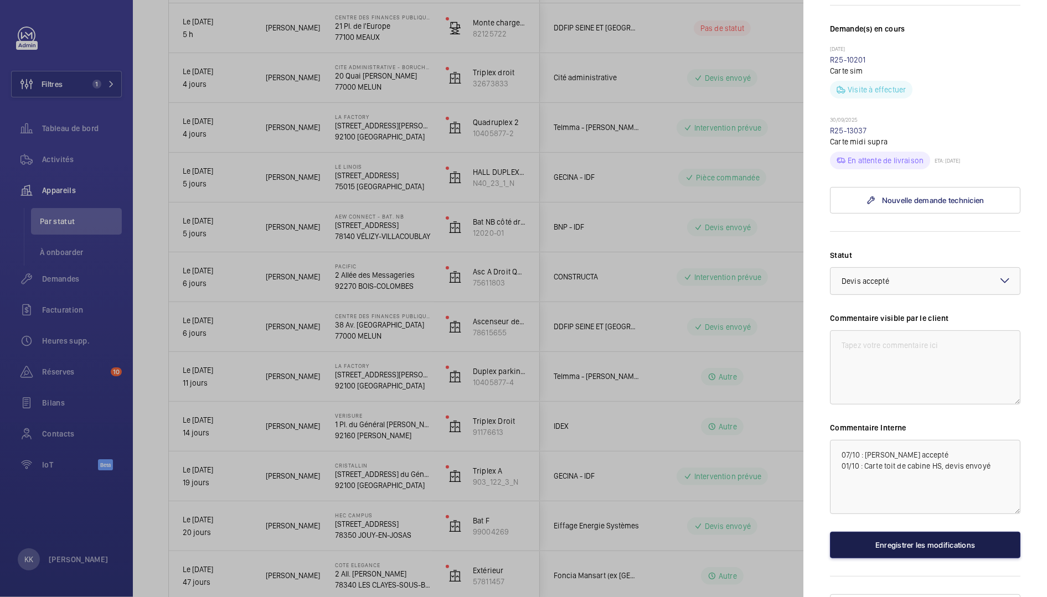
click at [920, 549] on button "Enregistrer les modifications" at bounding box center [925, 545] width 190 height 27
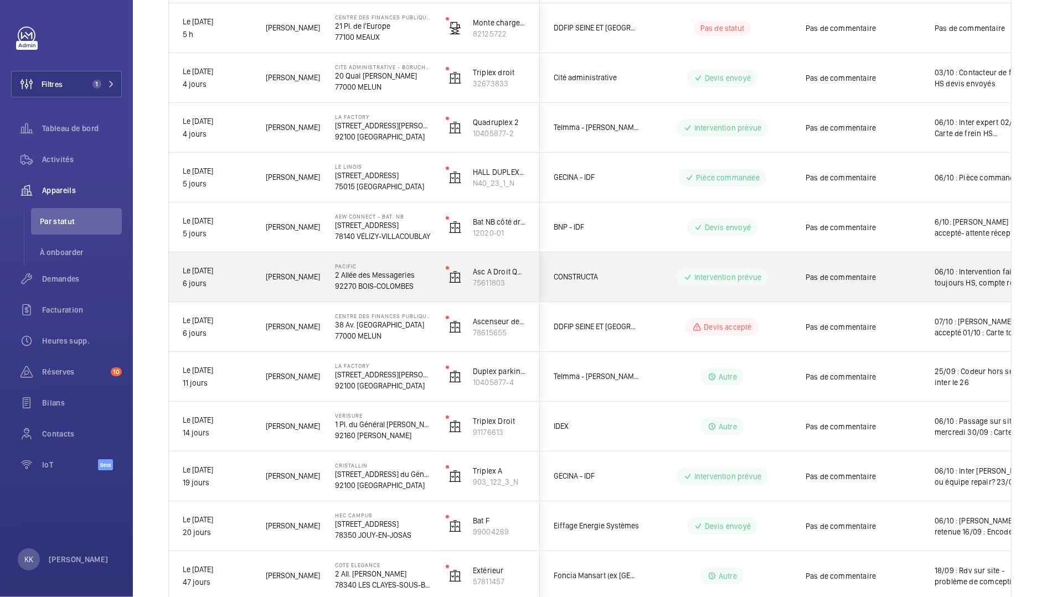
click at [308, 282] on span "[PERSON_NAME]" at bounding box center [293, 277] width 55 height 13
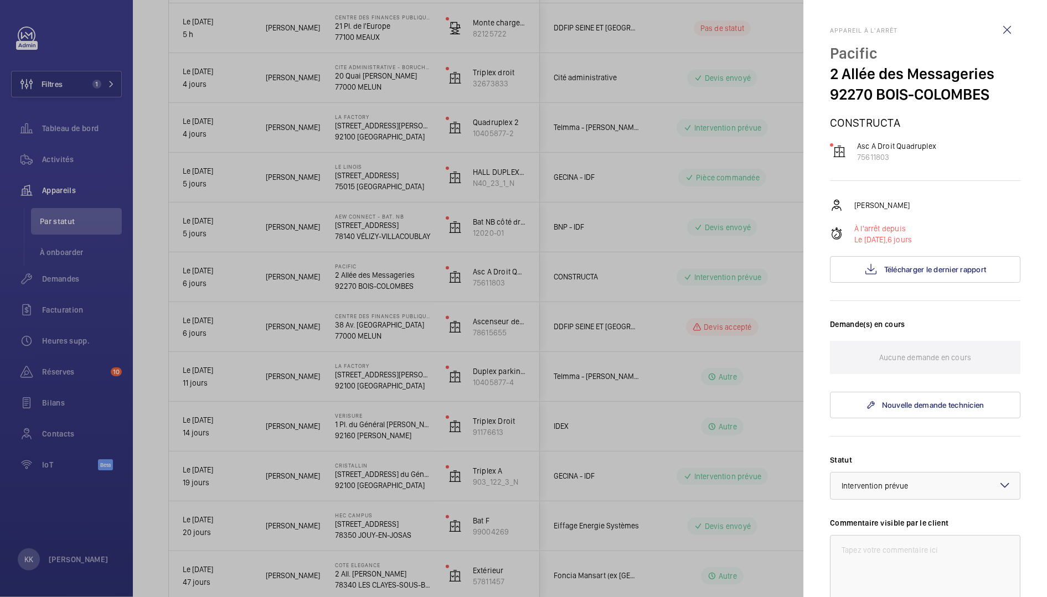
click at [522, 177] on div at bounding box center [523, 298] width 1047 height 597
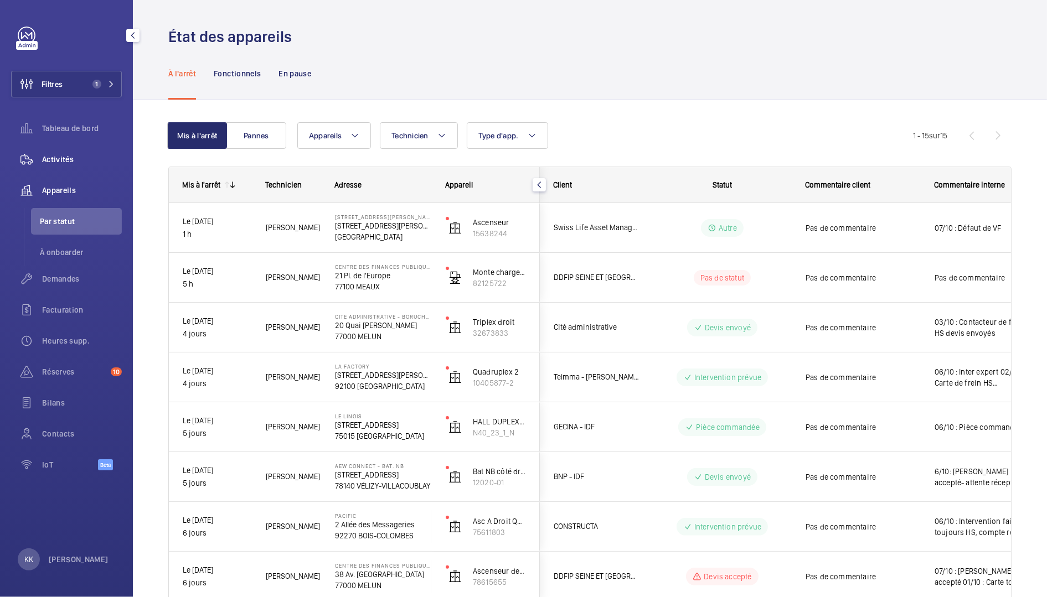
click at [58, 163] on span "Activités" at bounding box center [82, 159] width 80 height 11
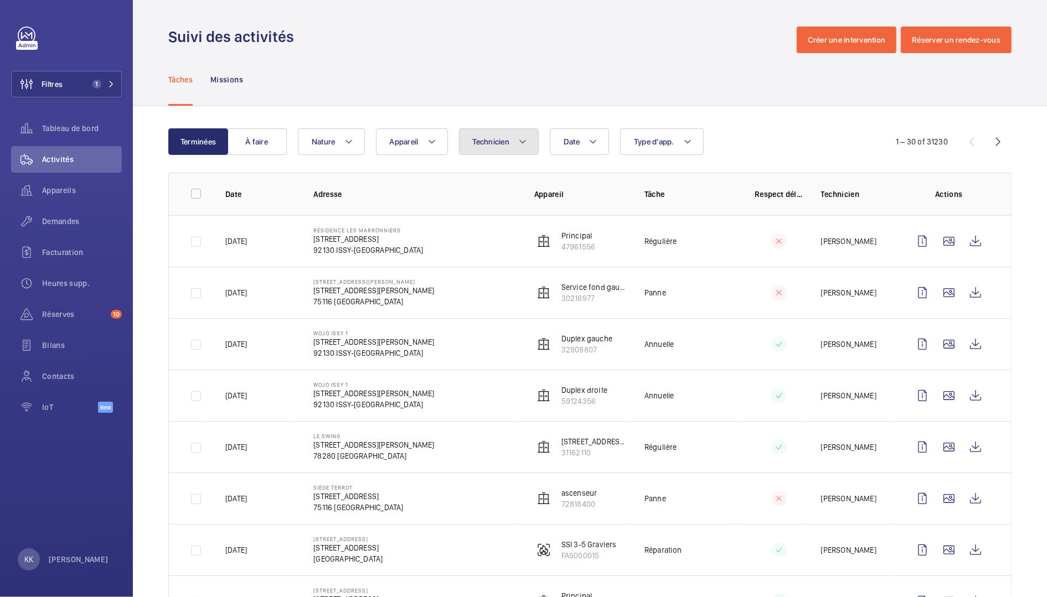
click at [489, 144] on span "Technicien" at bounding box center [491, 141] width 37 height 9
type input "jamal"
click at [522, 220] on span "Jamal Houdassine" at bounding box center [565, 216] width 152 height 11
click at [487, 220] on input "Jamal Houdassine" at bounding box center [475, 217] width 22 height 22
checkbox input "true"
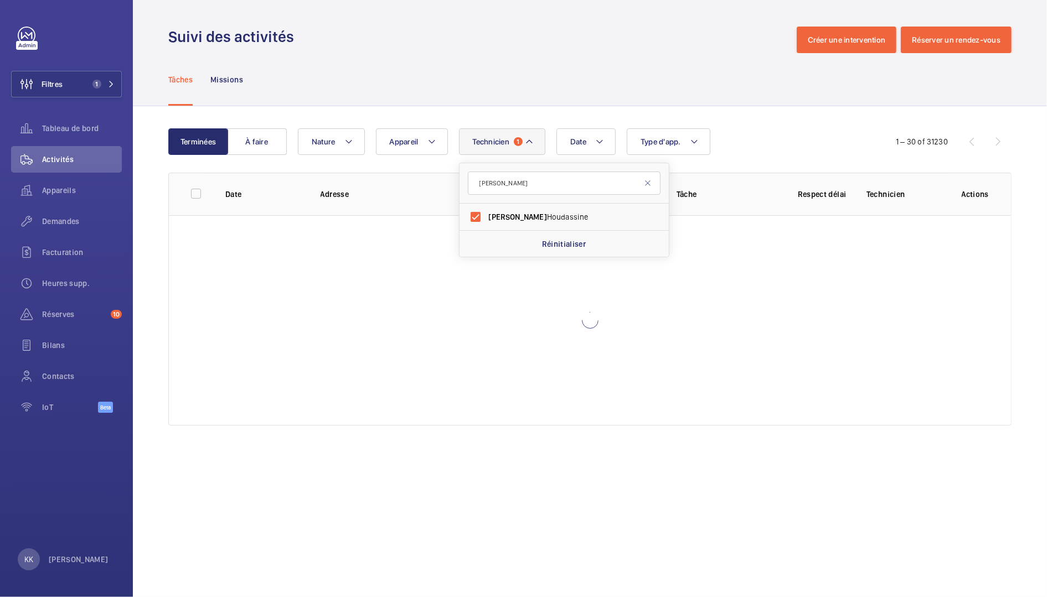
click at [447, 104] on div "Tâches Missions" at bounding box center [589, 79] width 843 height 53
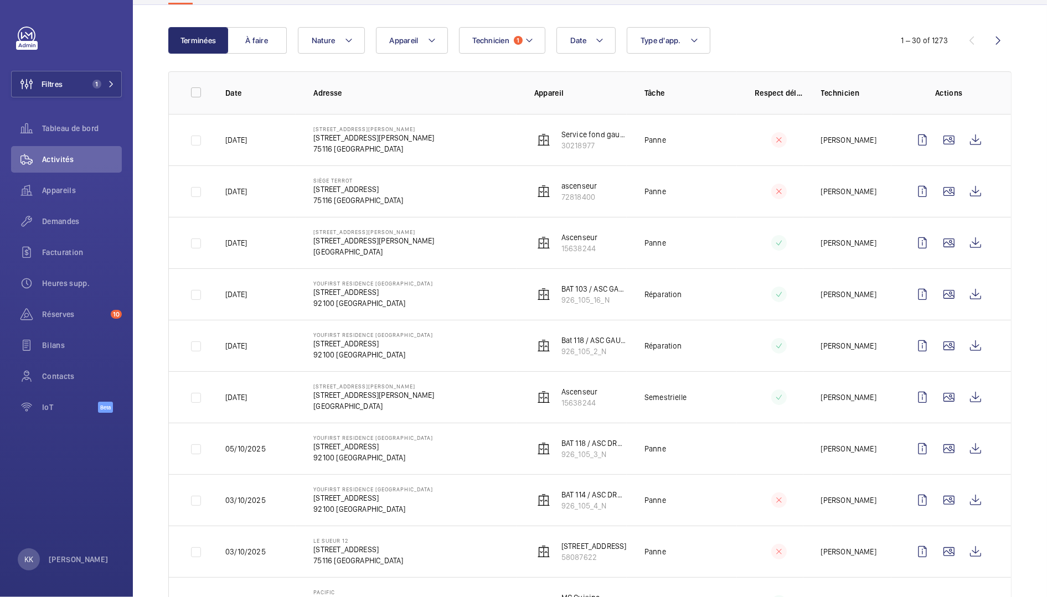
scroll to position [265, 0]
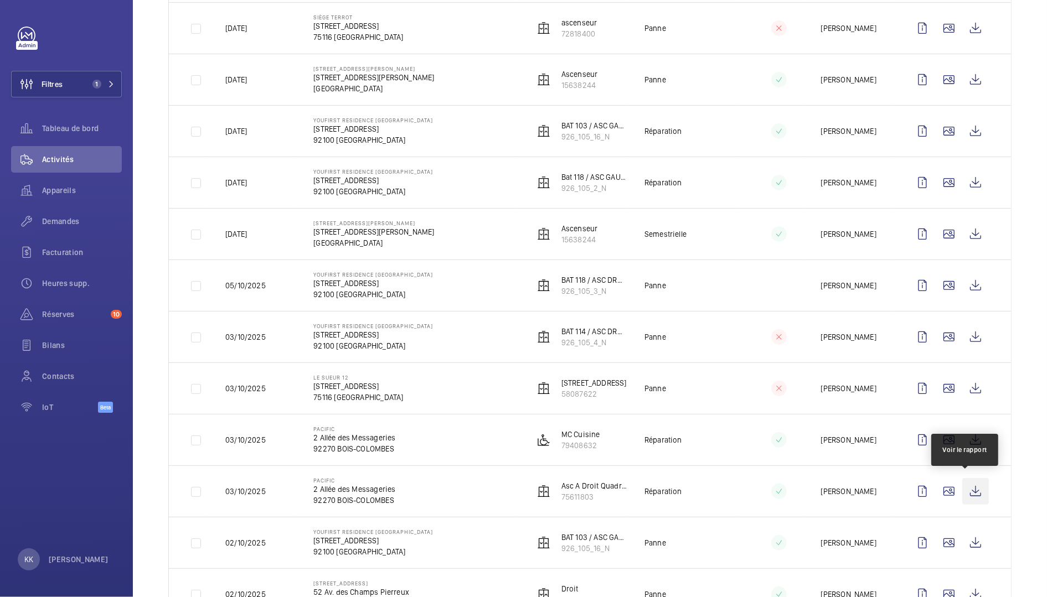
click at [967, 495] on wm-front-icon-button at bounding box center [975, 491] width 27 height 27
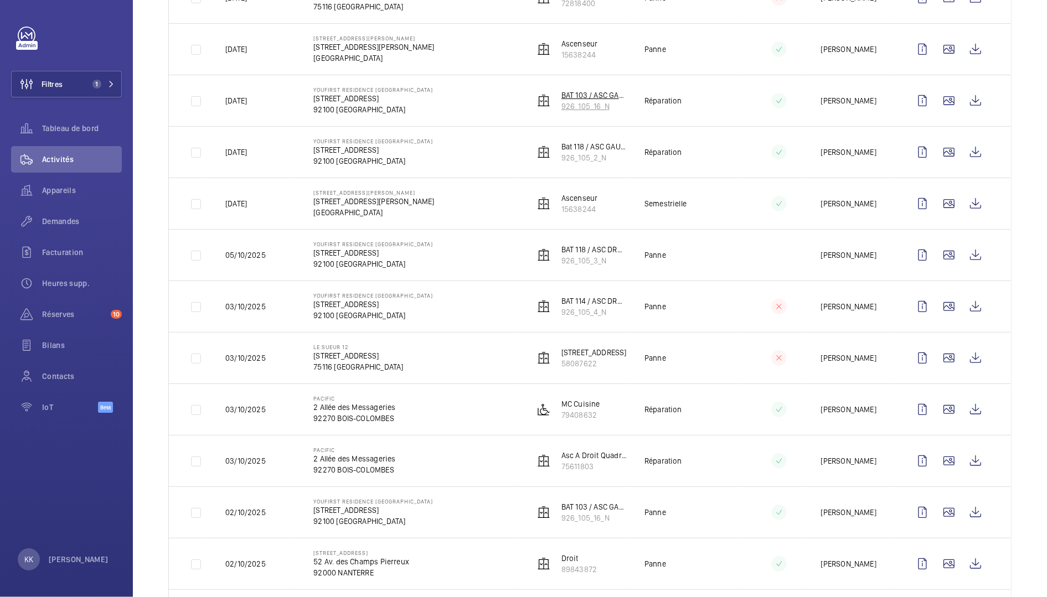
scroll to position [348, 0]
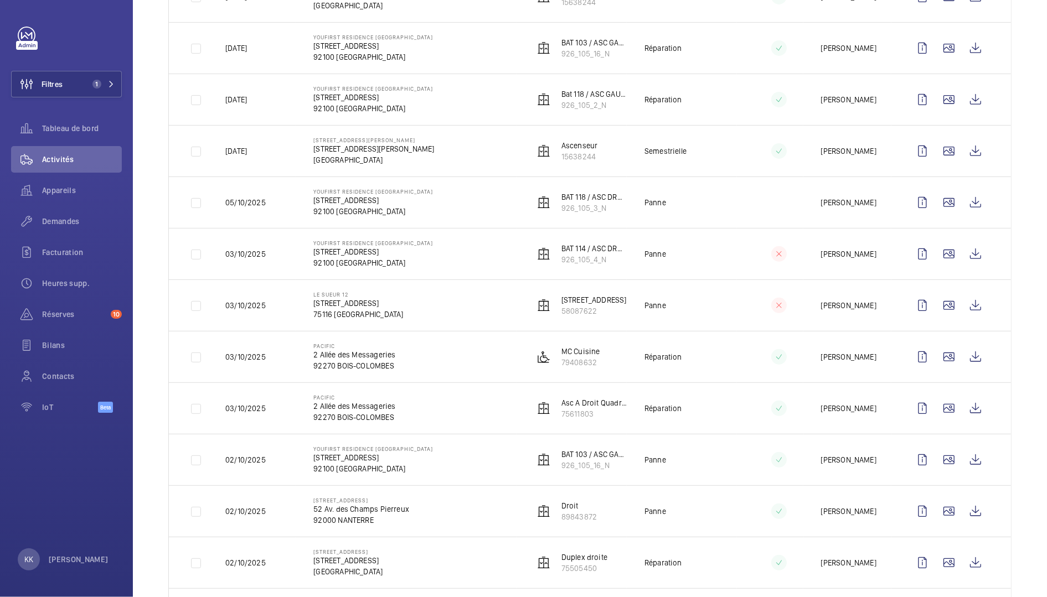
drag, startPoint x: 607, startPoint y: 361, endPoint x: 597, endPoint y: 365, distance: 10.7
click at [597, 365] on td "MC Cuisine 79408632" at bounding box center [571, 356] width 110 height 51
drag, startPoint x: 611, startPoint y: 412, endPoint x: 557, endPoint y: 412, distance: 53.7
click at [561, 412] on p "75611803" at bounding box center [593, 413] width 65 height 11
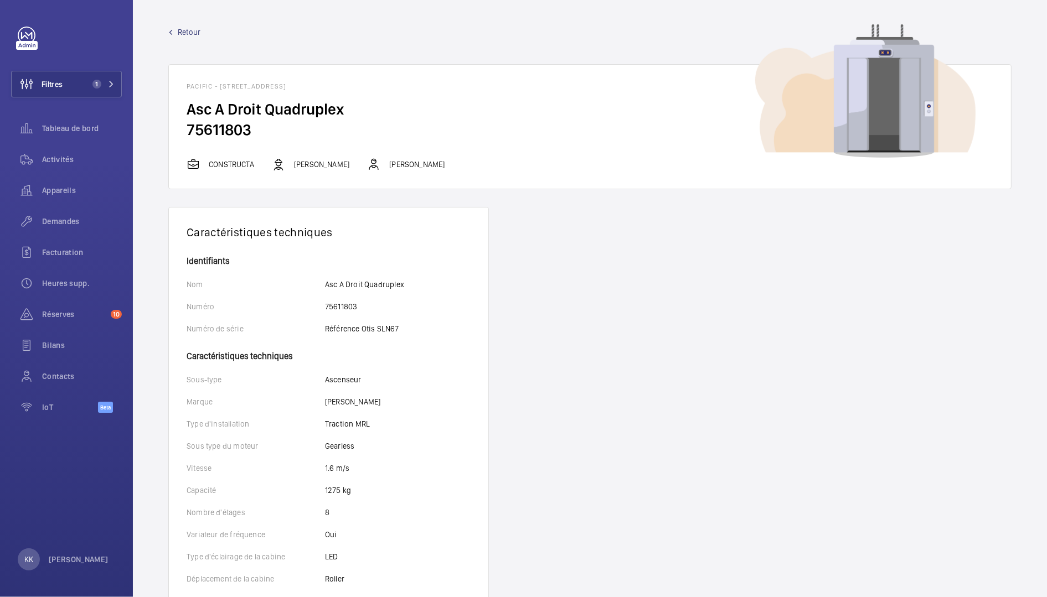
click at [211, 134] on h2 "75611803" at bounding box center [590, 130] width 806 height 20
copy h2 "75611803"
click at [198, 36] on span "Retour" at bounding box center [189, 32] width 23 height 11
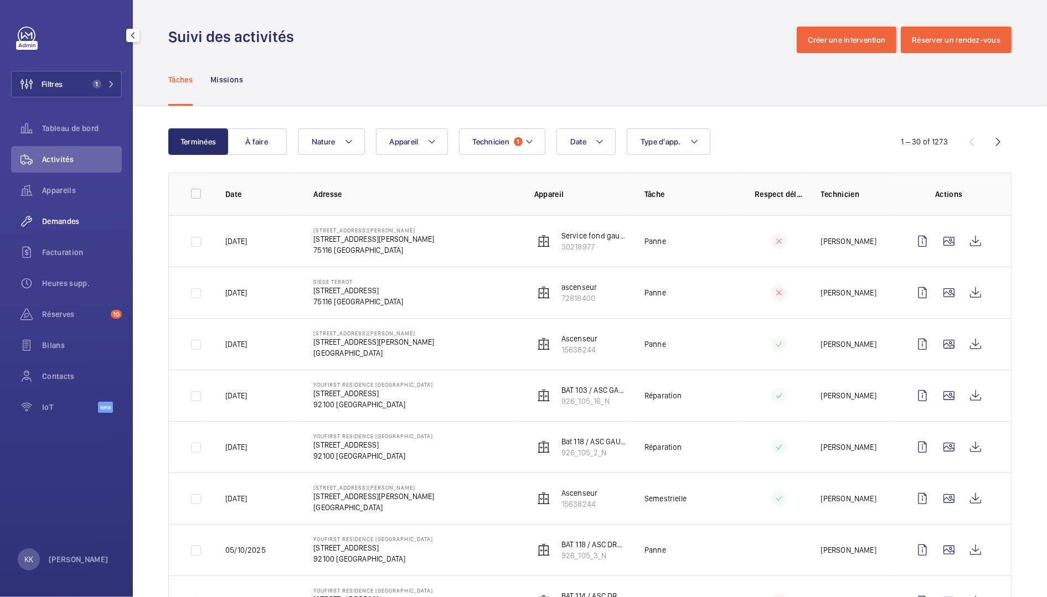
click at [69, 219] on span "Demandes" at bounding box center [82, 221] width 80 height 11
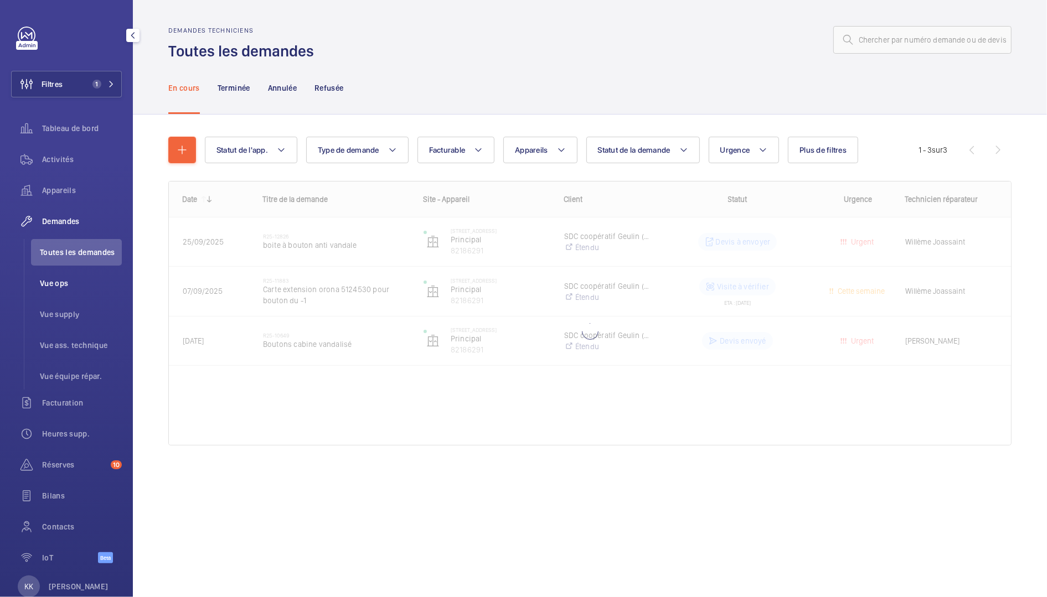
click at [55, 287] on span "Vue ops" at bounding box center [81, 283] width 82 height 11
